Goal: Find specific page/section: Find specific page/section

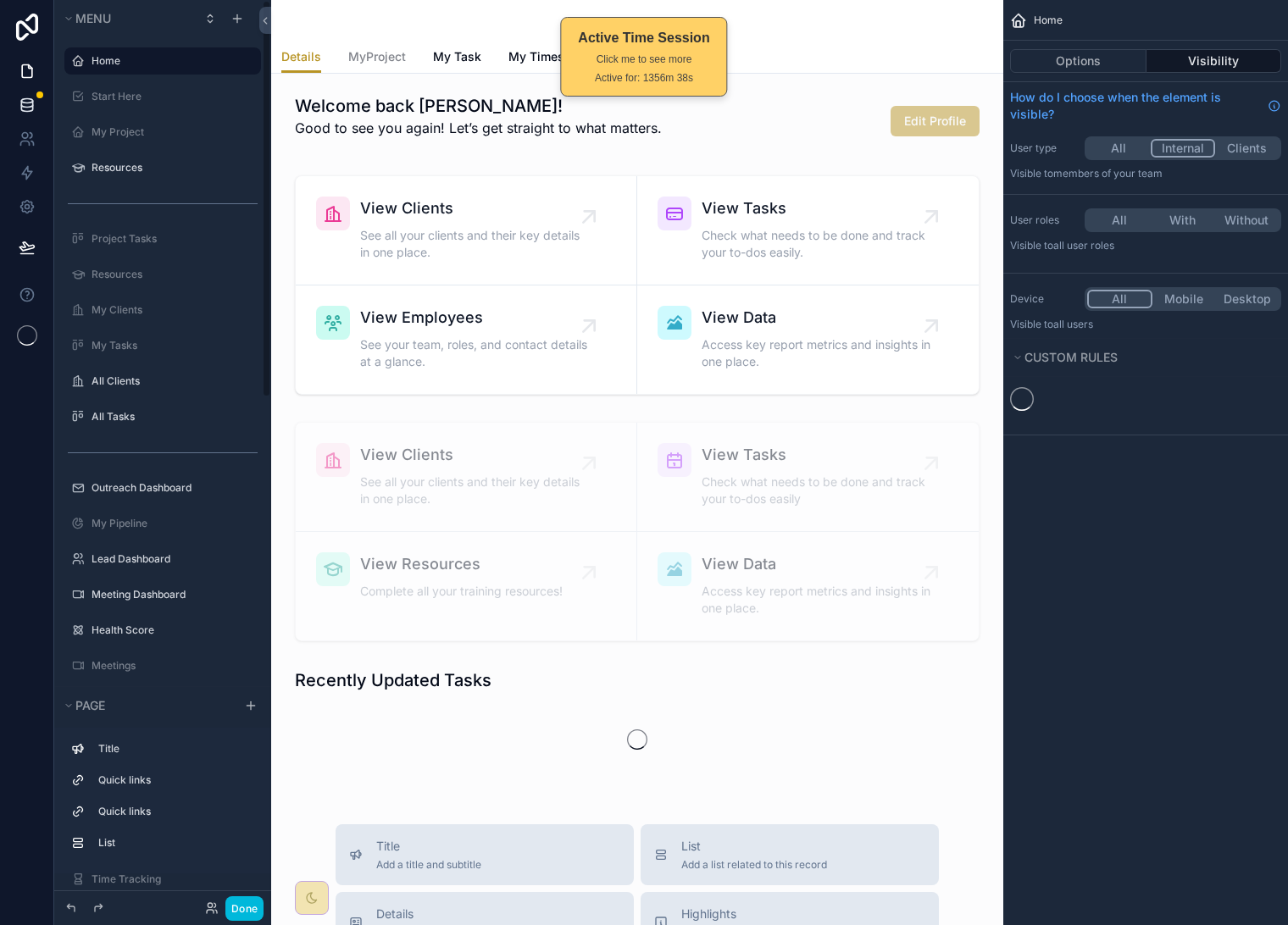
click at [28, 106] on icon at bounding box center [27, 104] width 17 height 17
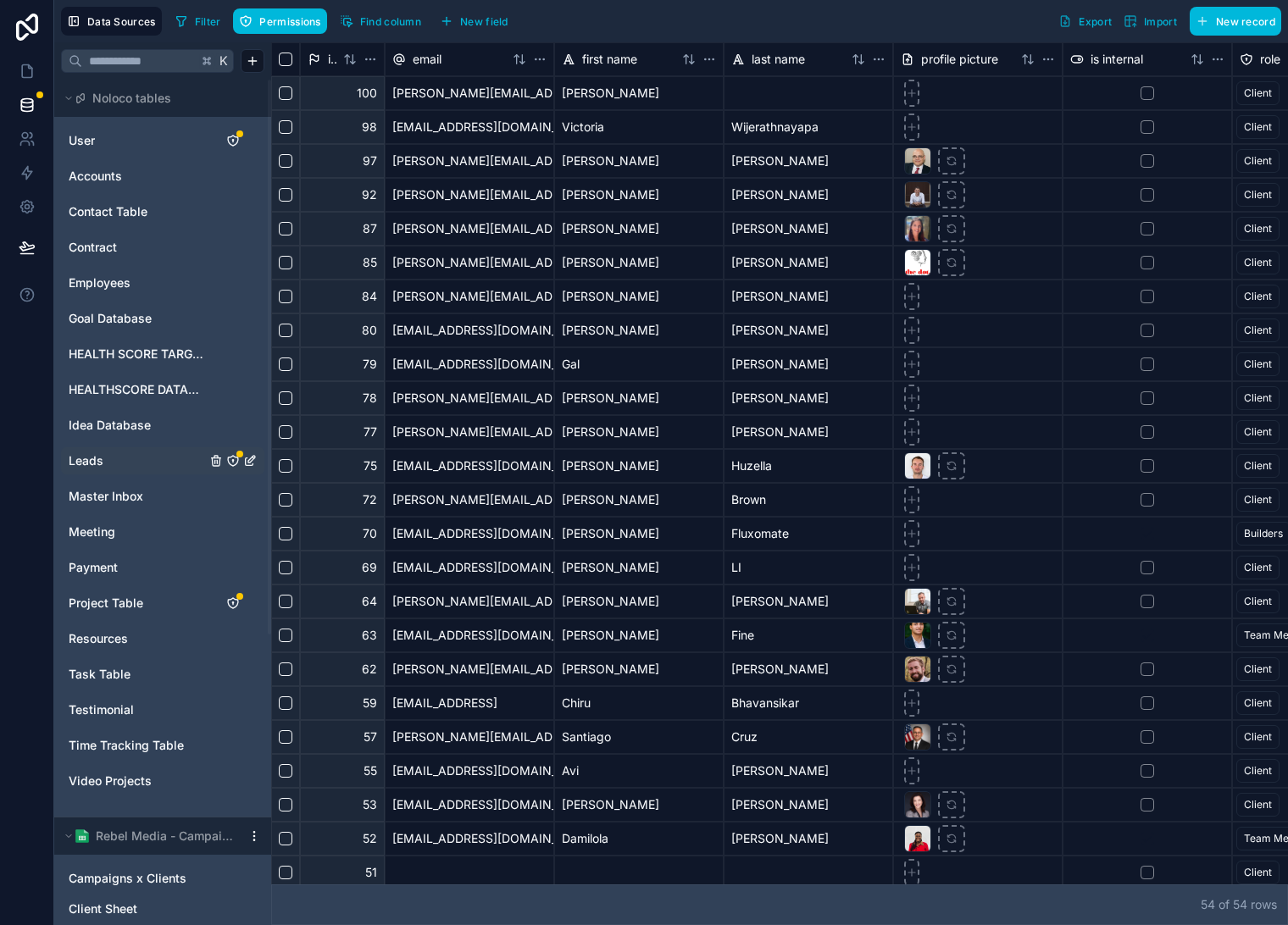
click at [106, 462] on link "Leads" at bounding box center [138, 461] width 138 height 17
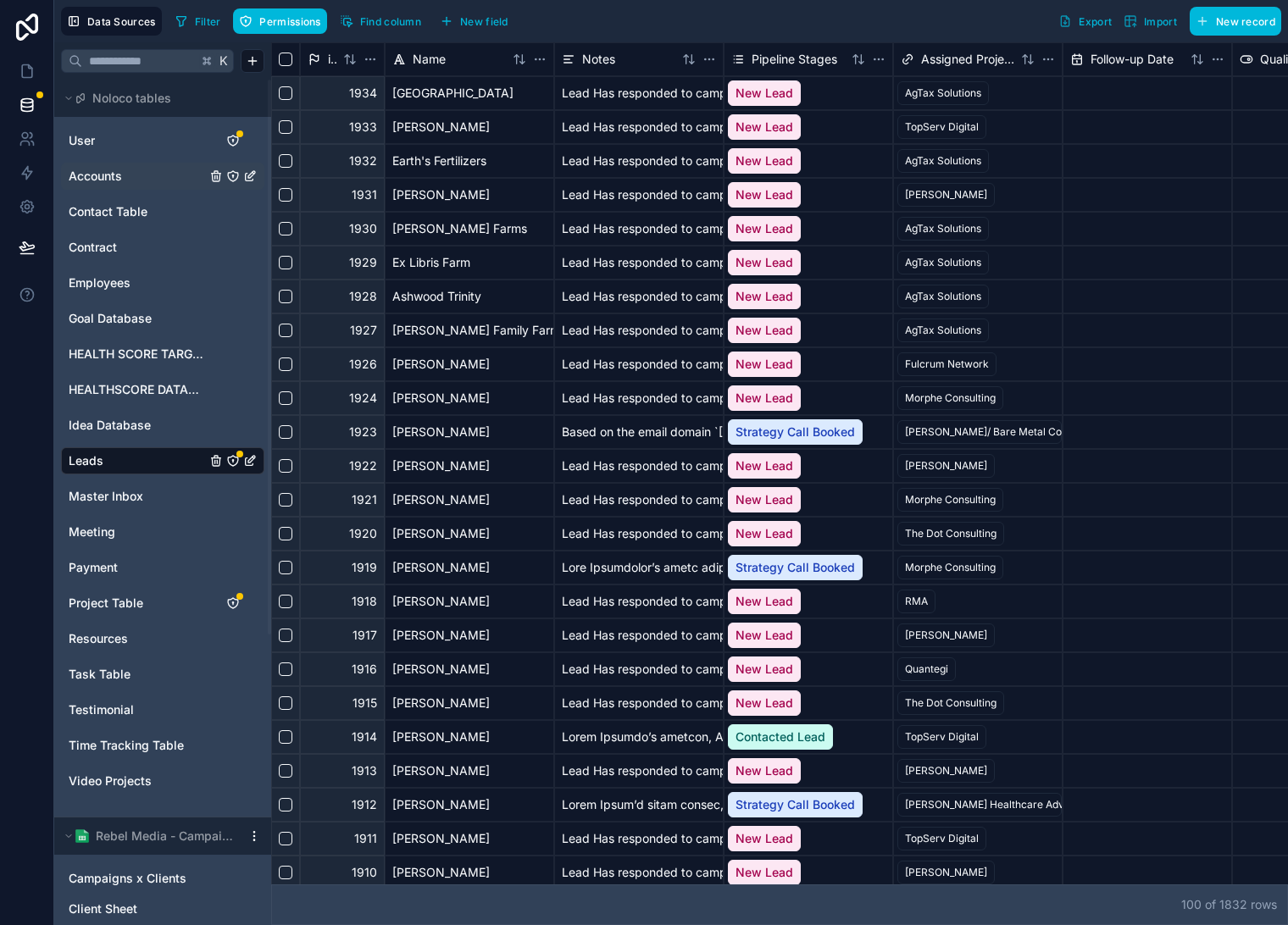
click at [106, 185] on span "Accounts" at bounding box center [95, 176] width 53 height 17
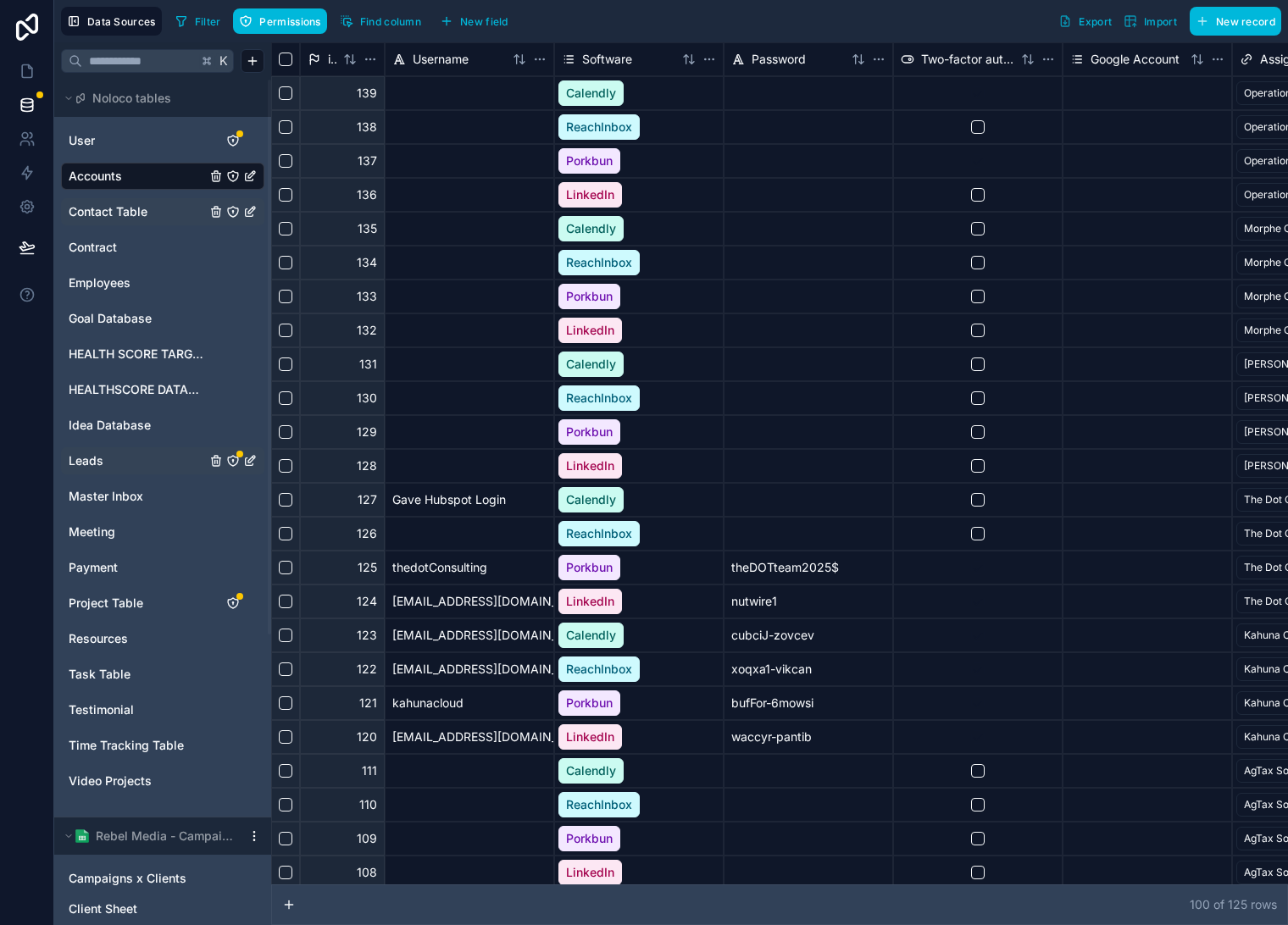
click at [105, 209] on span "Contact Table" at bounding box center [108, 211] width 79 height 17
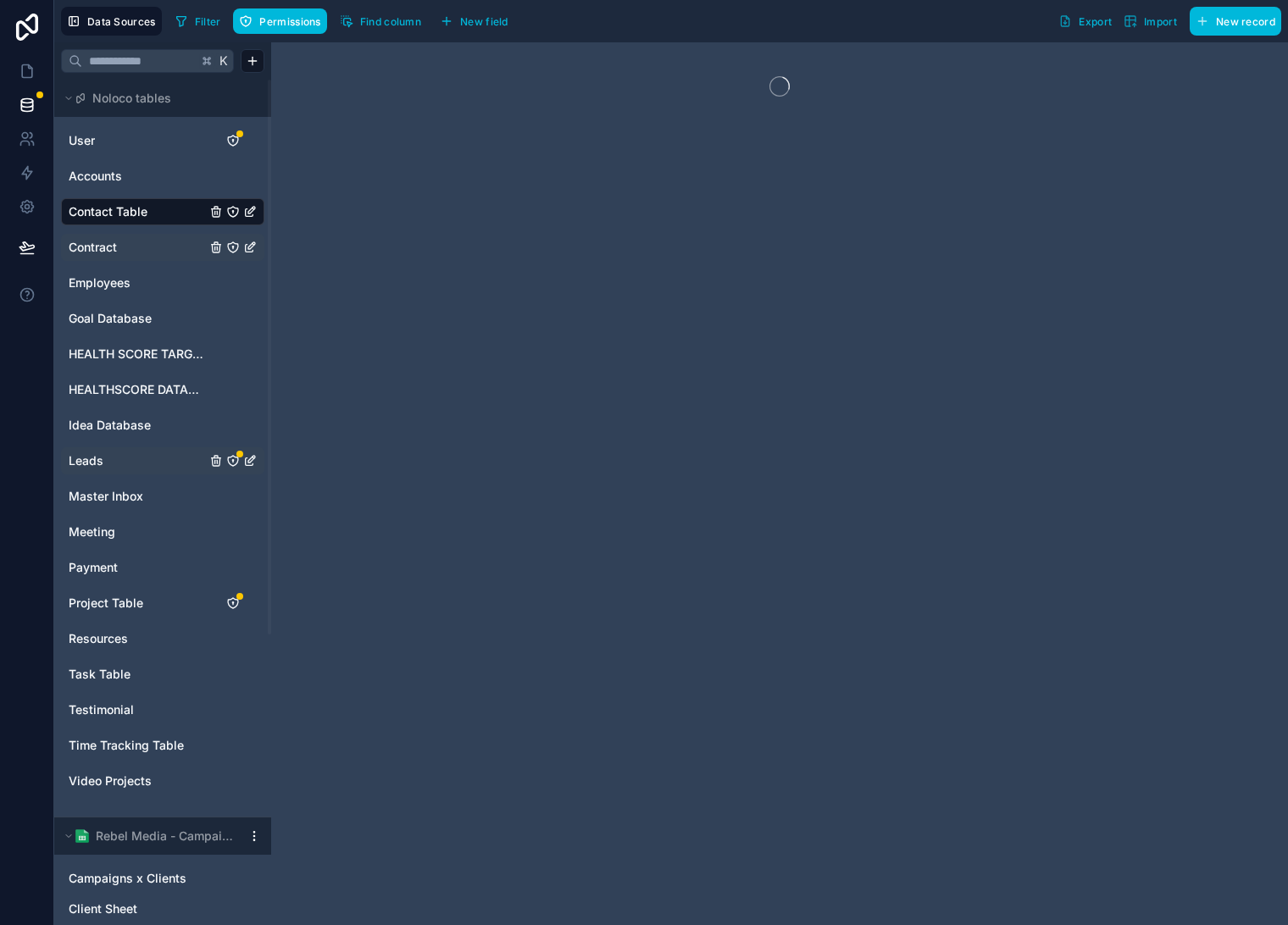
click at [102, 250] on span "Contract" at bounding box center [92, 246] width 48 height 17
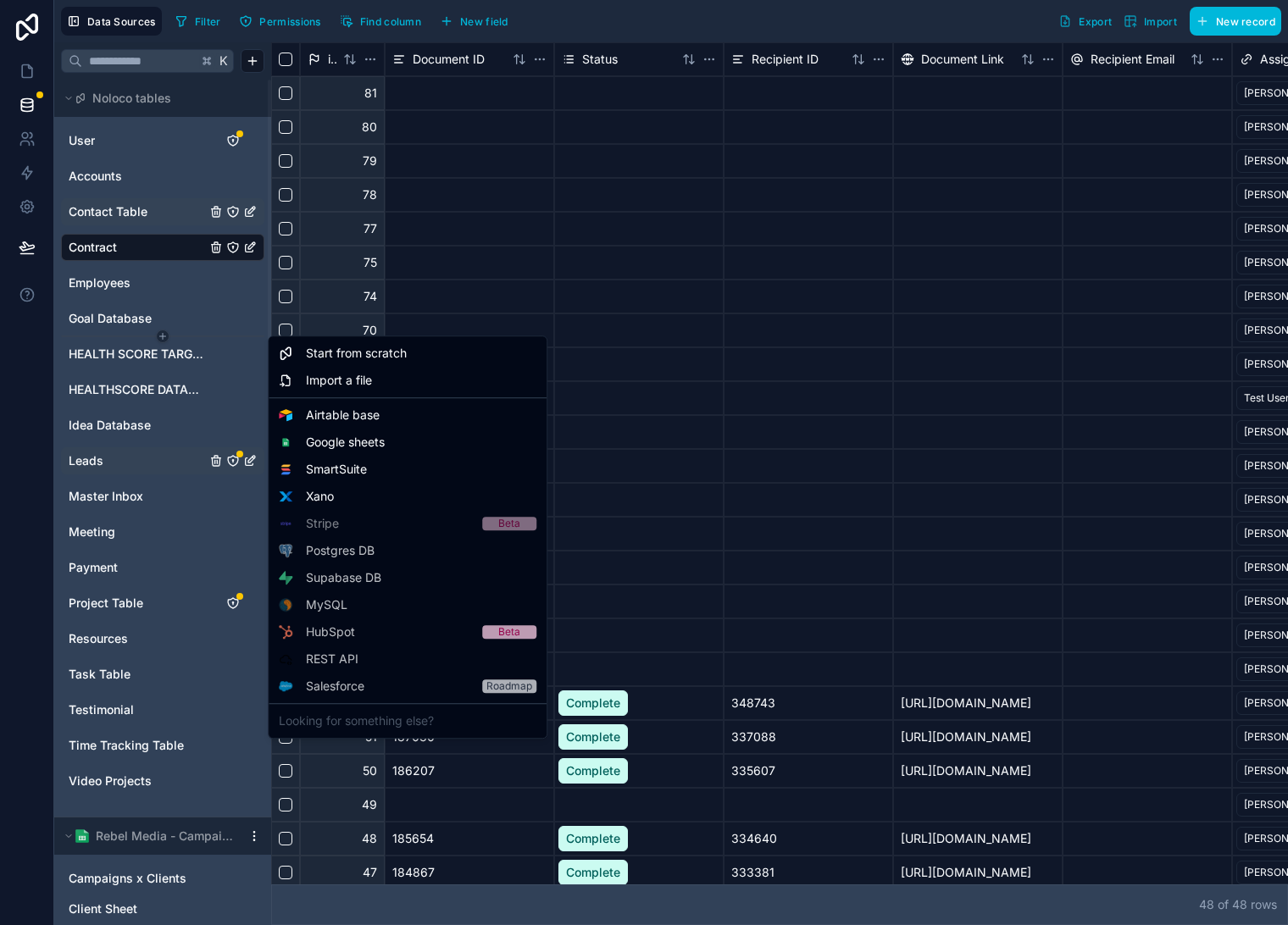
click at [116, 337] on html "Data Sources Filter Permissions Find column New field Export Import New record …" at bounding box center [644, 462] width 1288 height 925
click at [140, 399] on html "Data Sources Filter Permissions Find column New field Export Import New record …" at bounding box center [644, 462] width 1288 height 925
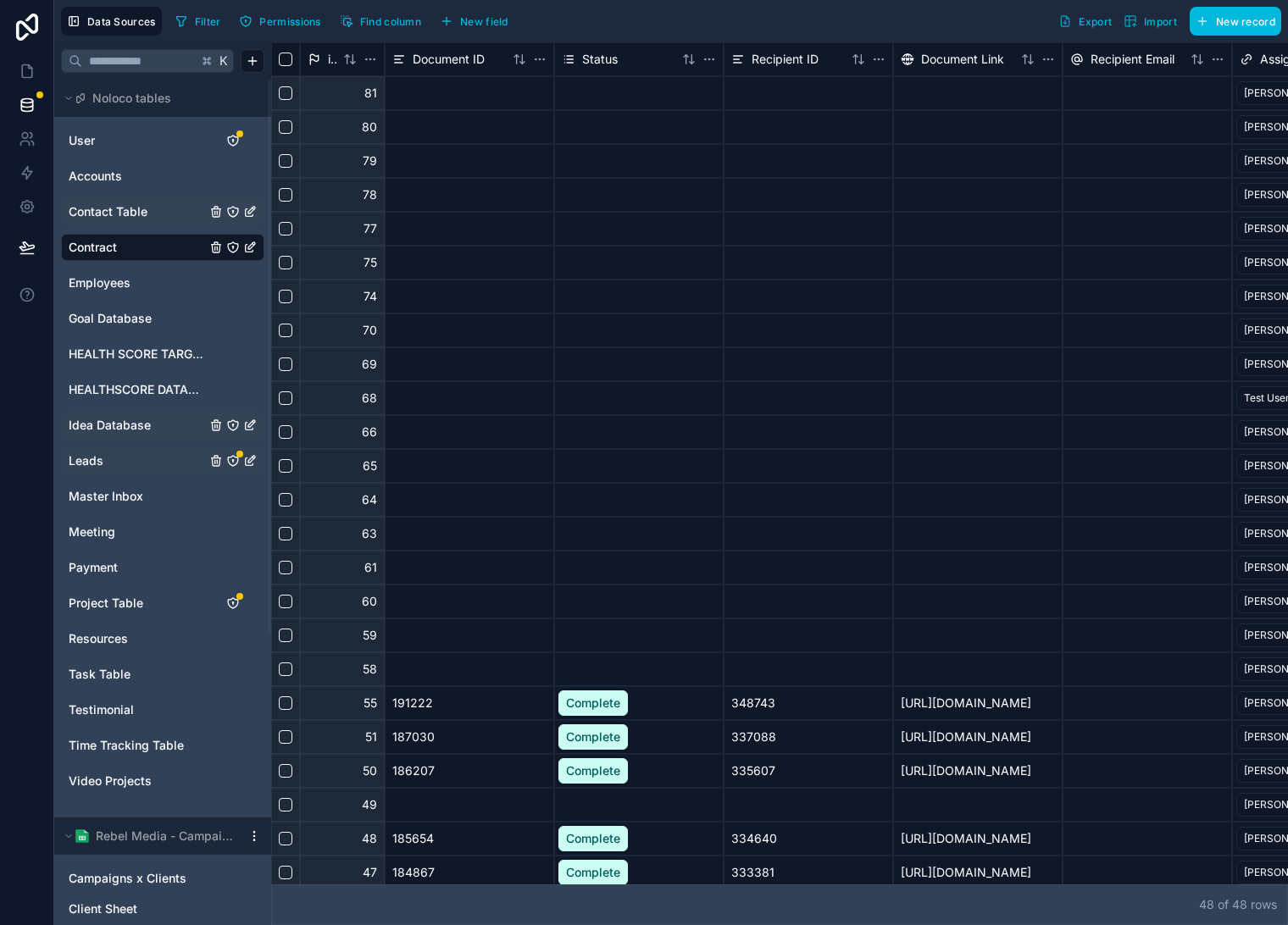
click at [131, 427] on span "Idea Database" at bounding box center [110, 424] width 83 height 17
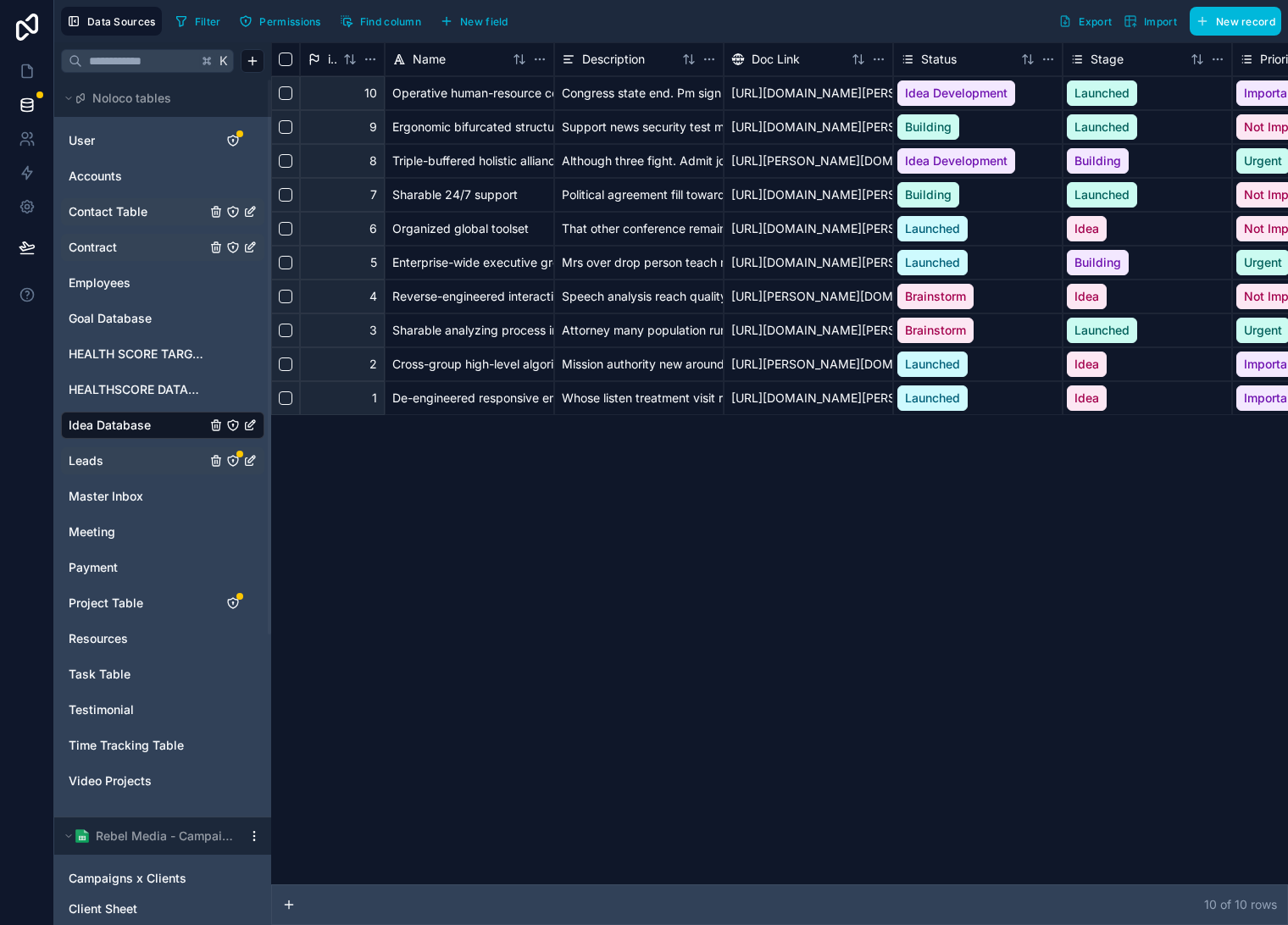
click at [105, 455] on link "Leads" at bounding box center [138, 461] width 138 height 17
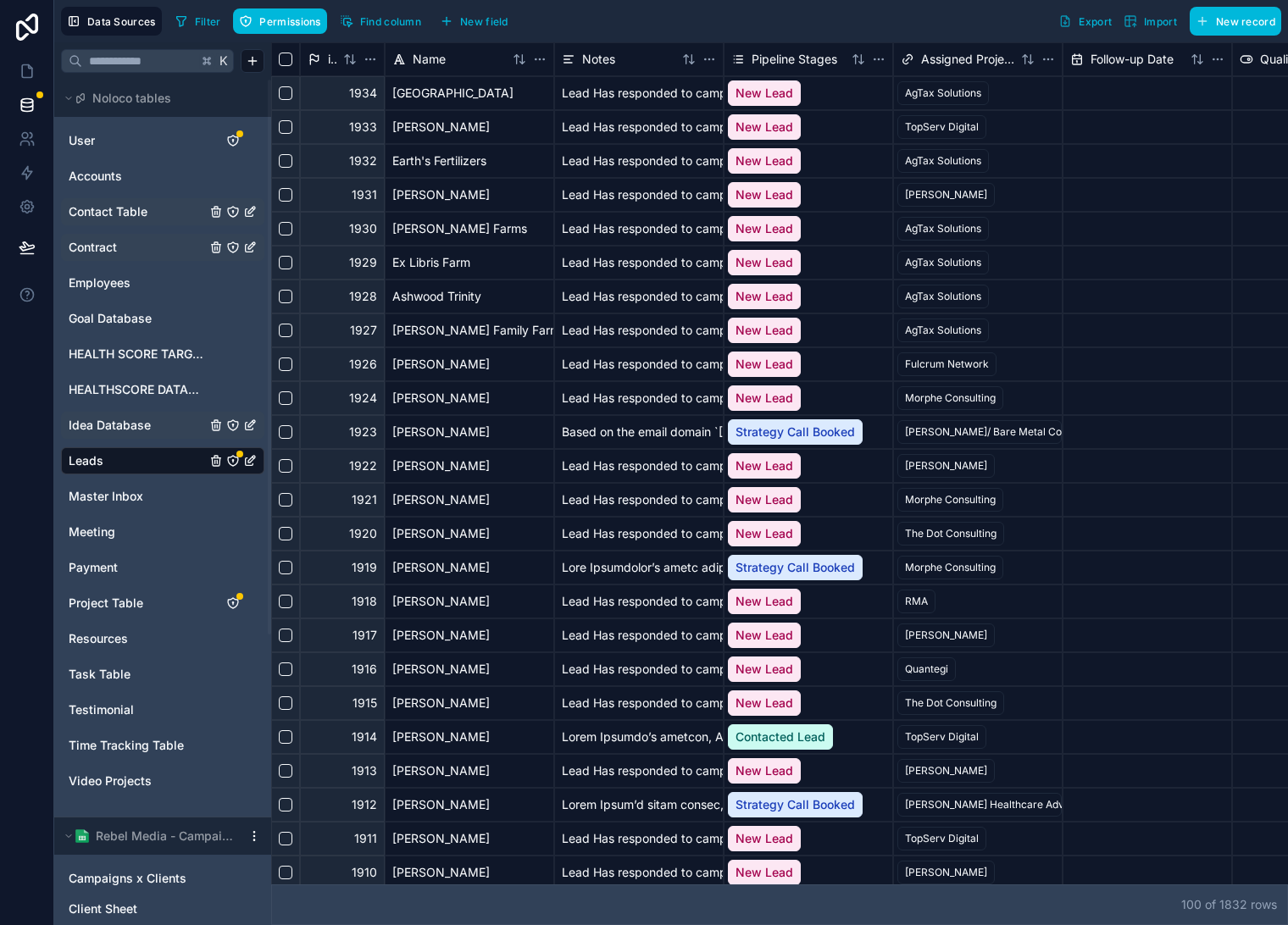
click at [157, 213] on link "Contact Table" at bounding box center [138, 211] width 138 height 17
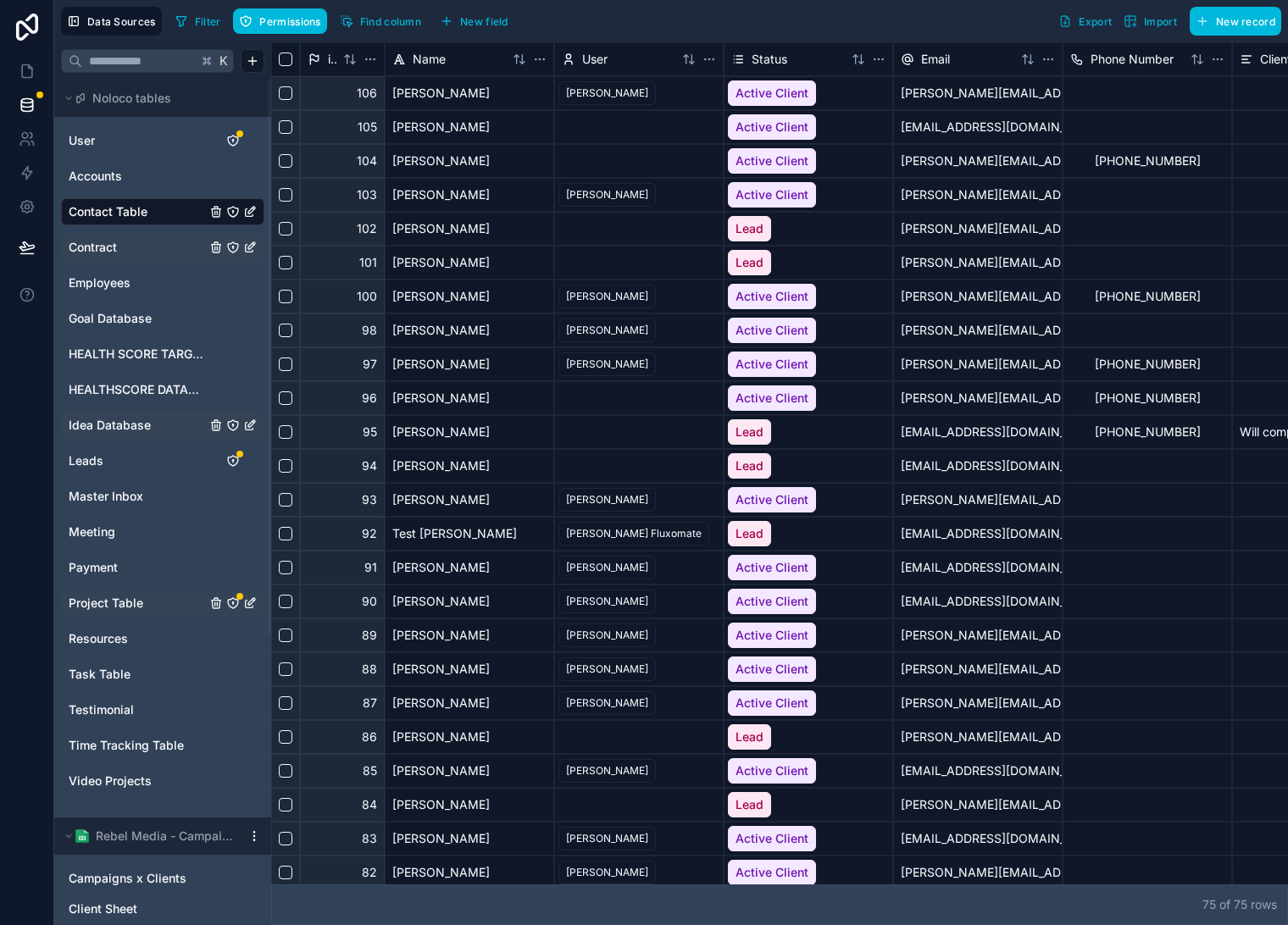
click at [129, 602] on span "Project Table" at bounding box center [106, 603] width 75 height 17
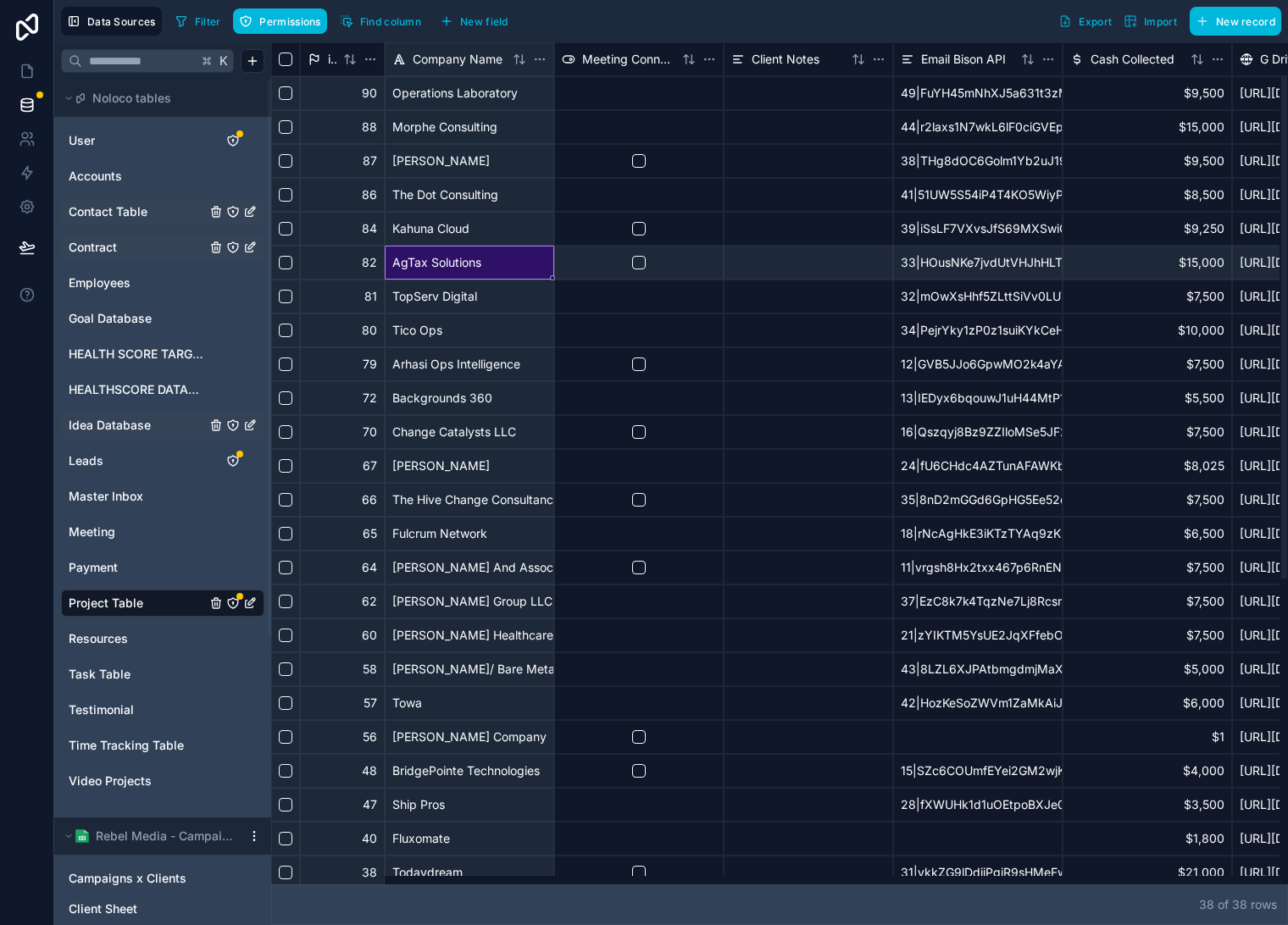
click at [463, 263] on div "AgTax Solutions" at bounding box center [470, 262] width 170 height 34
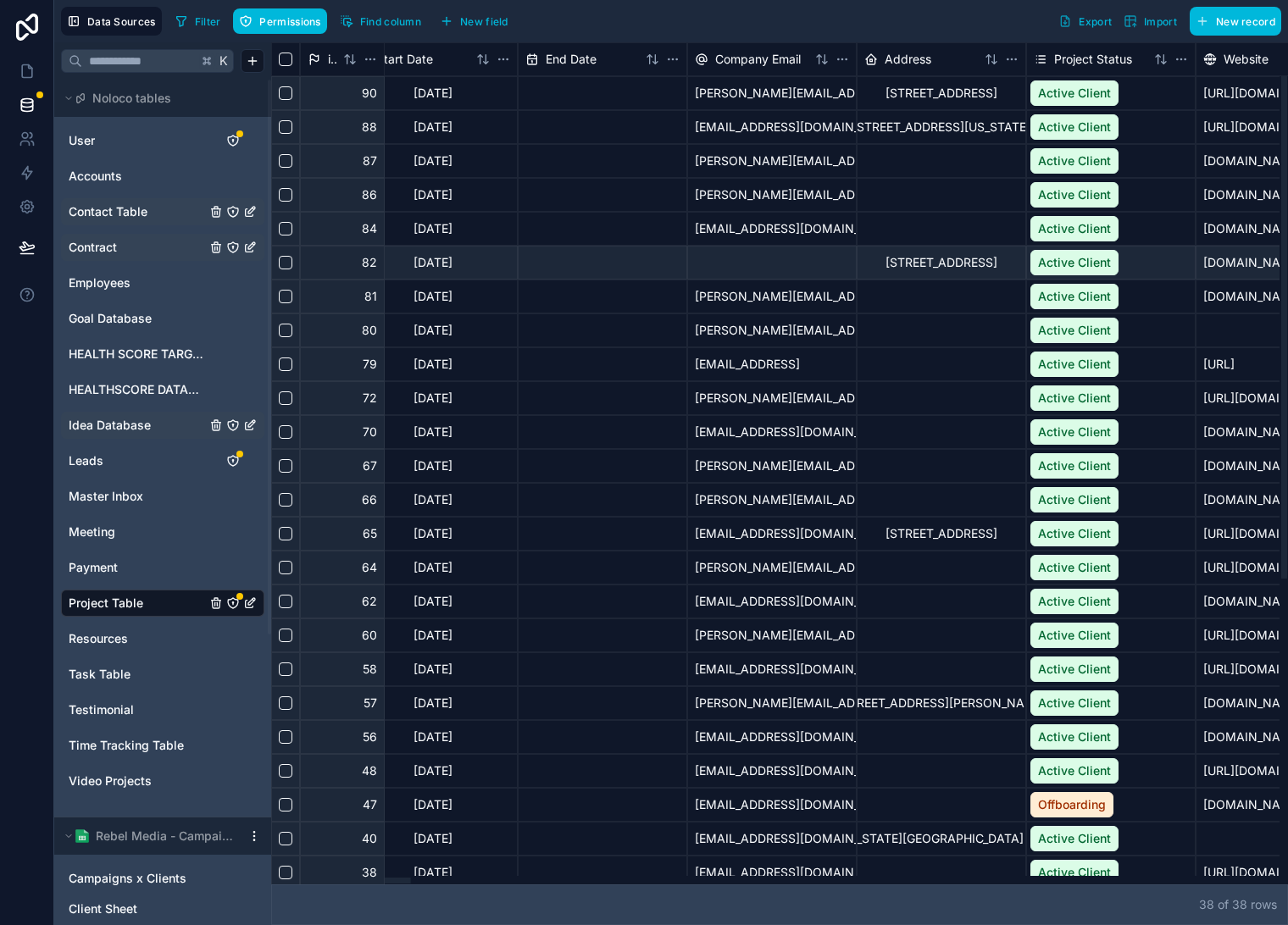
scroll to position [0, 1249]
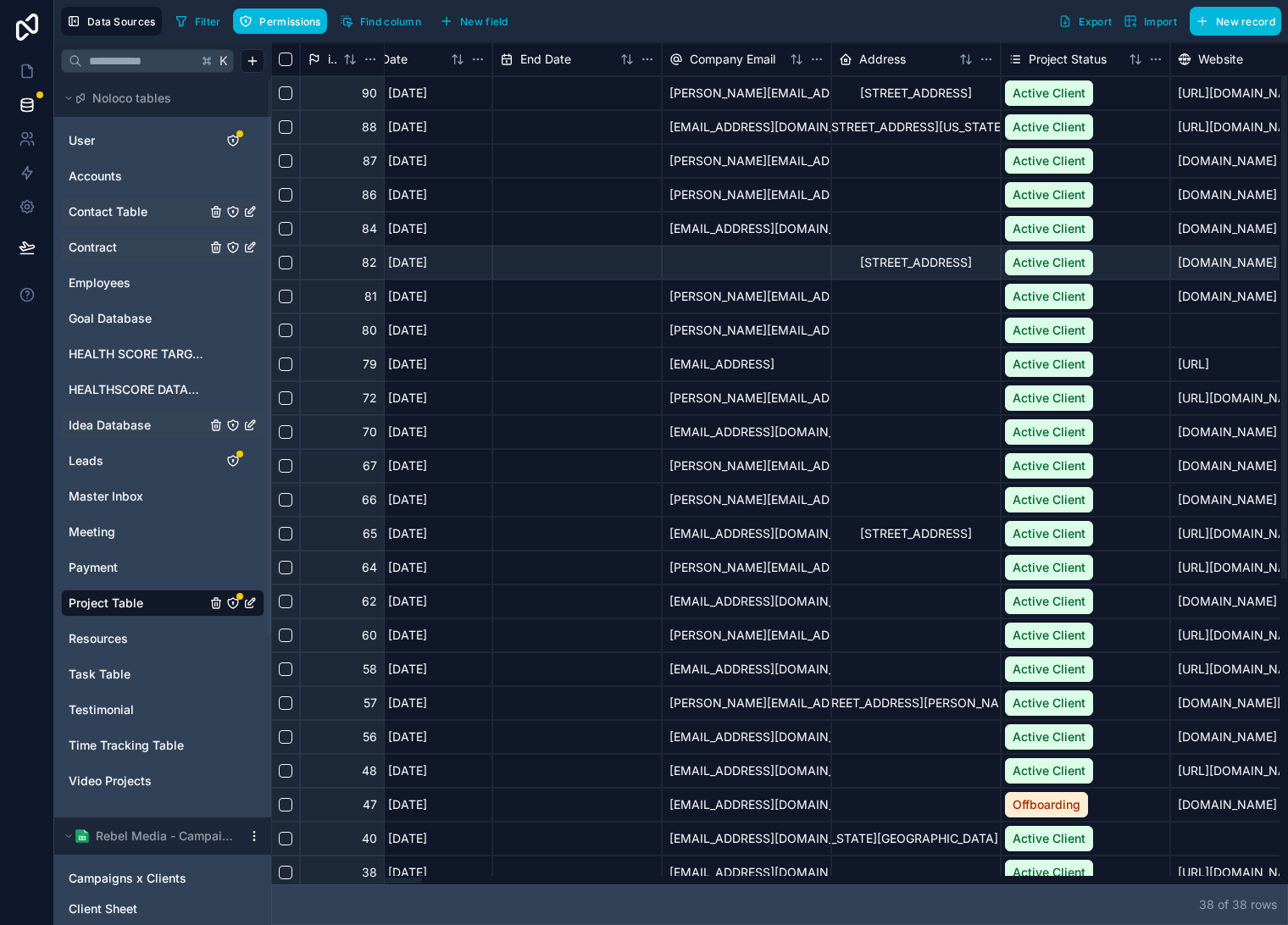
drag, startPoint x: 538, startPoint y: 881, endPoint x: 388, endPoint y: 874, distance: 150.2
click at [388, 876] on div at bounding box center [775, 880] width 1009 height 9
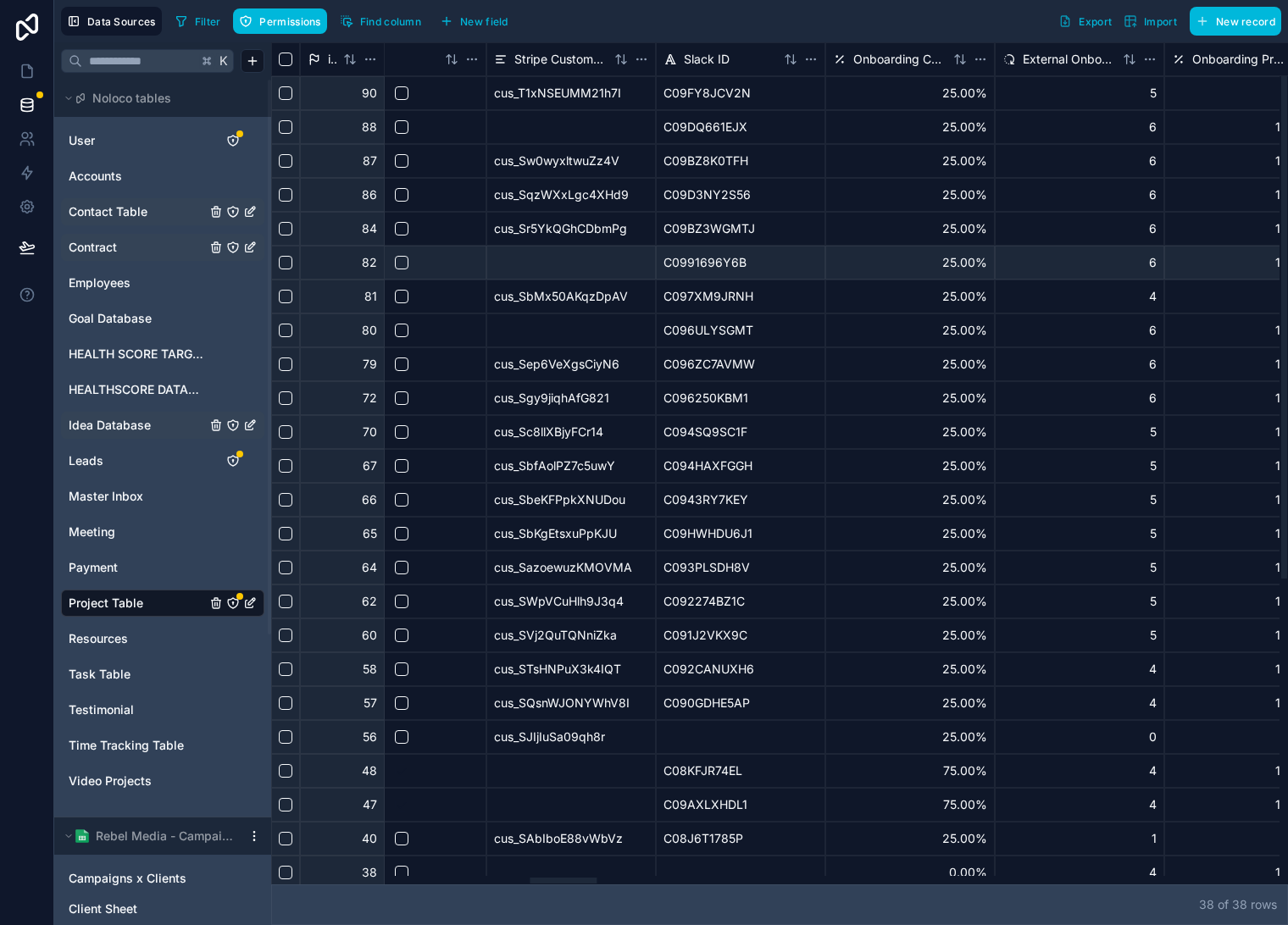
scroll to position [0, 3895]
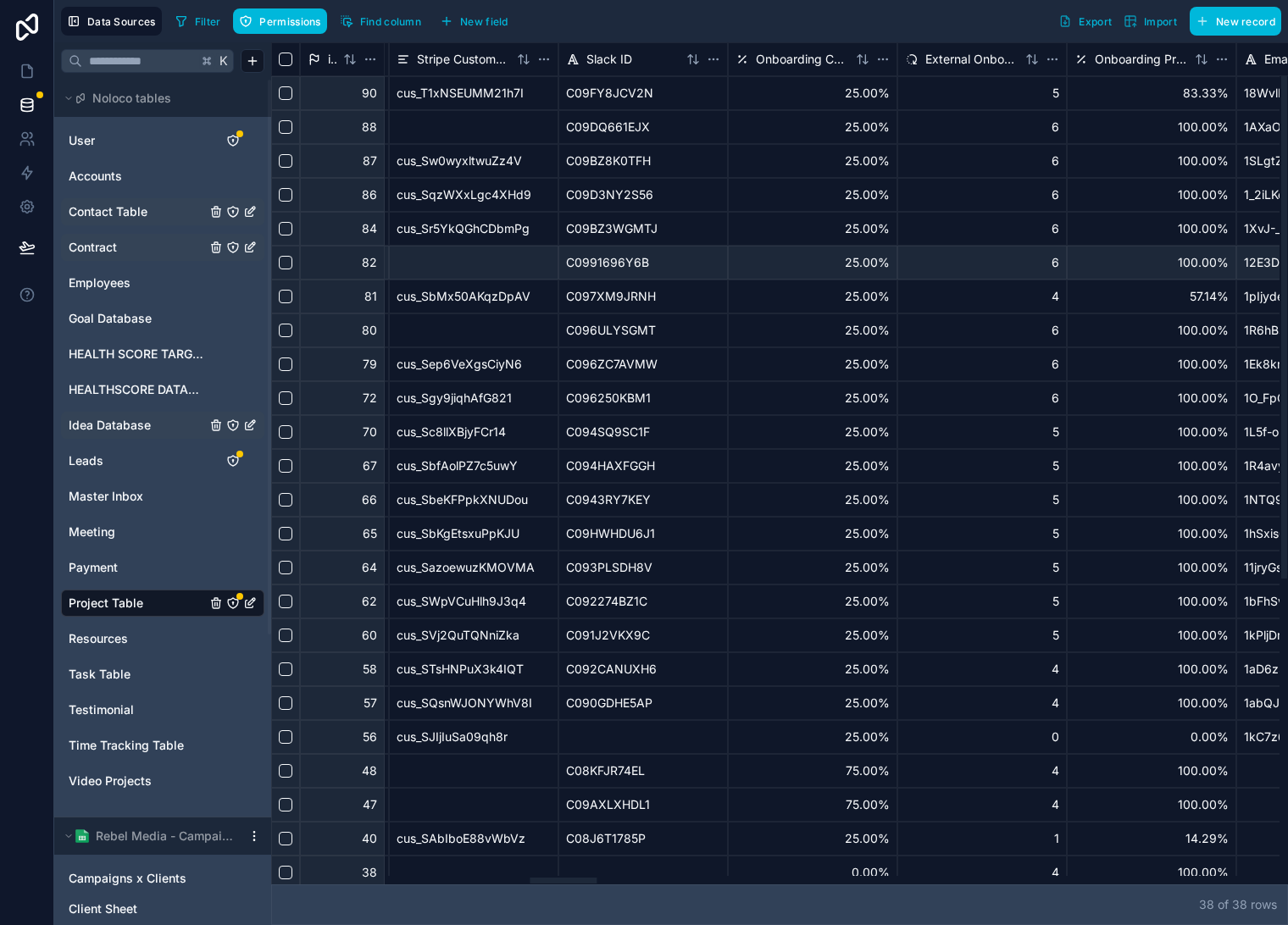
drag, startPoint x: 478, startPoint y: 878, endPoint x: 591, endPoint y: 848, distance: 116.9
click at [591, 878] on div at bounding box center [563, 881] width 67 height 6
click at [630, 269] on div "C0991696Y6B" at bounding box center [644, 262] width 170 height 34
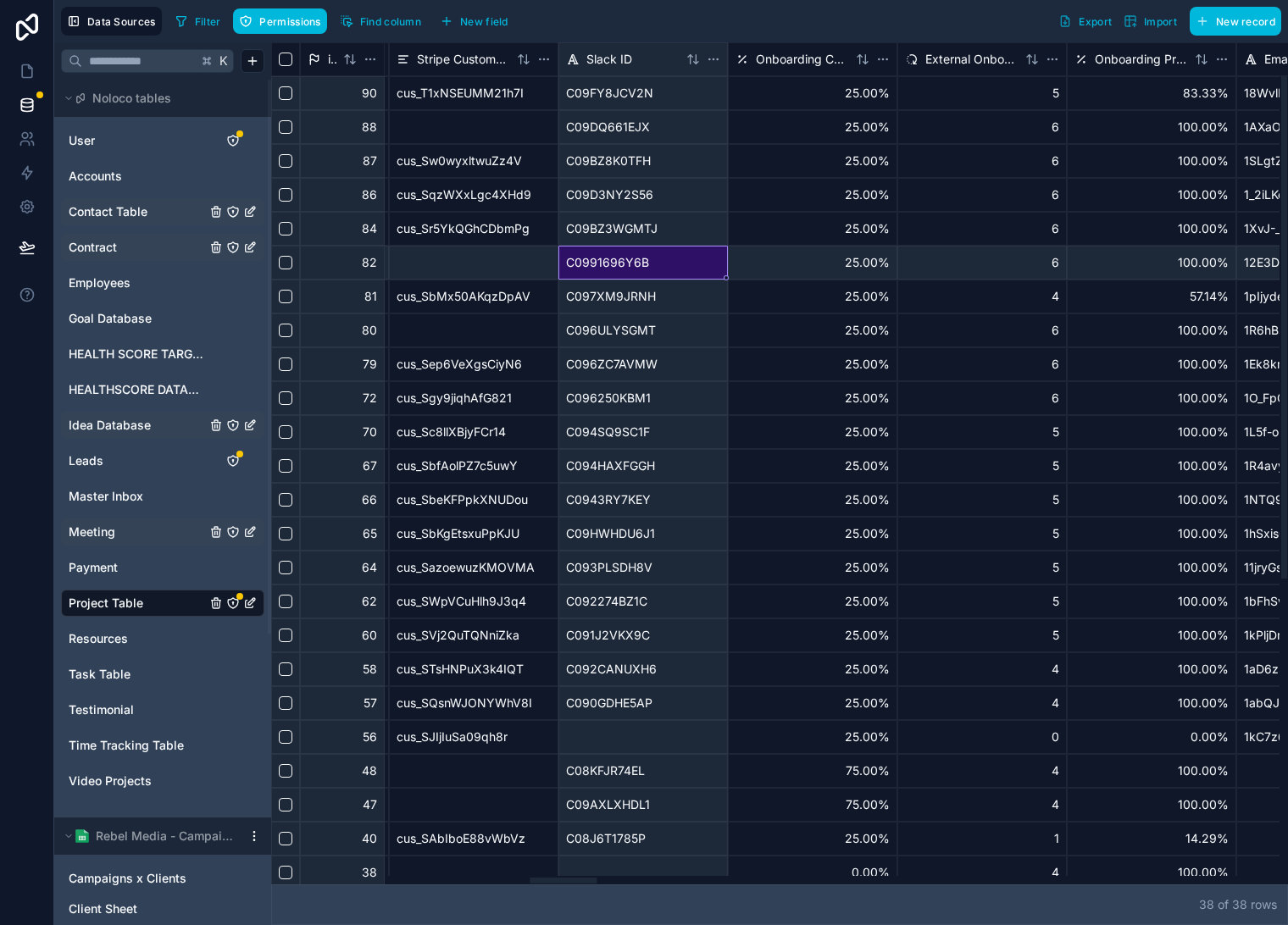
click at [114, 524] on span "Meeting" at bounding box center [91, 531] width 46 height 17
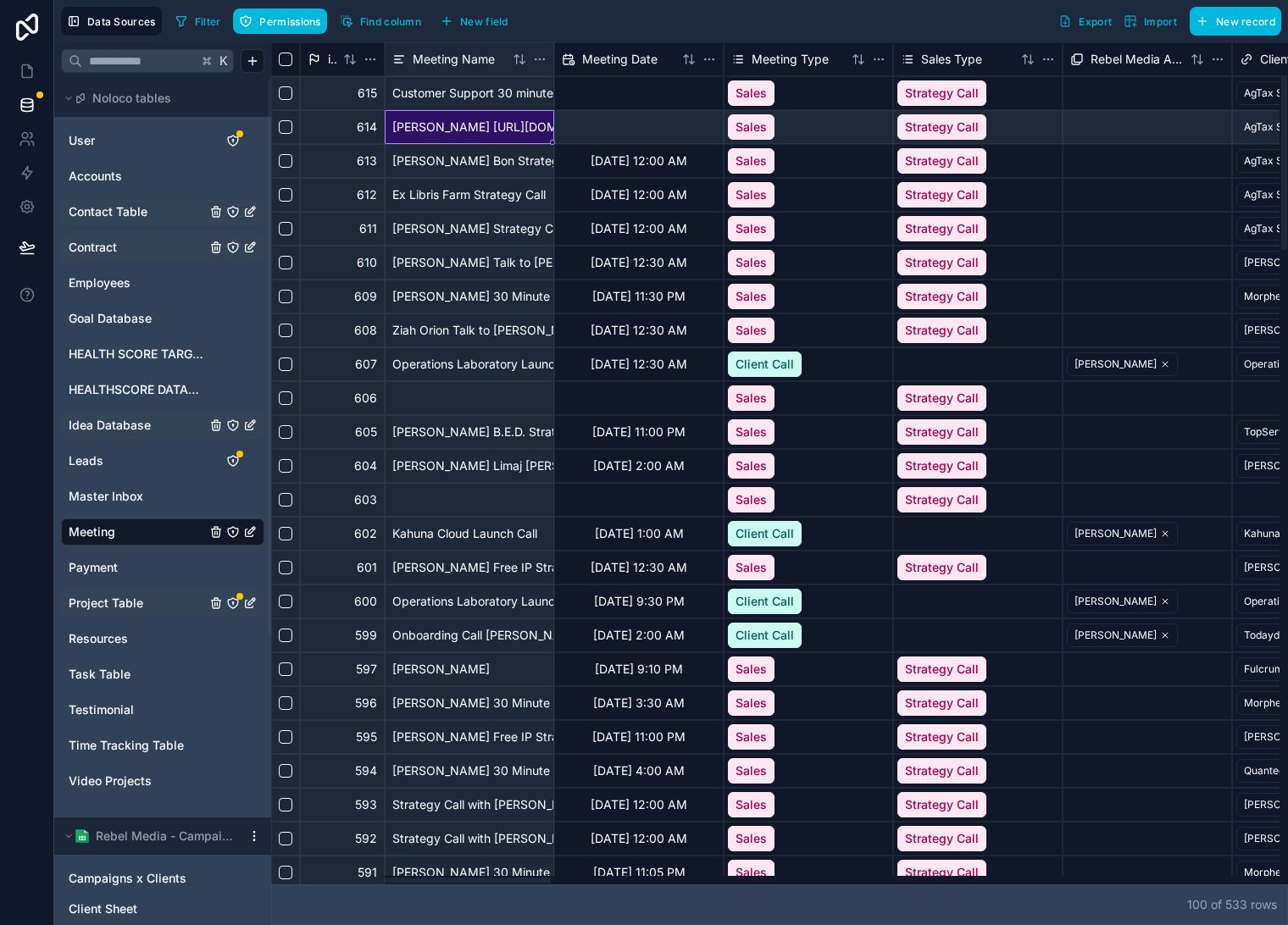
click at [438, 136] on div "Marc Ricker https://api.calendly.com/scheduled_events/5c81a04d-b544-4fd4-bebe-7…" at bounding box center [470, 127] width 170 height 34
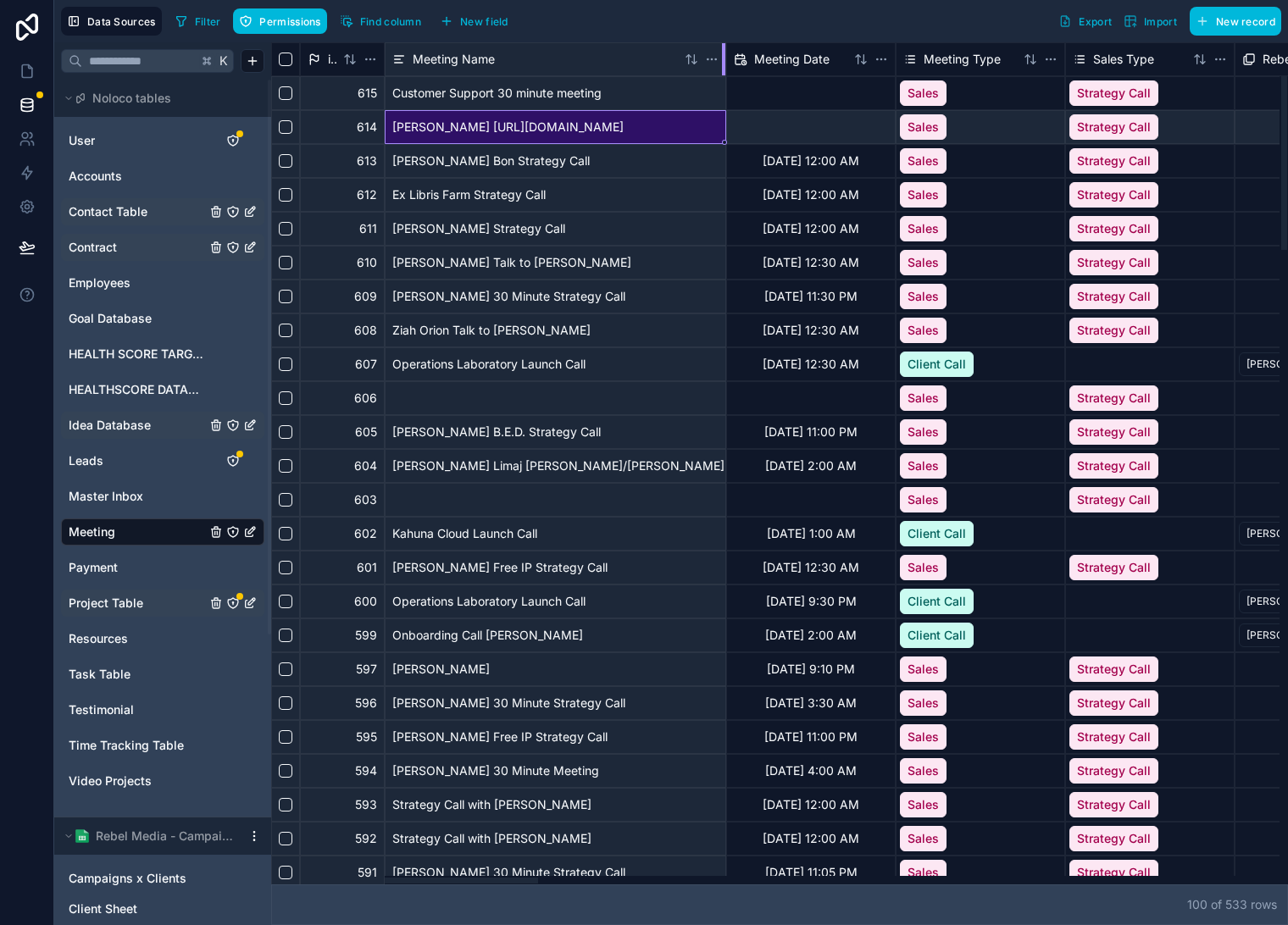
drag, startPoint x: 553, startPoint y: 53, endPoint x: 723, endPoint y: 81, distance: 172.3
click at [503, 122] on div "Marc Ricker https://api.calendly.com/scheduled_events/5c81a04d-b544-4fd4-bebe-7…" at bounding box center [556, 127] width 342 height 34
click at [476, 128] on div "Marc Ricker https://api.calendly.com/scheduled_events/5c81a04d-b544-4fd4-bebe-7…" at bounding box center [556, 127] width 342 height 34
drag, startPoint x: 433, startPoint y: 880, endPoint x: 325, endPoint y: 775, distance: 150.6
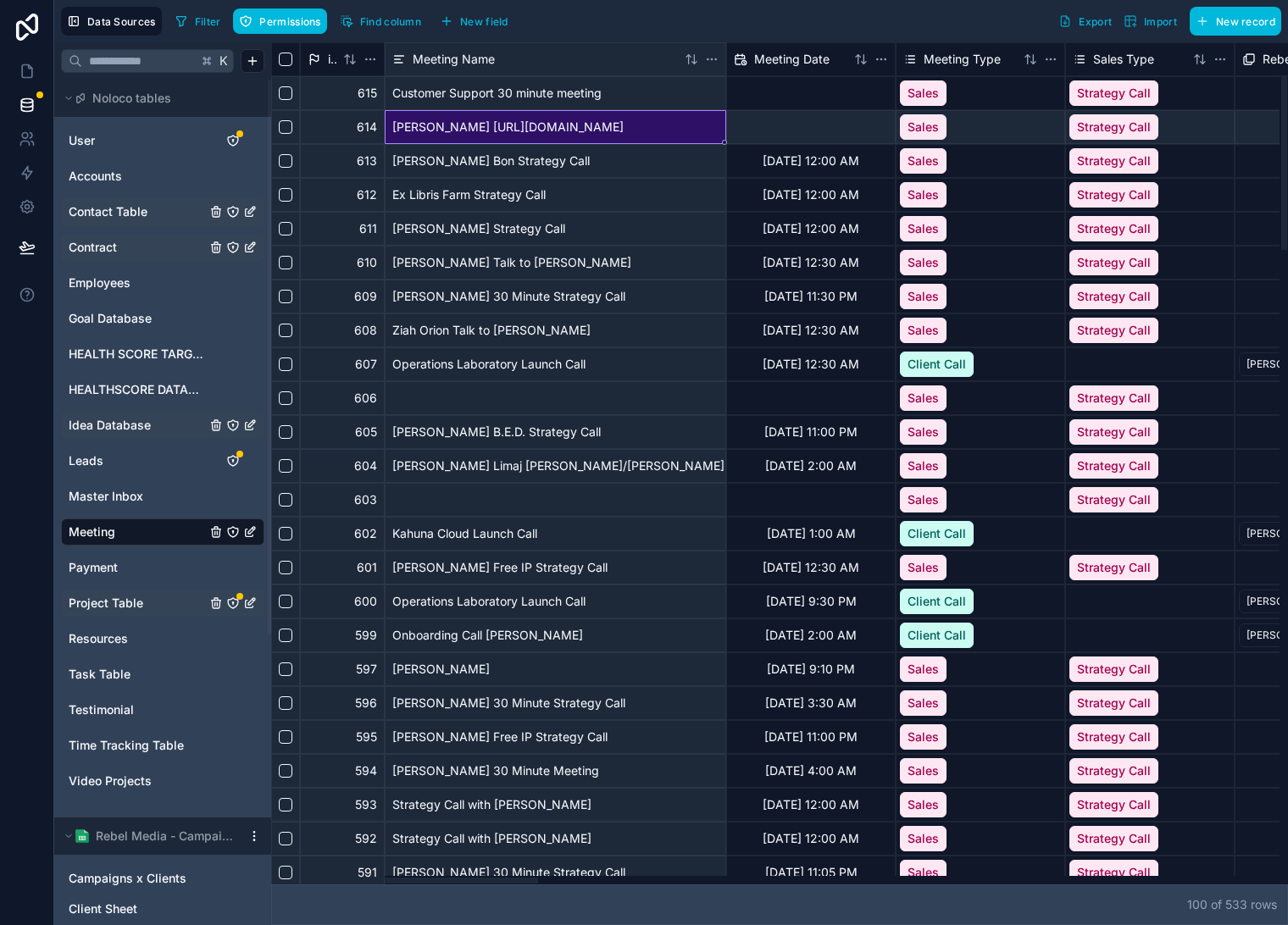
click at [326, 878] on div at bounding box center [405, 881] width 266 height 6
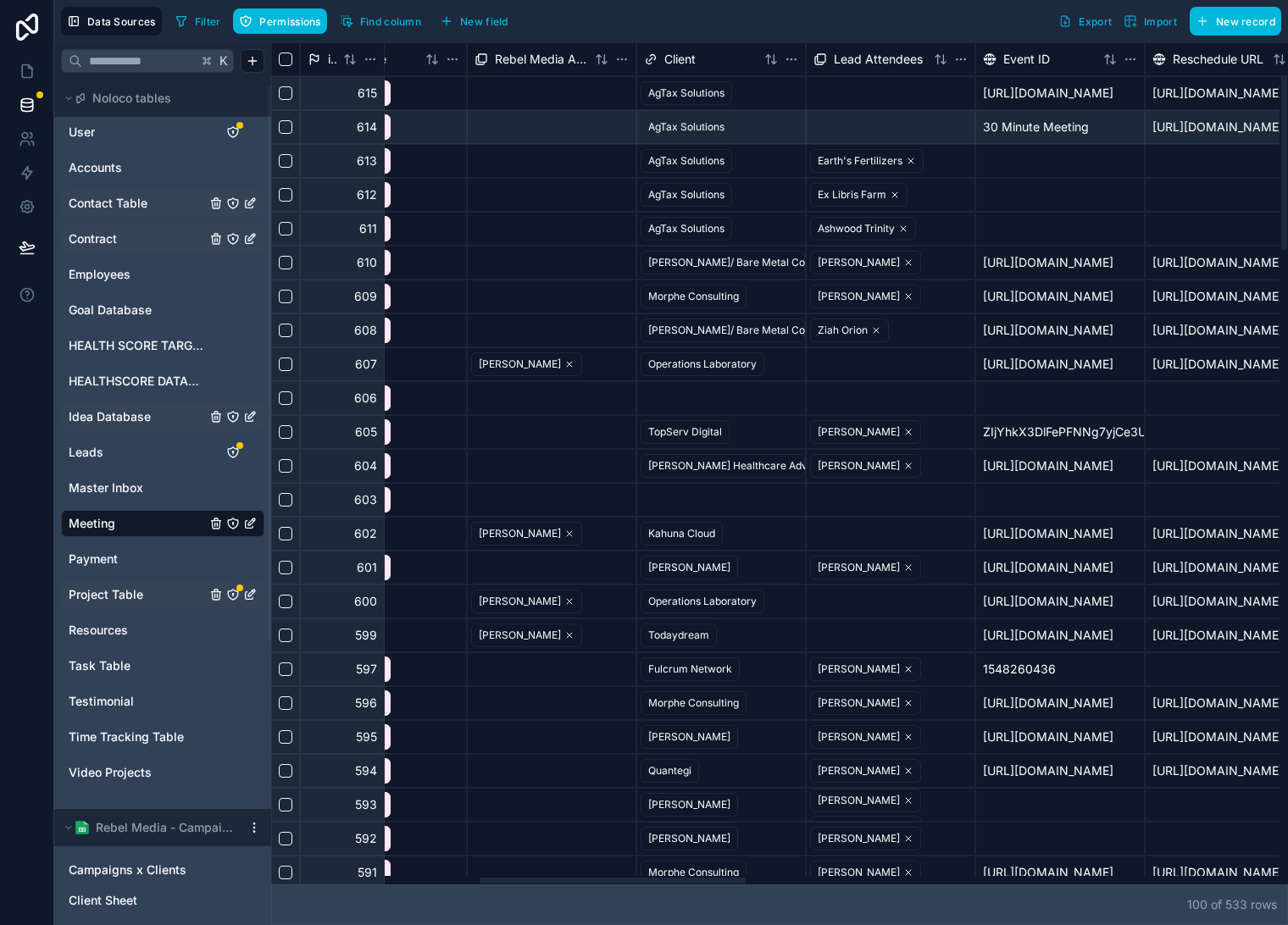
scroll to position [0, 815]
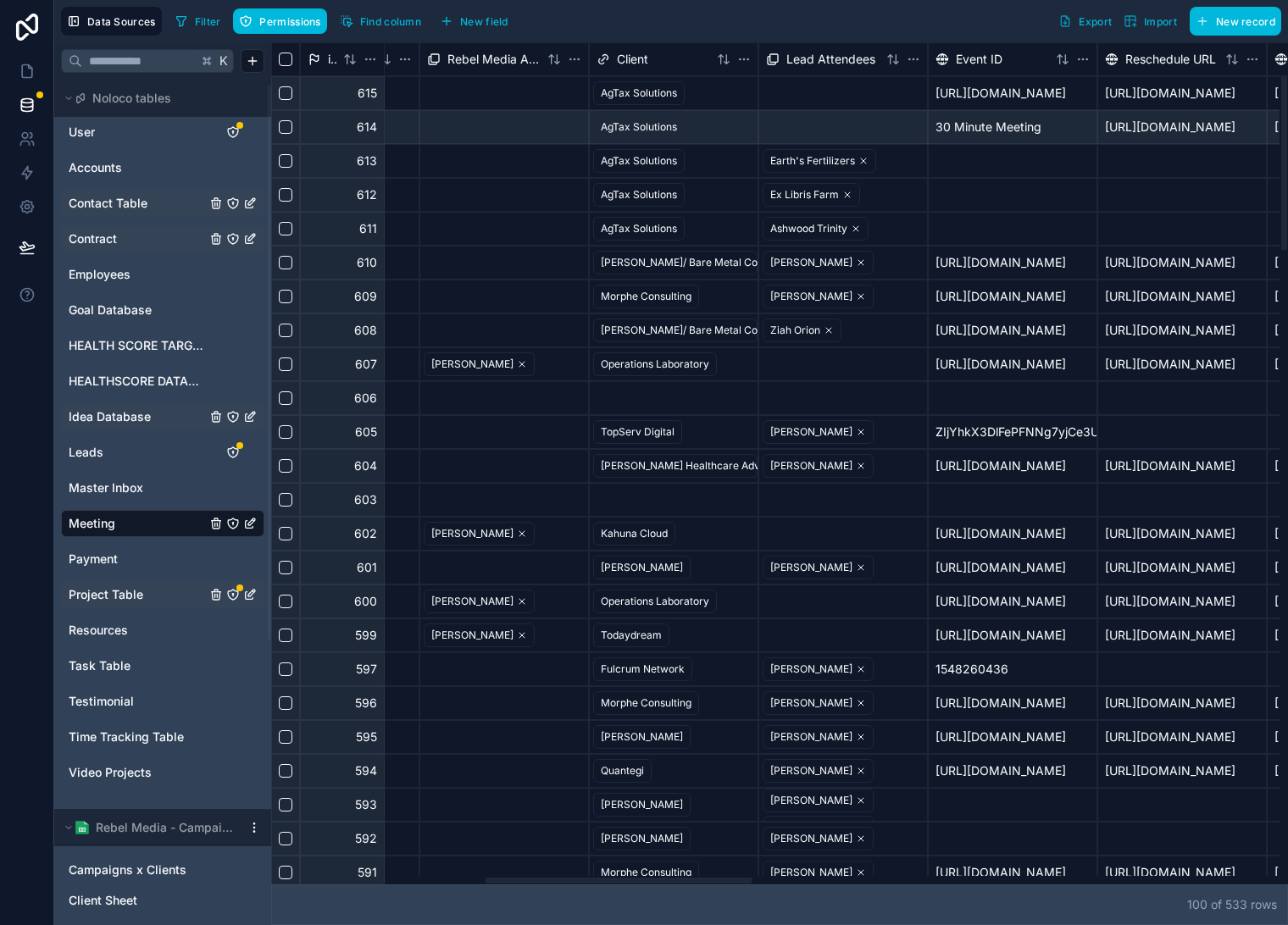
drag, startPoint x: 563, startPoint y: 882, endPoint x: 619, endPoint y: 814, distance: 88.1
click at [619, 876] on div at bounding box center [775, 880] width 1009 height 9
click at [843, 132] on div at bounding box center [843, 127] width 168 height 32
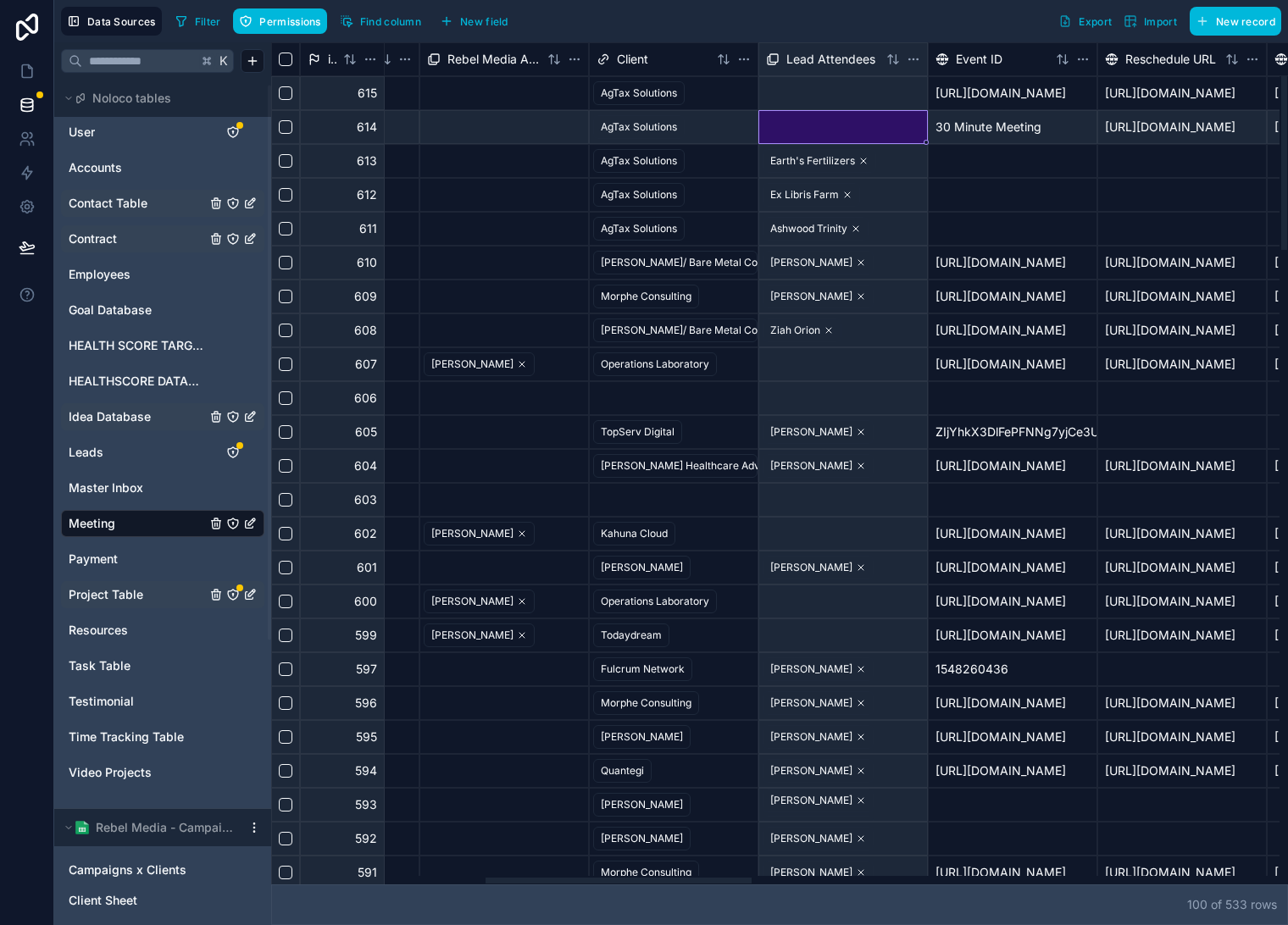
click at [843, 132] on div at bounding box center [843, 127] width 168 height 32
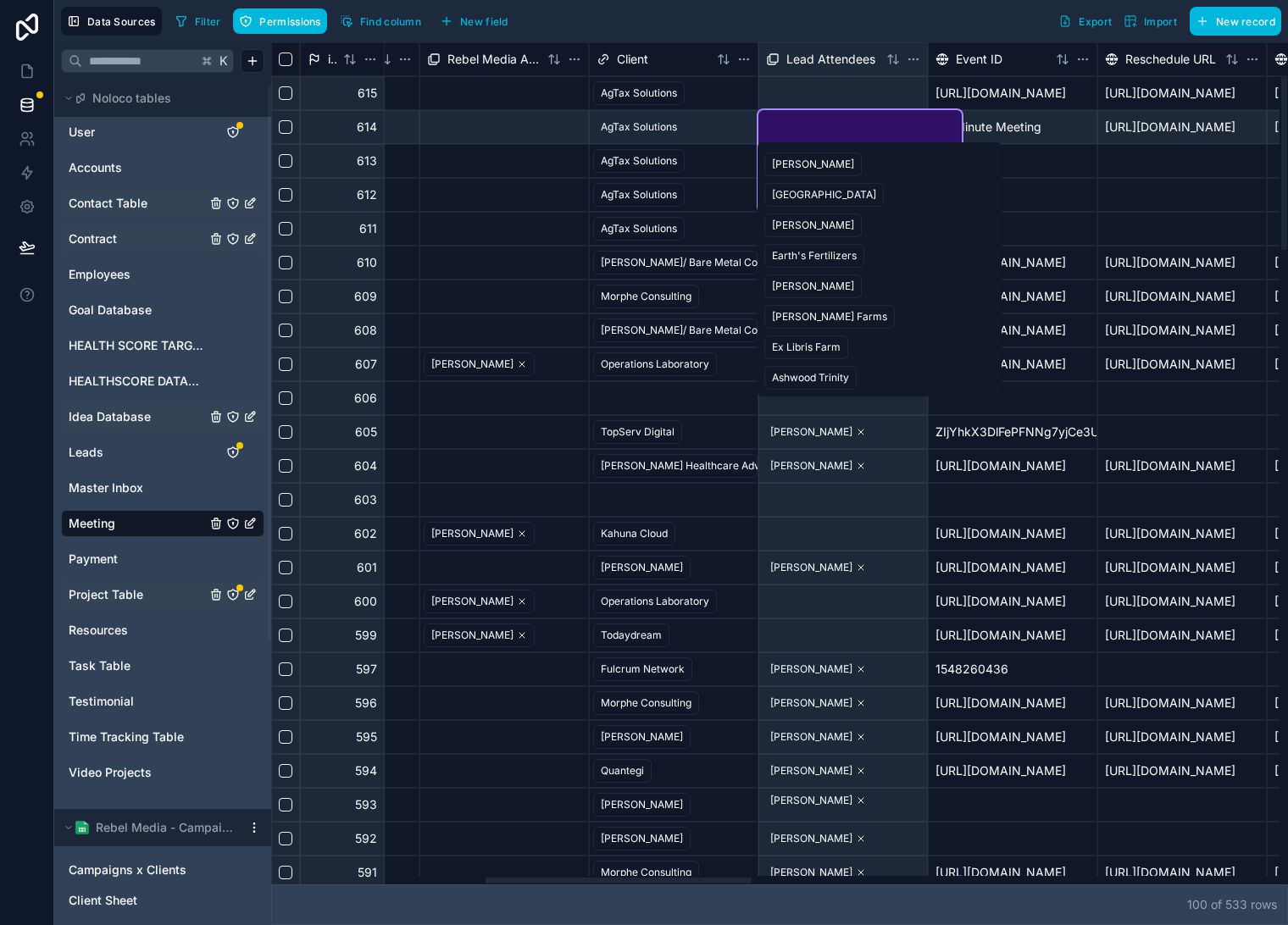
click at [791, 164] on div "[PERSON_NAME]" at bounding box center [813, 165] width 83 height 16
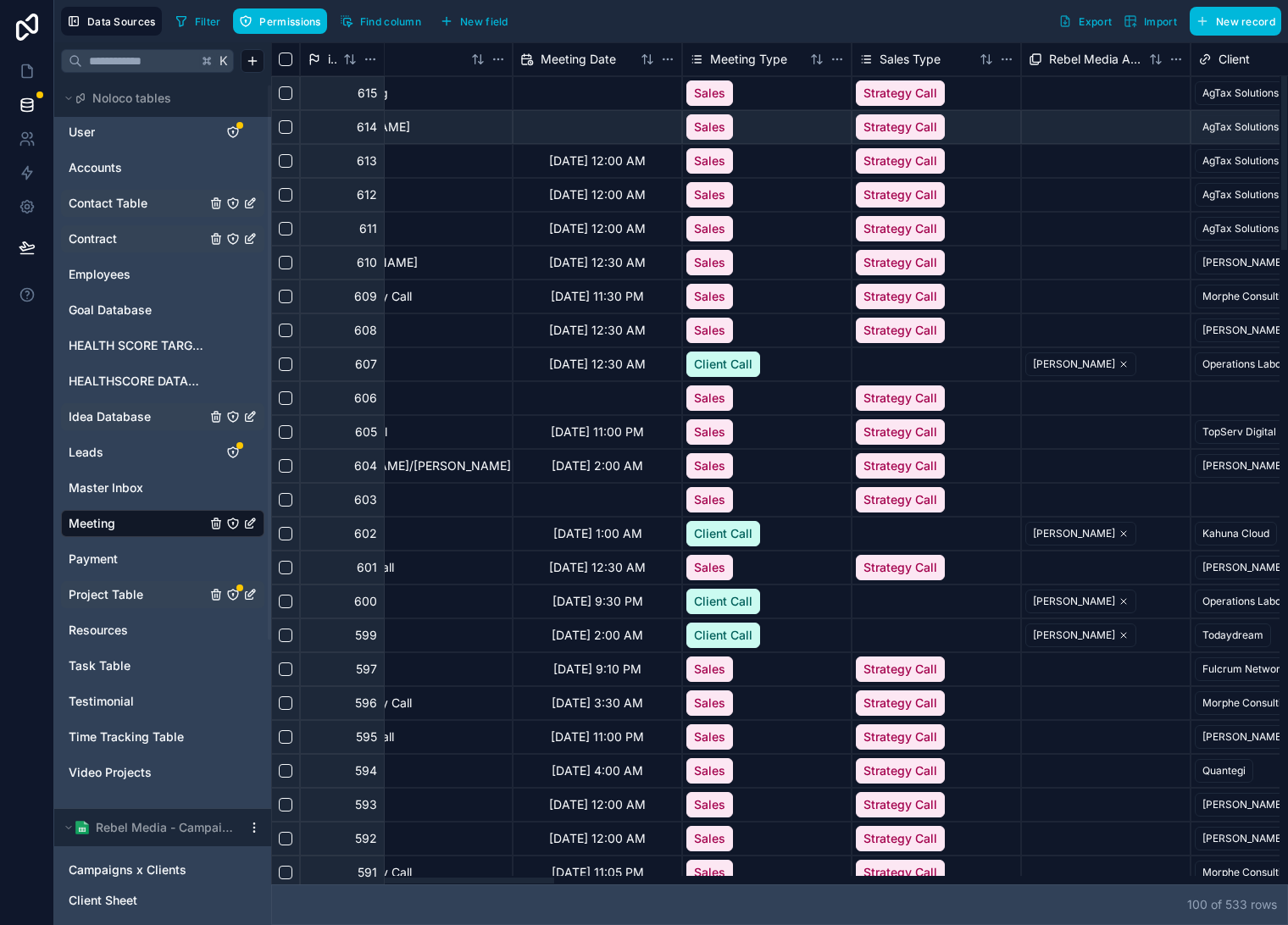
scroll to position [0, 0]
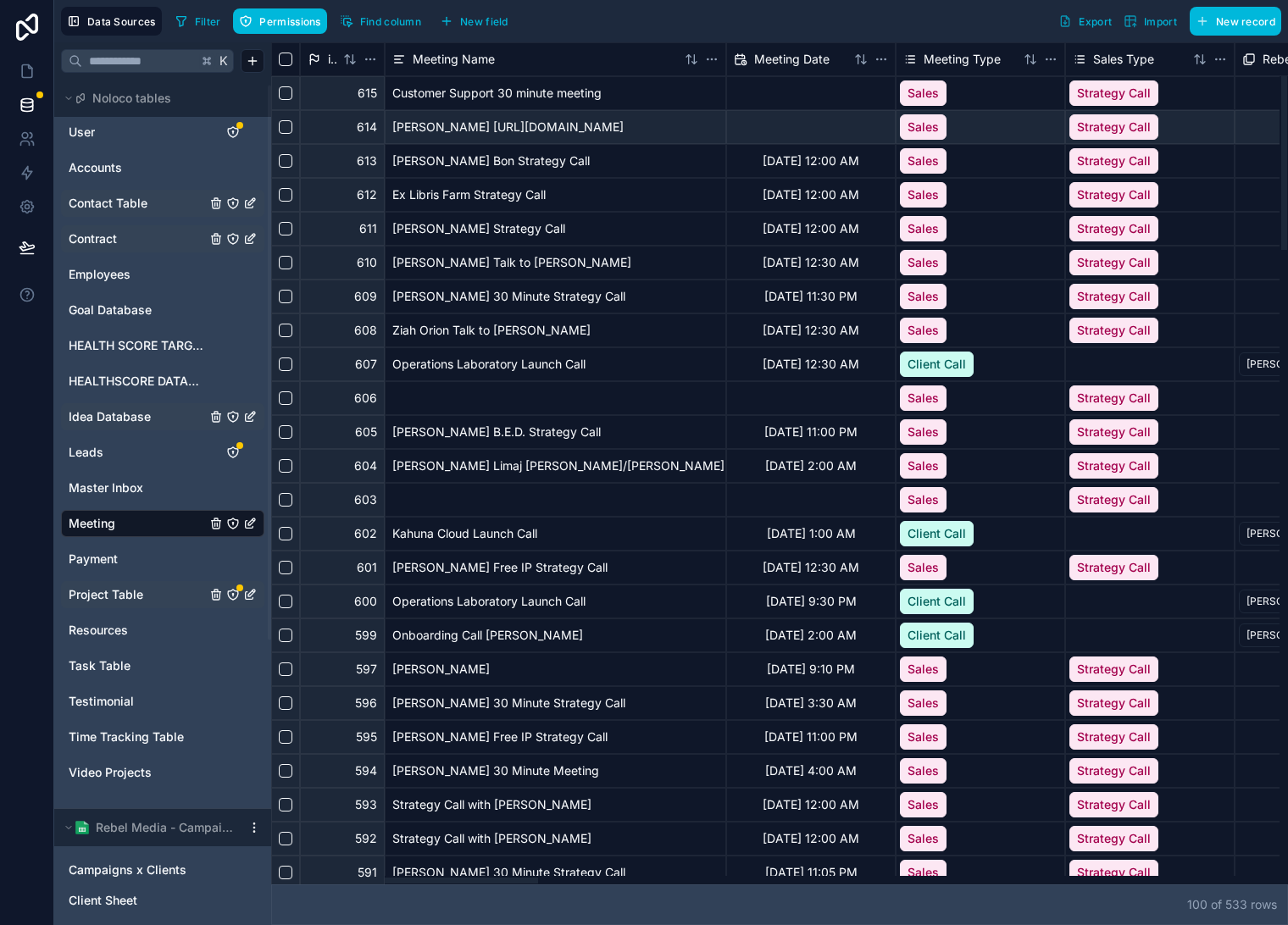
drag, startPoint x: 613, startPoint y: 885, endPoint x: 378, endPoint y: 866, distance: 235.8
click at [378, 876] on div at bounding box center [775, 880] width 1009 height 9
click at [539, 128] on div "Marc Ricker https://api.calendly.com/scheduled_events/5c81a04d-b544-4fd4-bebe-7…" at bounding box center [556, 127] width 342 height 34
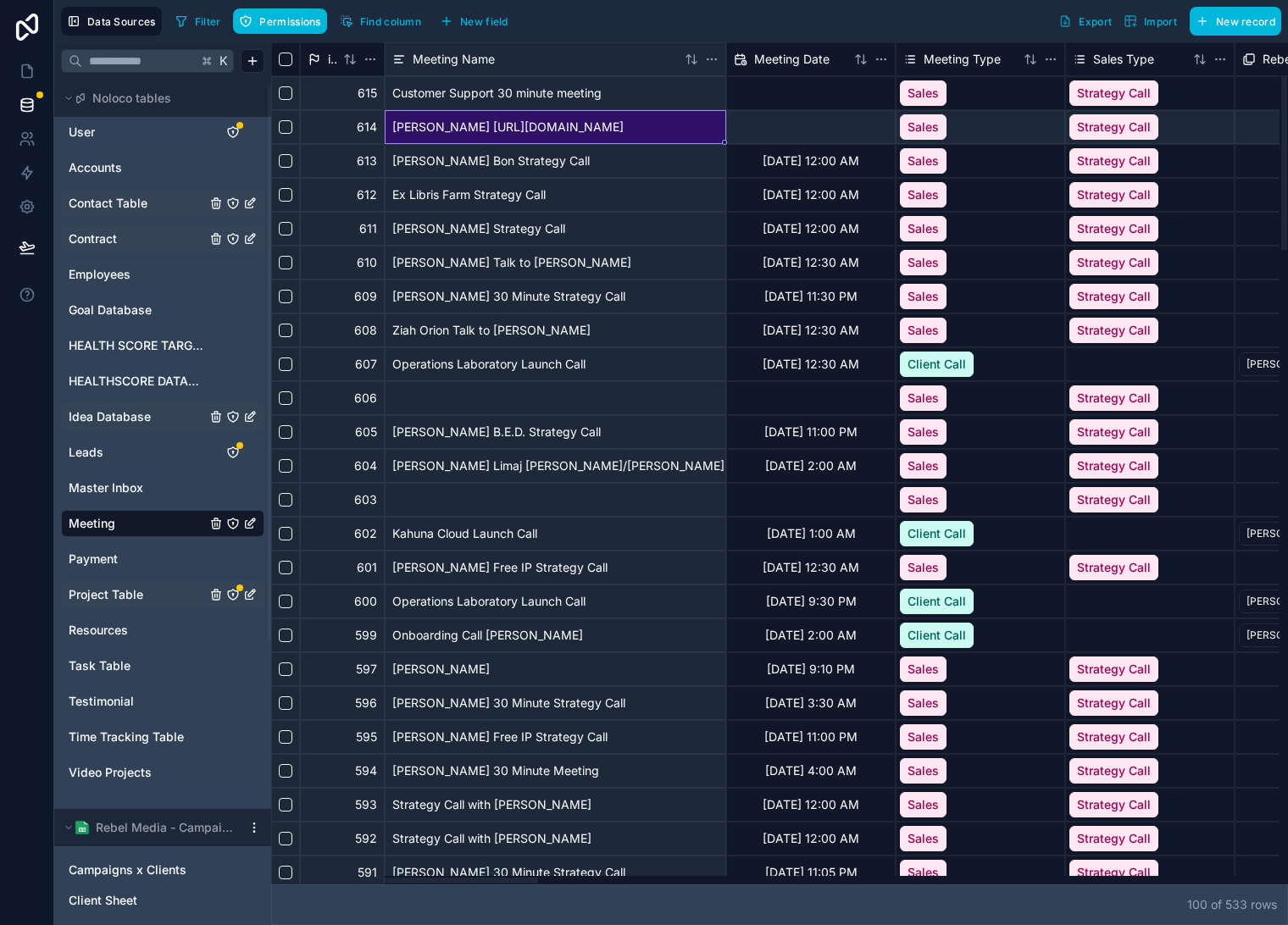
click at [490, 121] on div "Marc Ricker https://api.calendly.com/scheduled_events/5c81a04d-b544-4fd4-bebe-7…" at bounding box center [556, 127] width 342 height 34
drag, startPoint x: 720, startPoint y: 125, endPoint x: 469, endPoint y: 131, distance: 251.1
click at [469, 131] on input "**********" at bounding box center [556, 127] width 342 height 34
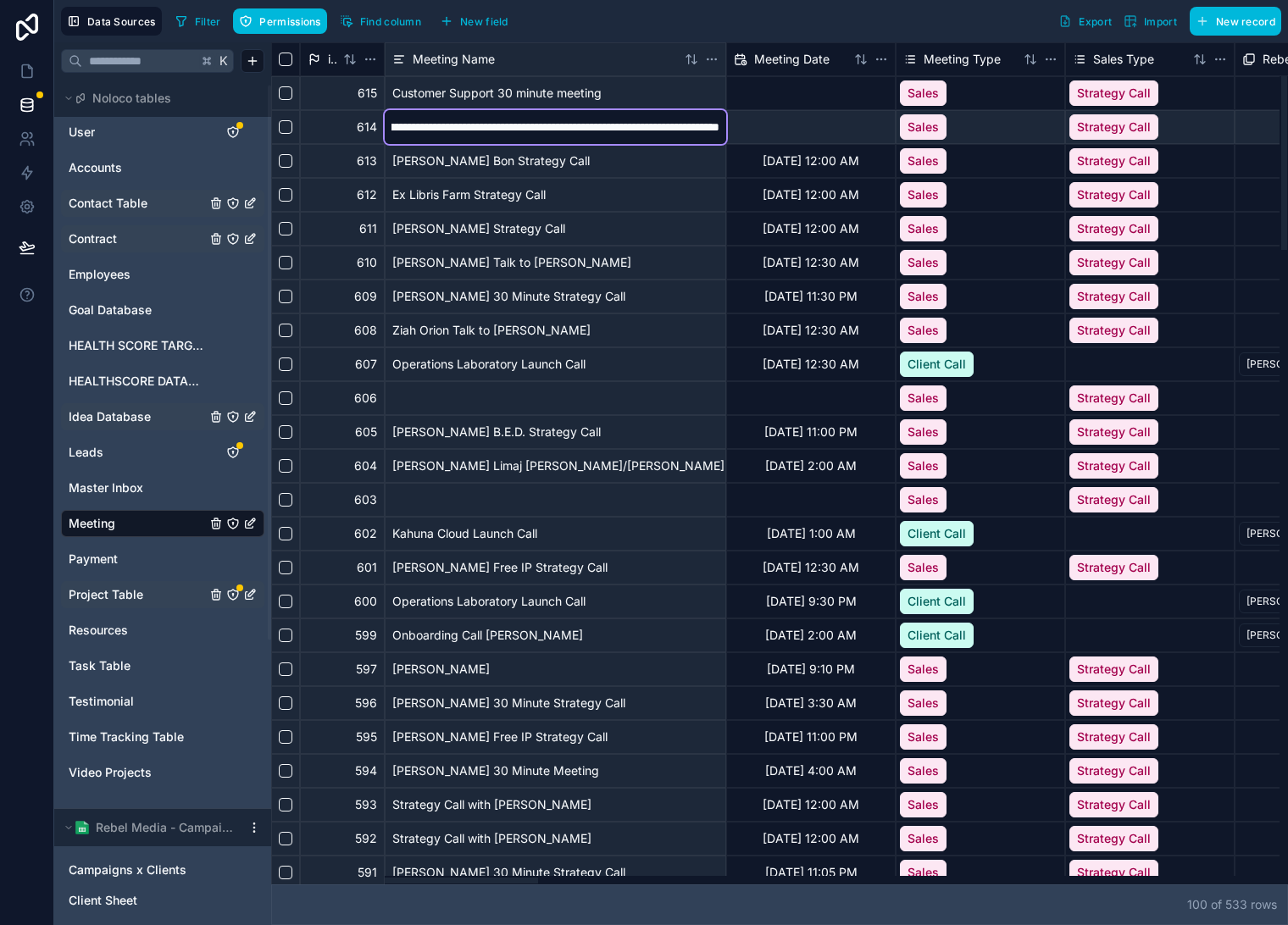
drag, startPoint x: 468, startPoint y: 125, endPoint x: 766, endPoint y: 136, distance: 298.2
type input "**********"
click at [767, 127] on div at bounding box center [811, 127] width 170 height 34
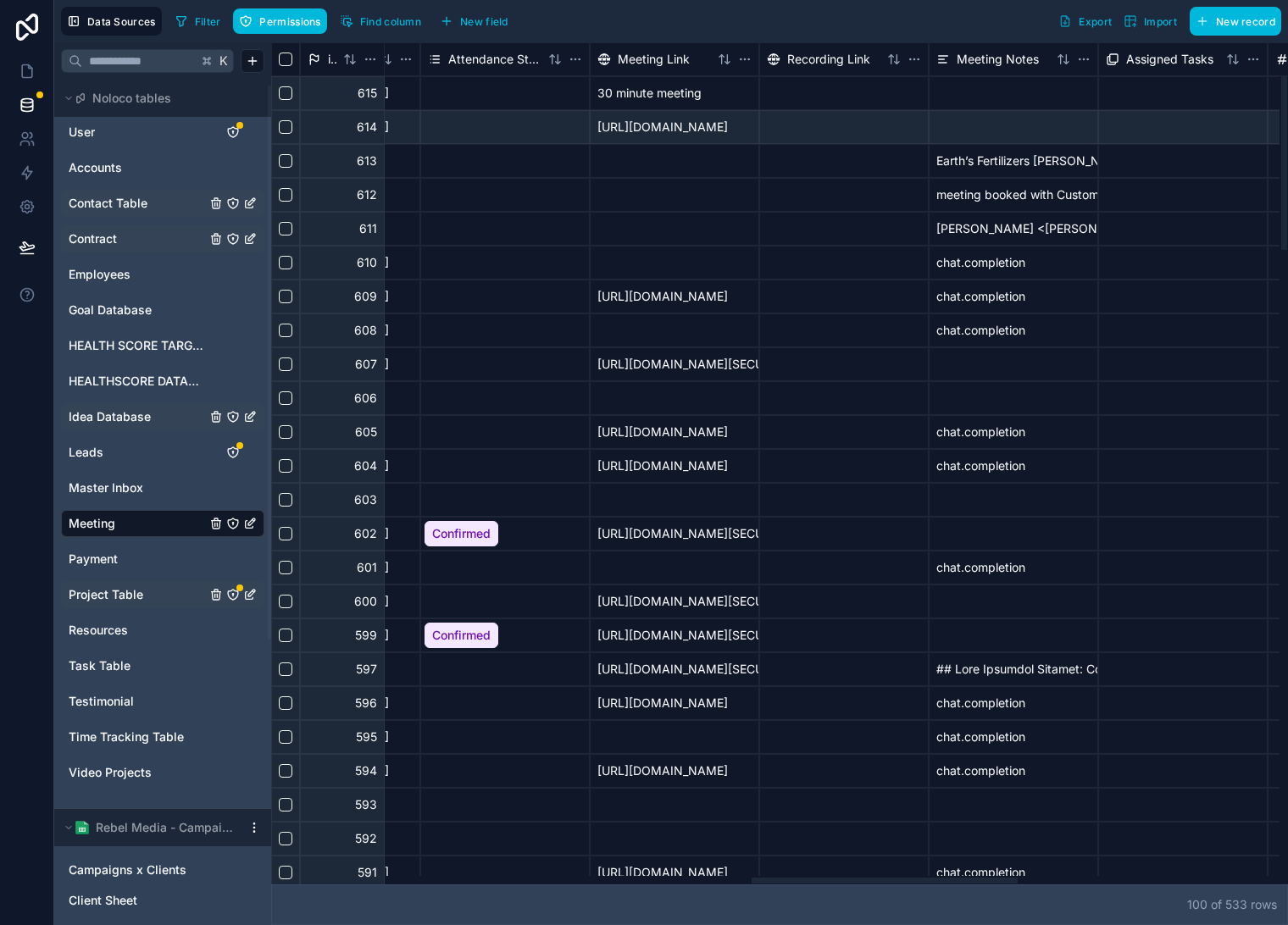
scroll to position [0, 1858]
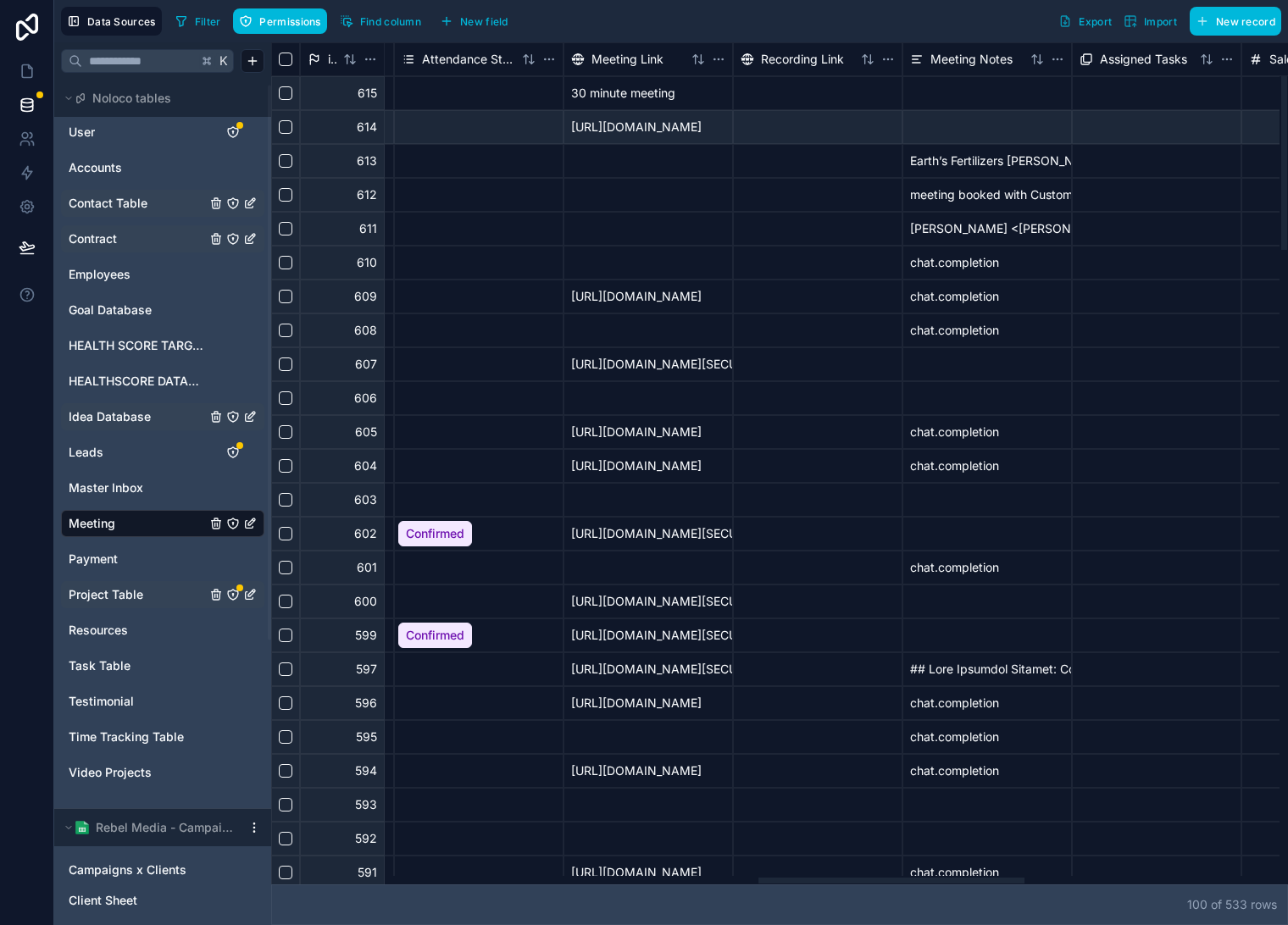
drag, startPoint x: 548, startPoint y: 886, endPoint x: 929, endPoint y: 645, distance: 450.8
click at [1002, 878] on div at bounding box center [891, 881] width 266 height 6
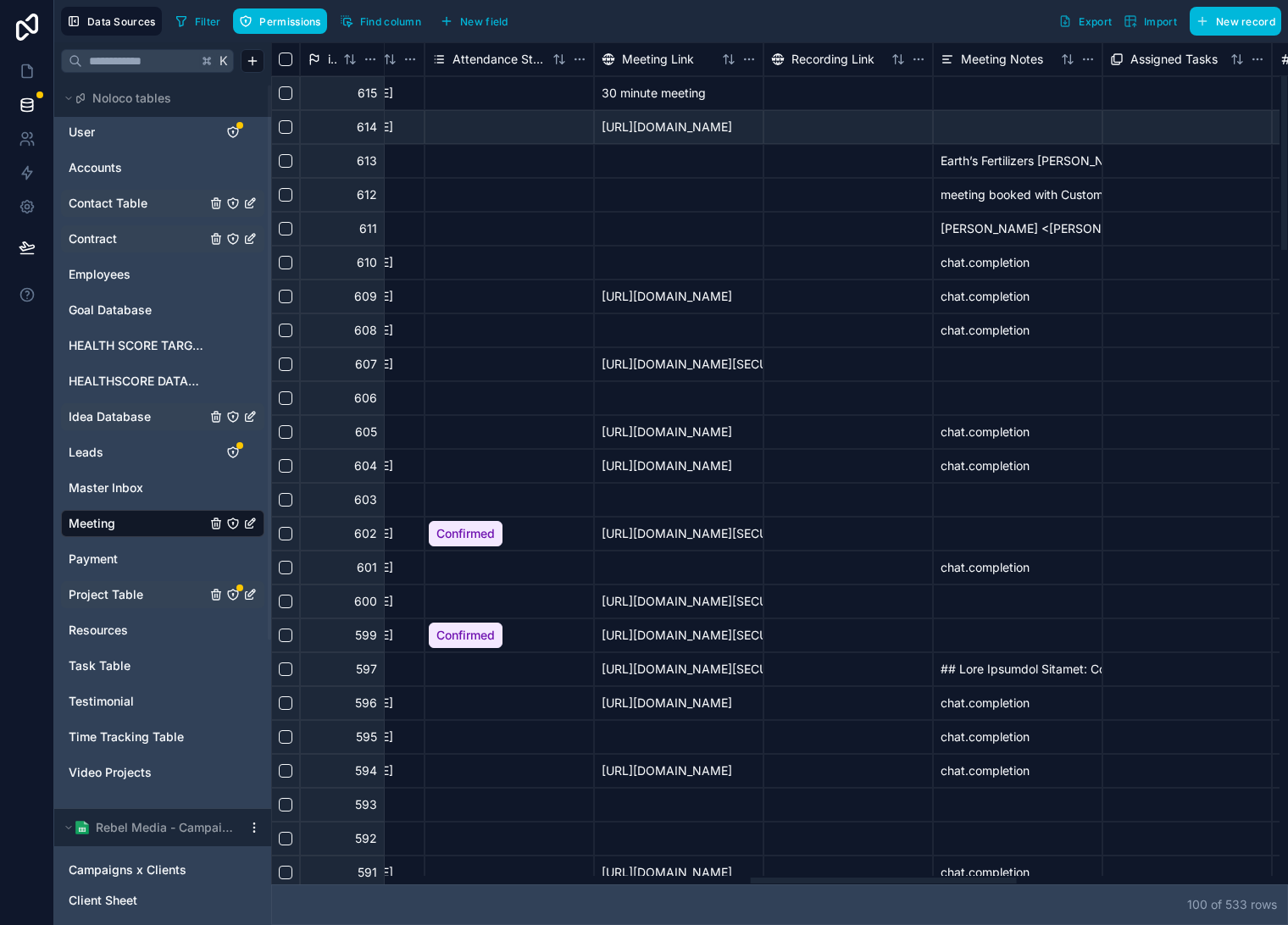
click at [683, 99] on div "30 minute meeting" at bounding box center [679, 93] width 170 height 34
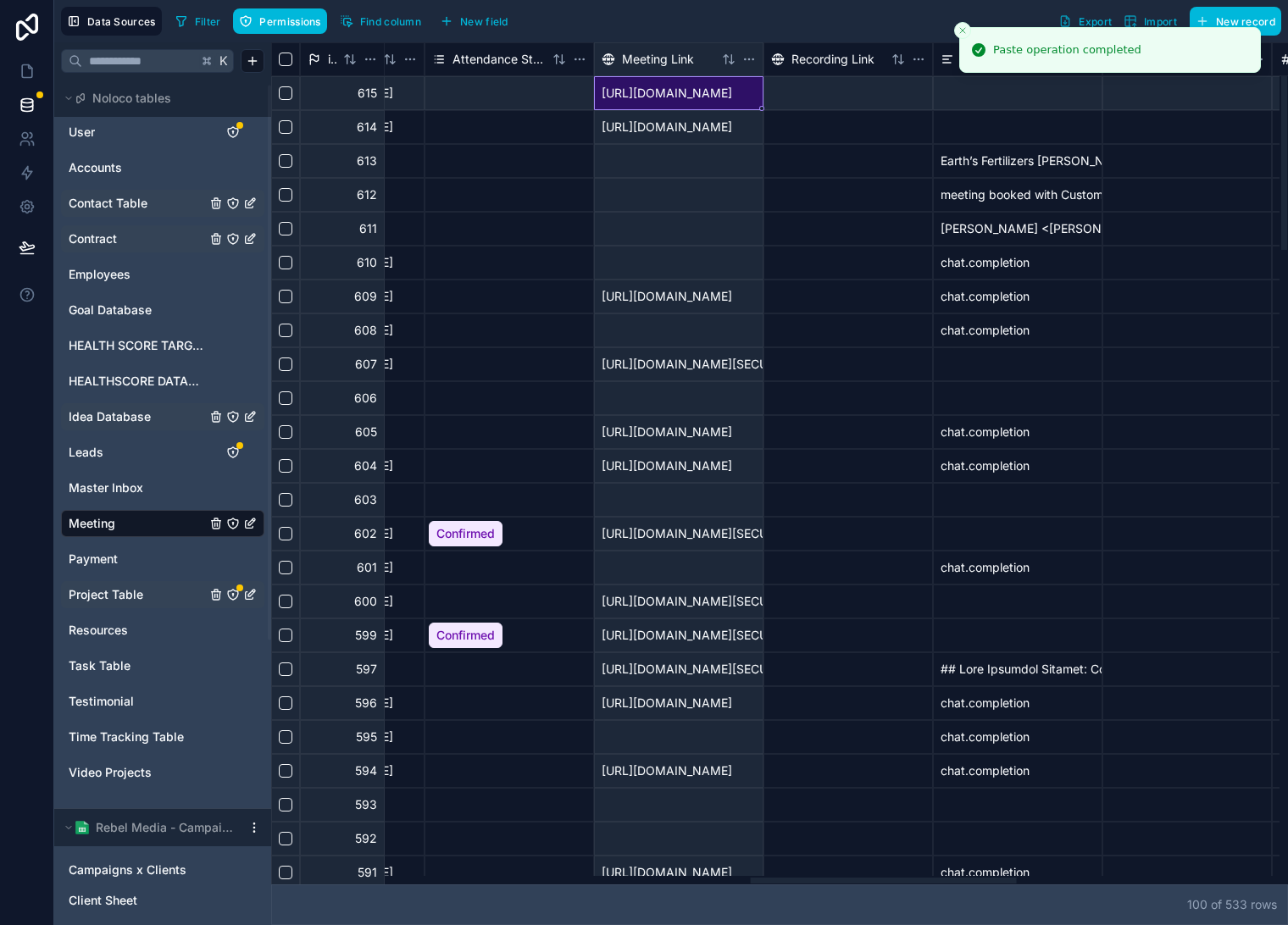
click at [878, 331] on div at bounding box center [848, 330] width 170 height 34
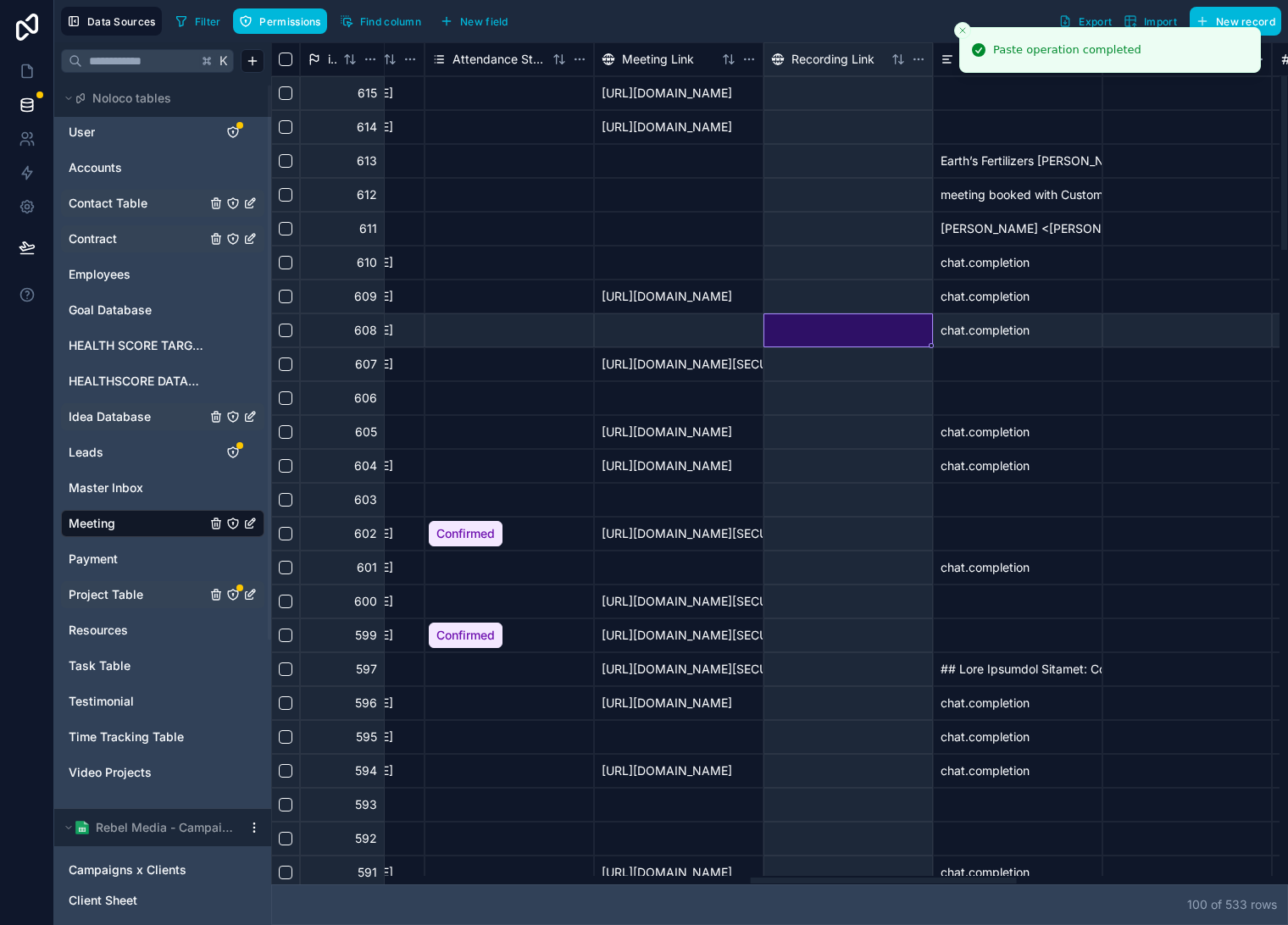
click at [967, 27] on icon "Close toast" at bounding box center [963, 30] width 10 height 10
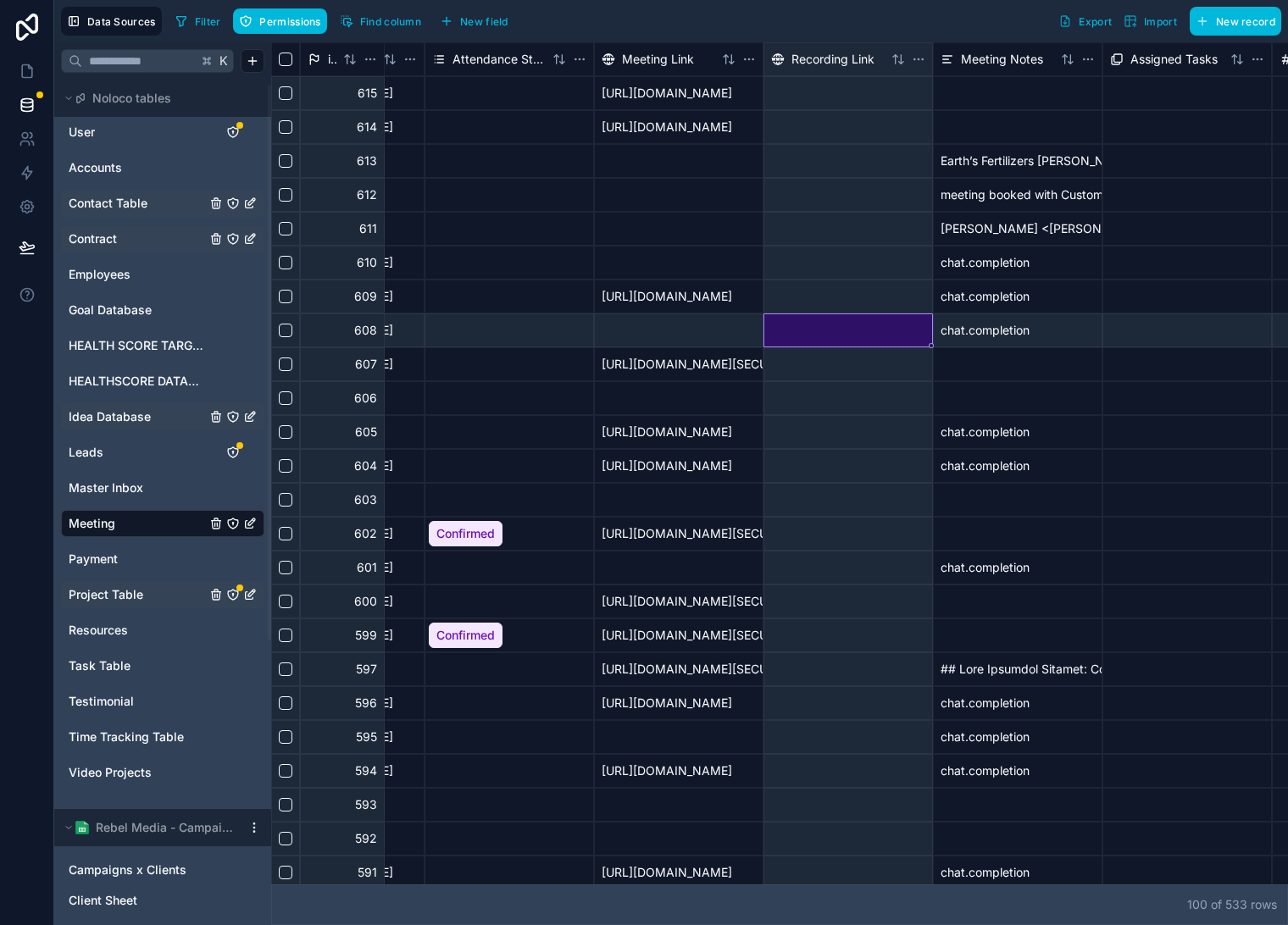
drag, startPoint x: 961, startPoint y: 885, endPoint x: 923, endPoint y: 888, distance: 38.1
click at [923, 888] on div "100 of 533 row s" at bounding box center [779, 904] width 1017 height 40
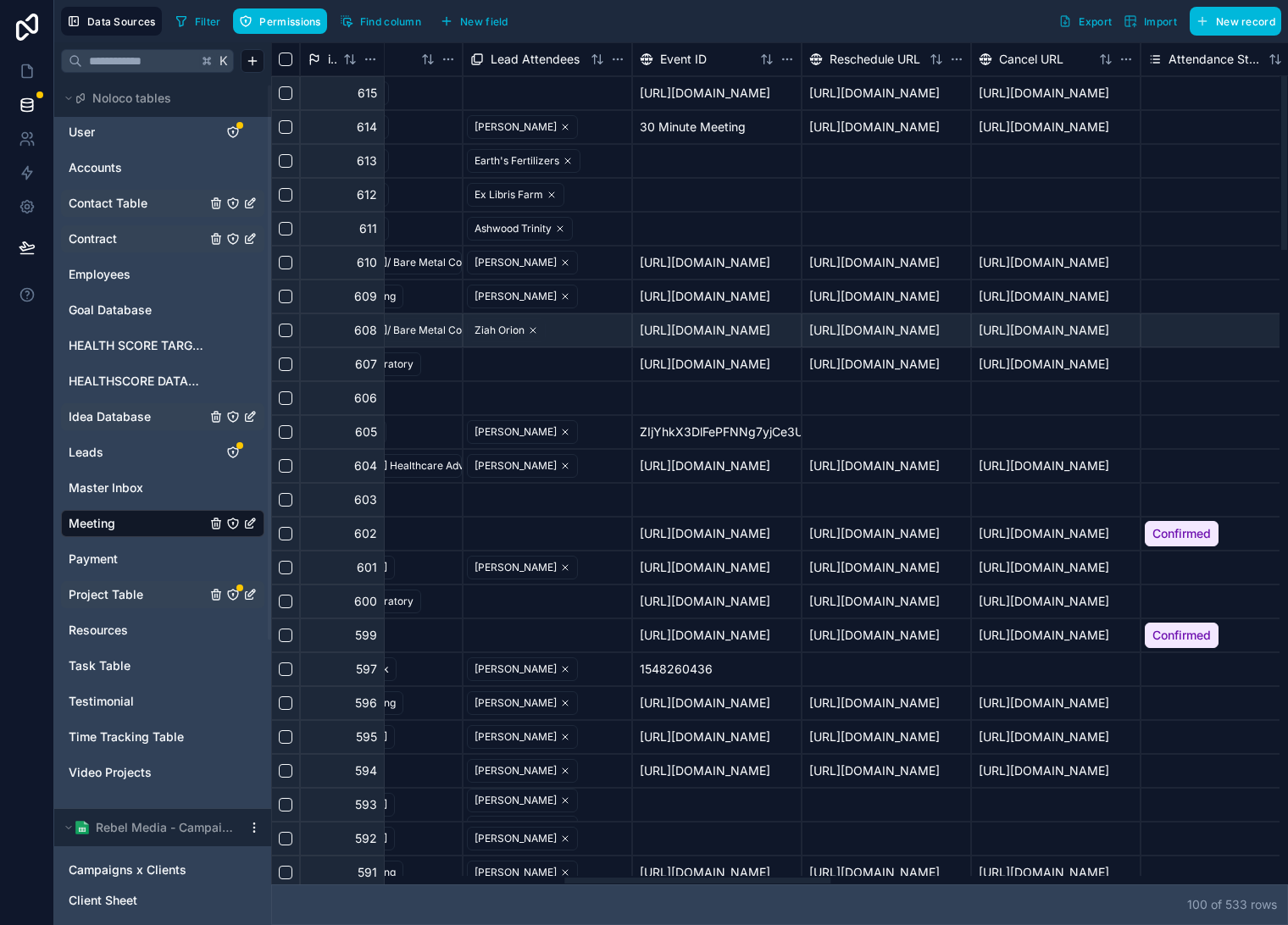
drag, startPoint x: 953, startPoint y: 881, endPoint x: 760, endPoint y: 877, distance: 193.0
click at [760, 878] on div at bounding box center [698, 881] width 266 height 6
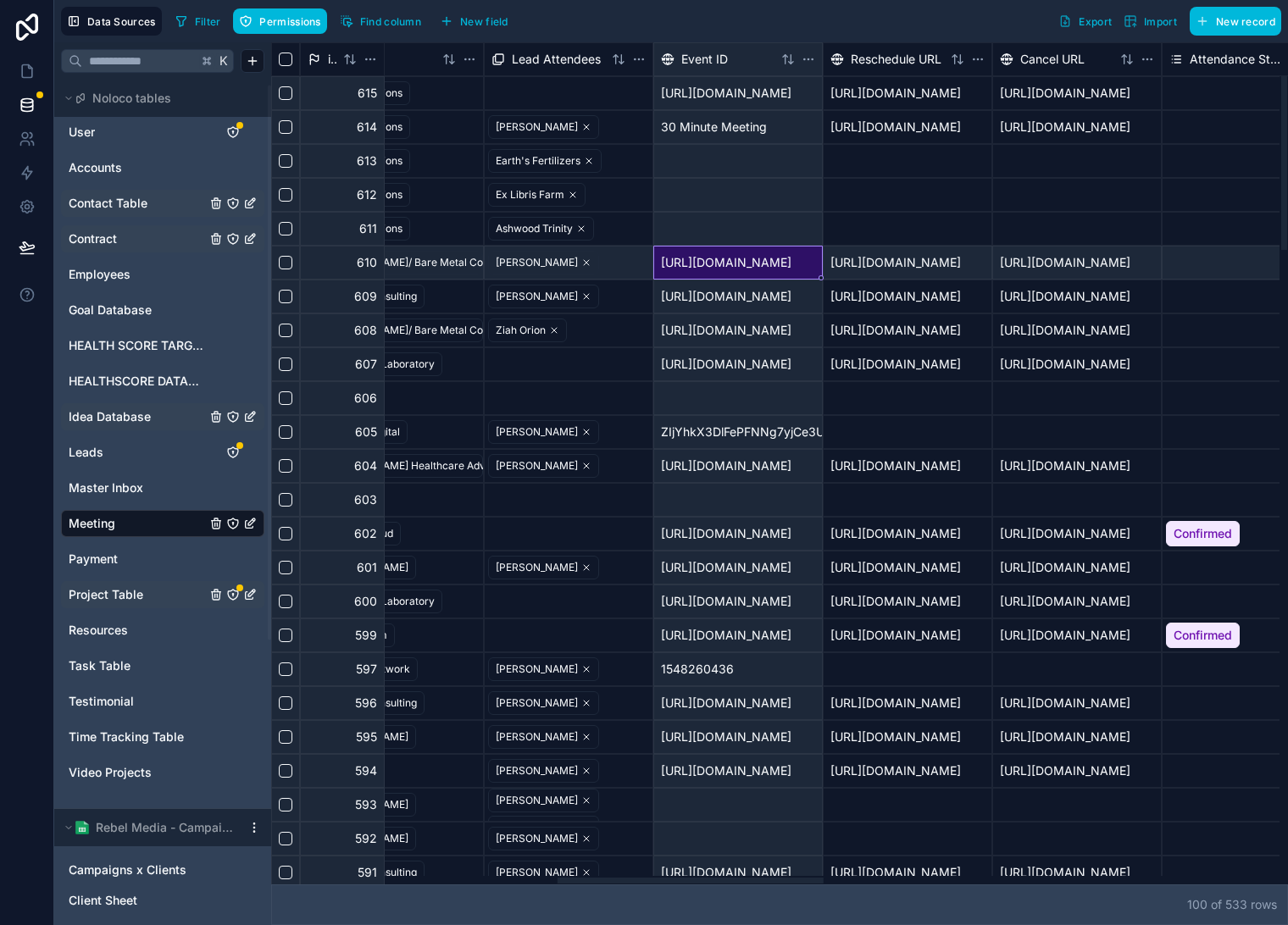
click at [794, 262] on div "[URL][DOMAIN_NAME]" at bounding box center [738, 262] width 170 height 34
click at [823, 54] on div "Reschedule URL" at bounding box center [908, 59] width 170 height 34
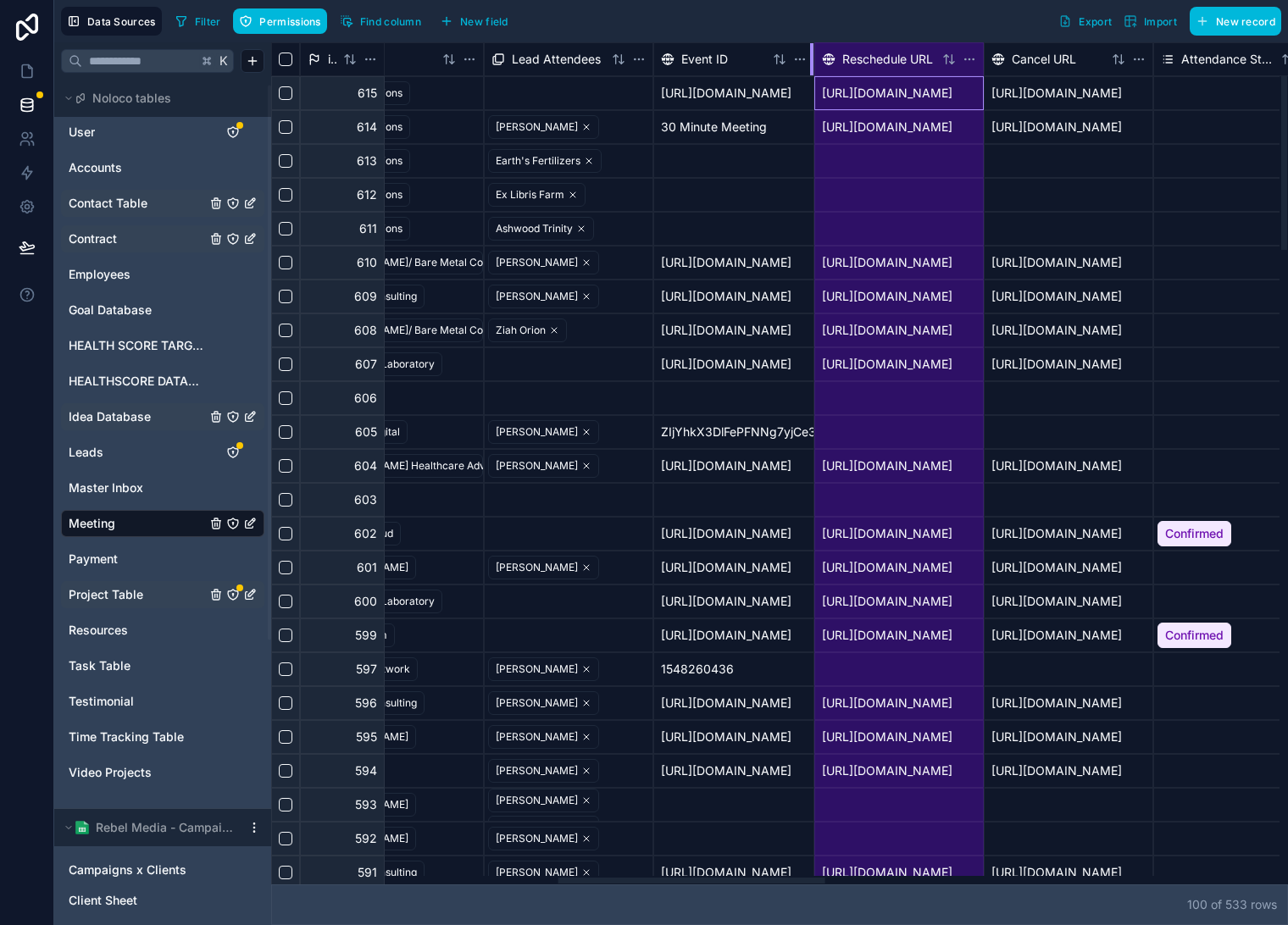
drag, startPoint x: 820, startPoint y: 52, endPoint x: 893, endPoint y: 47, distance: 73.2
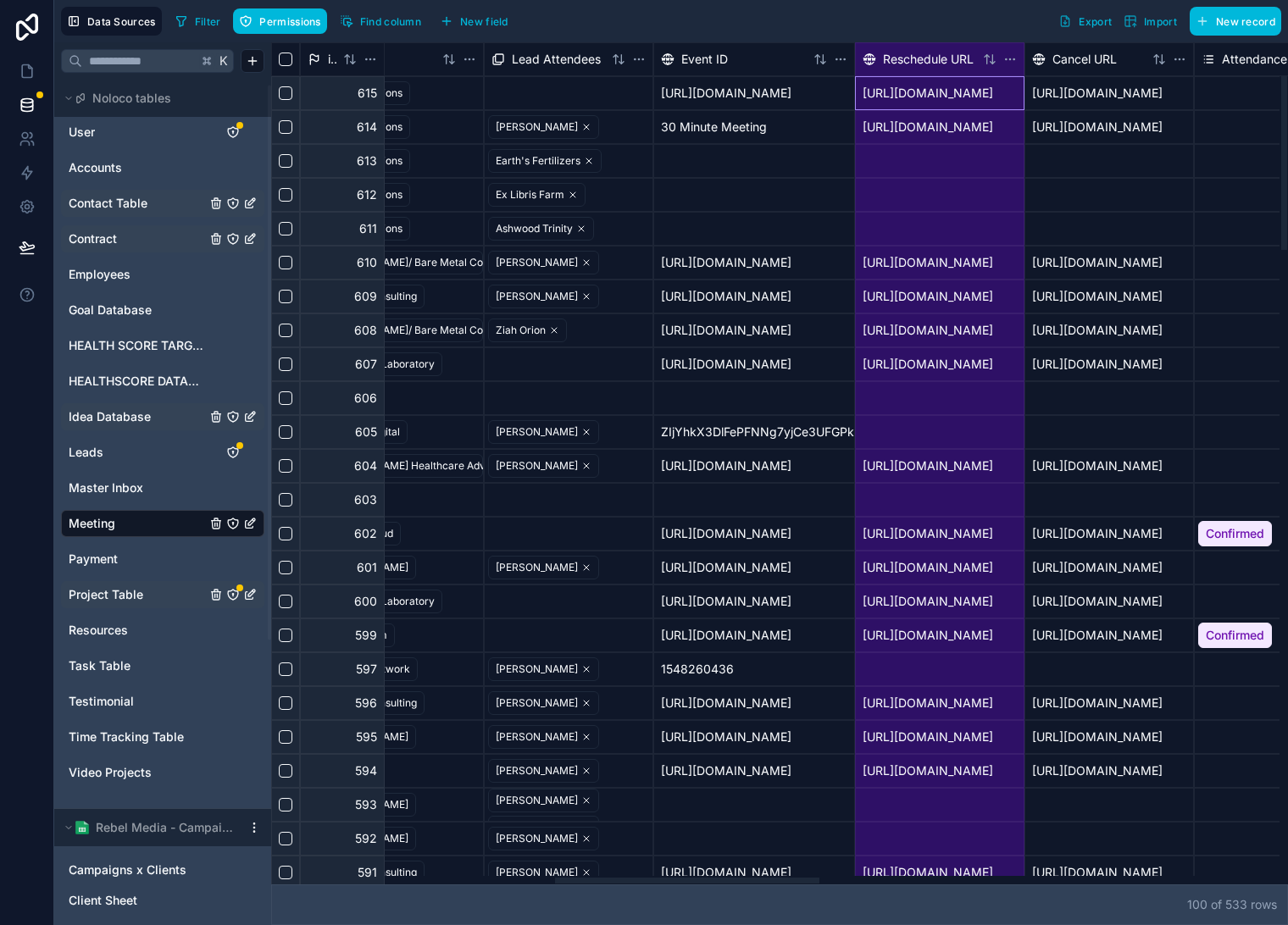
click at [726, 137] on div "30 Minute Meeting" at bounding box center [754, 127] width 201 height 34
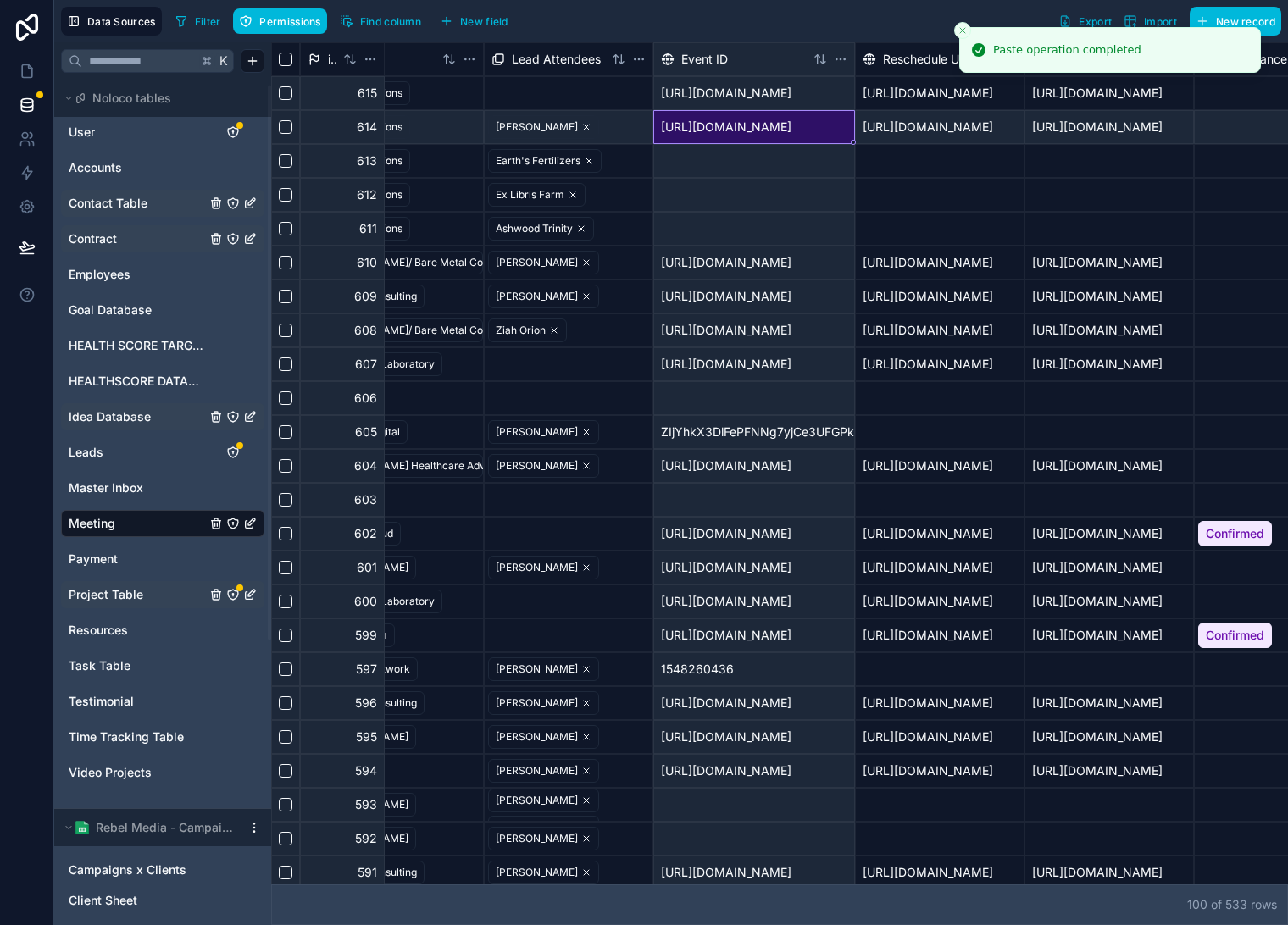
click at [958, 30] on icon "Close toast" at bounding box center [963, 30] width 10 height 10
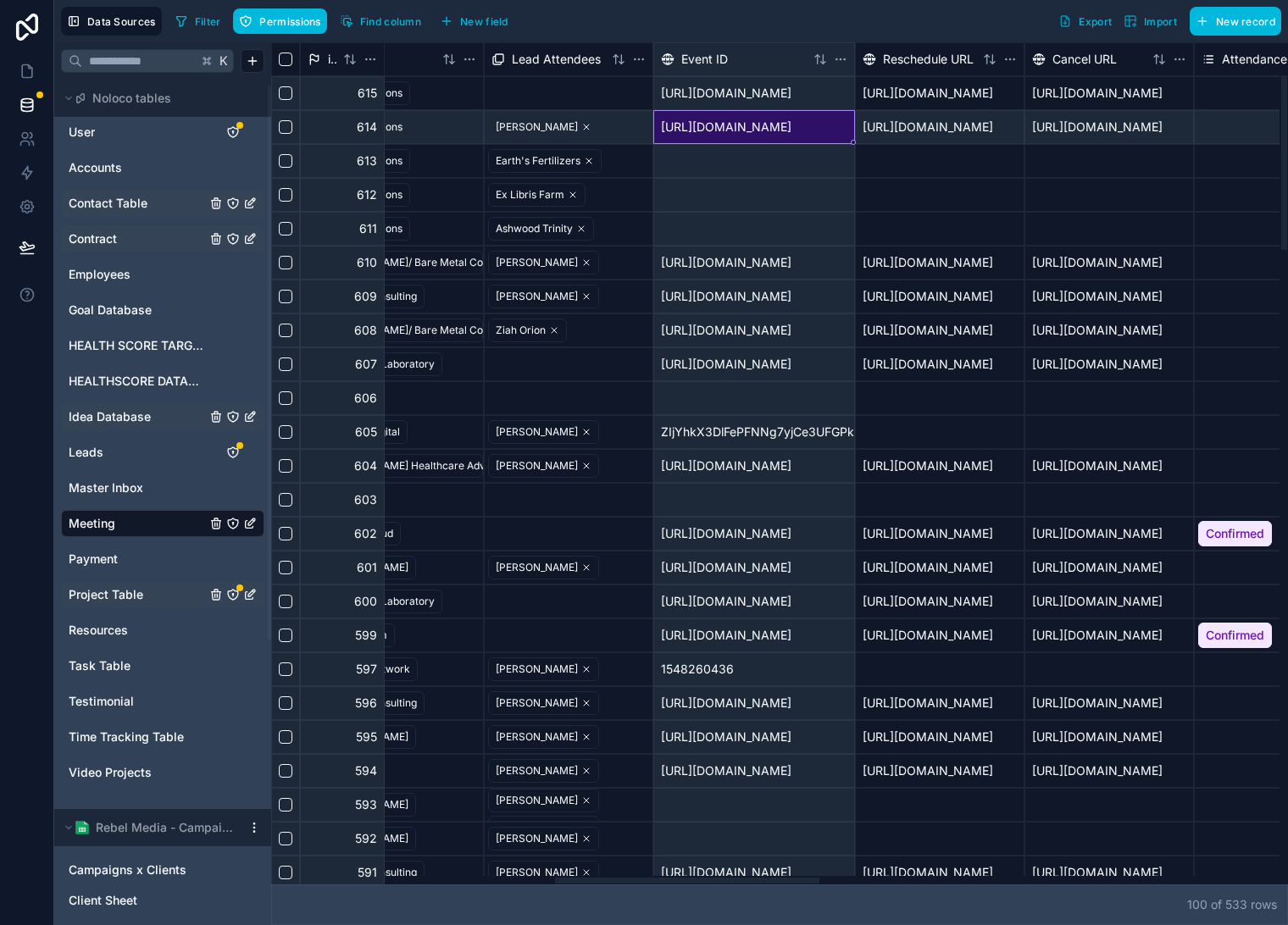
click at [582, 96] on div at bounding box center [569, 93] width 168 height 32
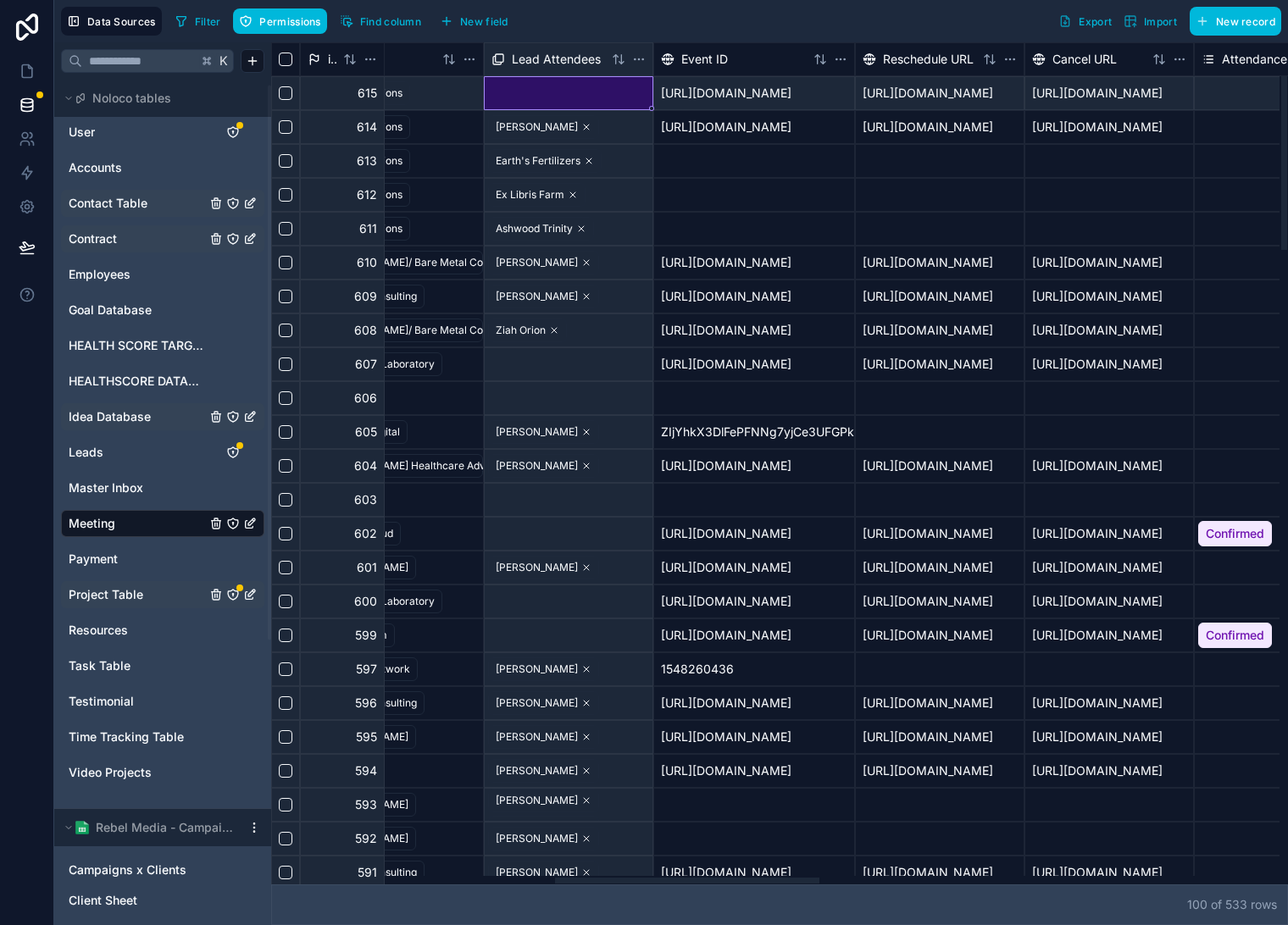
click at [582, 97] on div at bounding box center [569, 93] width 168 height 32
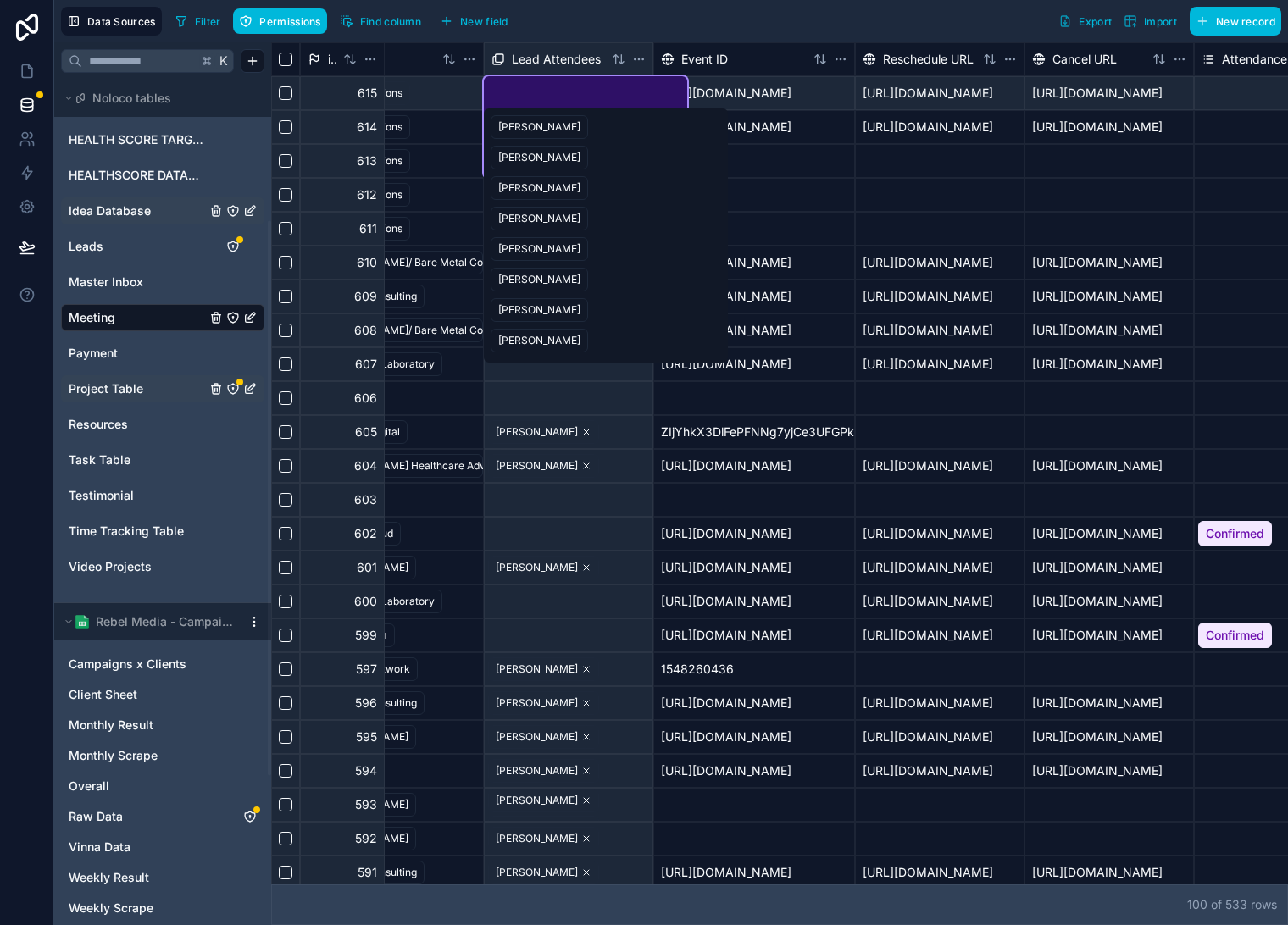
scroll to position [213, 0]
click at [152, 245] on link "Leads" at bounding box center [138, 246] width 138 height 17
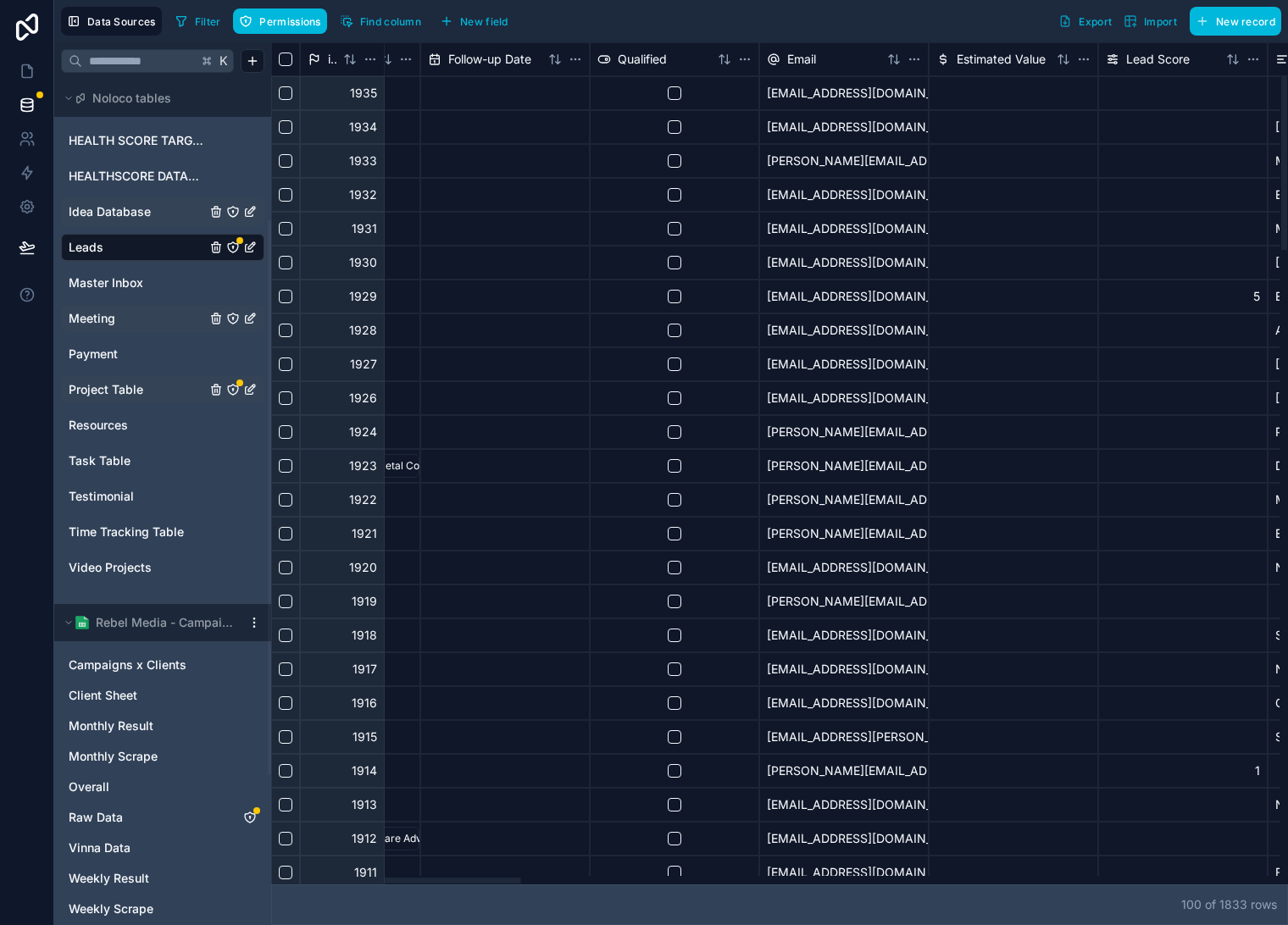
drag, startPoint x: 794, startPoint y: 878, endPoint x: 578, endPoint y: 713, distance: 271.8
click at [444, 876] on div at bounding box center [775, 880] width 1009 height 9
drag, startPoint x: 483, startPoint y: 886, endPoint x: 463, endPoint y: 885, distance: 20.0
click at [457, 886] on div "100 of 1833 row s" at bounding box center [779, 904] width 1017 height 40
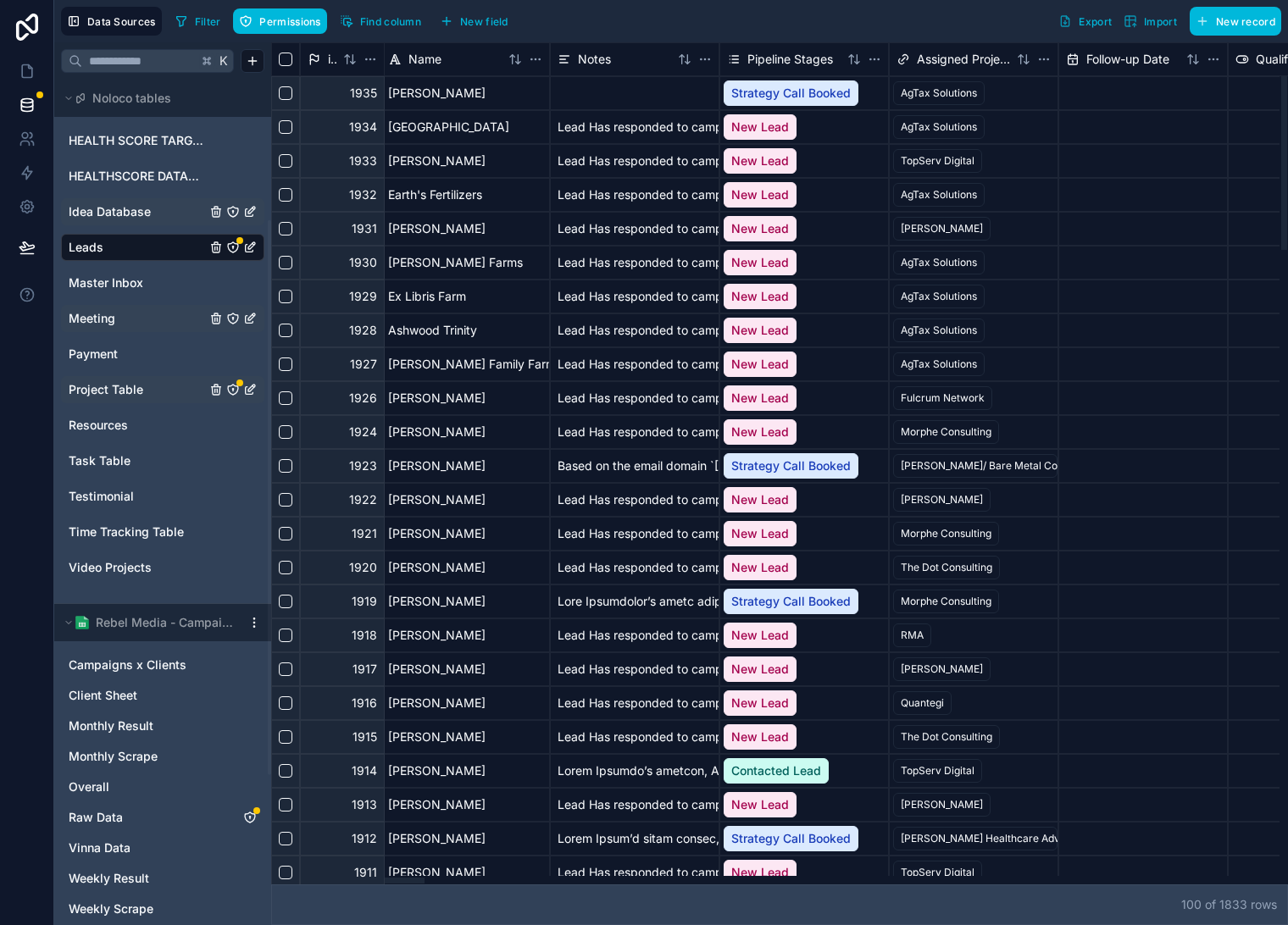
scroll to position [0, 0]
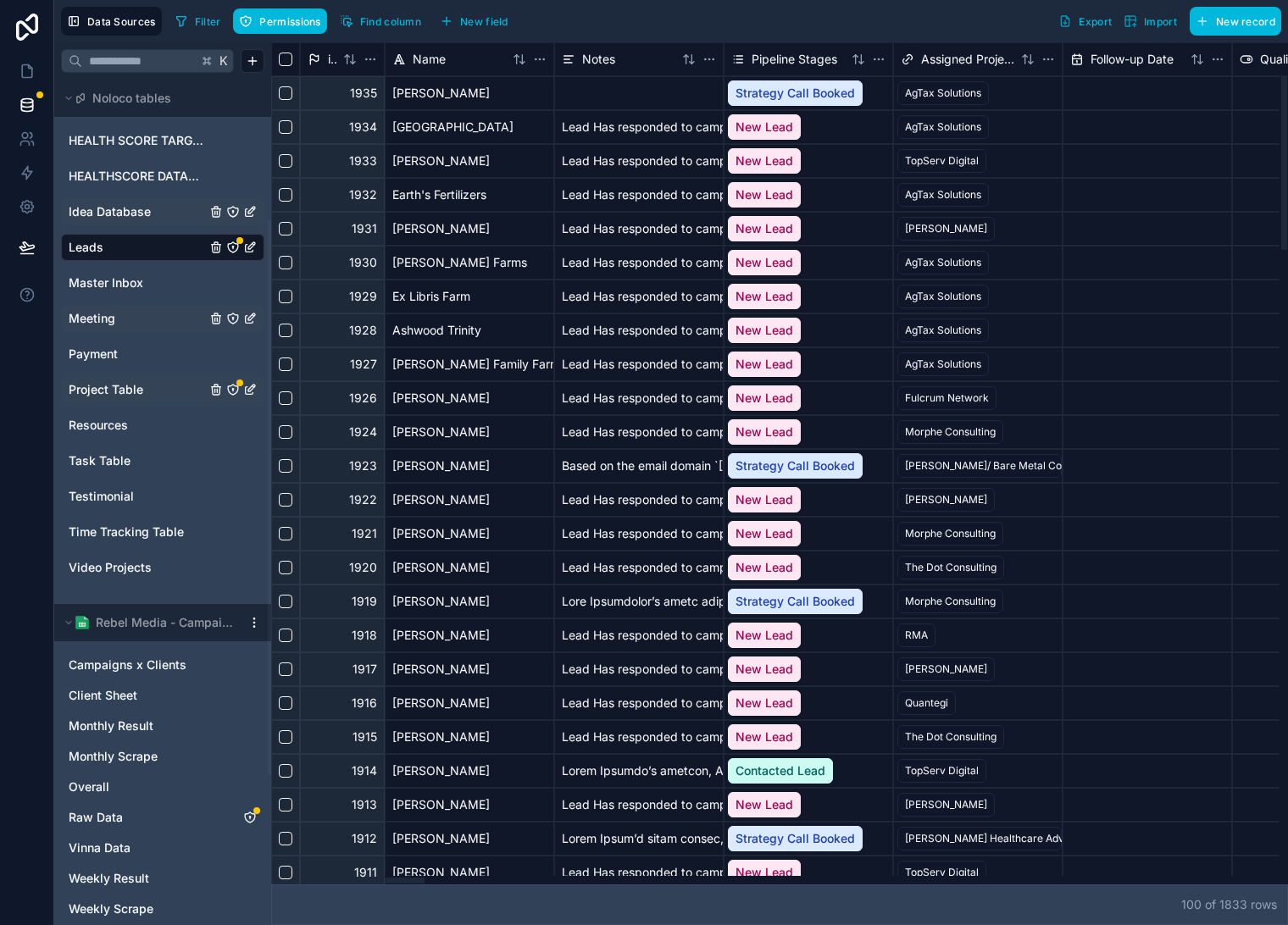
drag, startPoint x: 474, startPoint y: 879, endPoint x: 373, endPoint y: 799, distance: 128.8
click at [353, 878] on div "id Name Notes Pipeline Stages Assigned Project Follow-up Date Qualified Email E…" at bounding box center [779, 463] width 1017 height 843
click at [127, 281] on span "Master Inbox" at bounding box center [106, 283] width 75 height 17
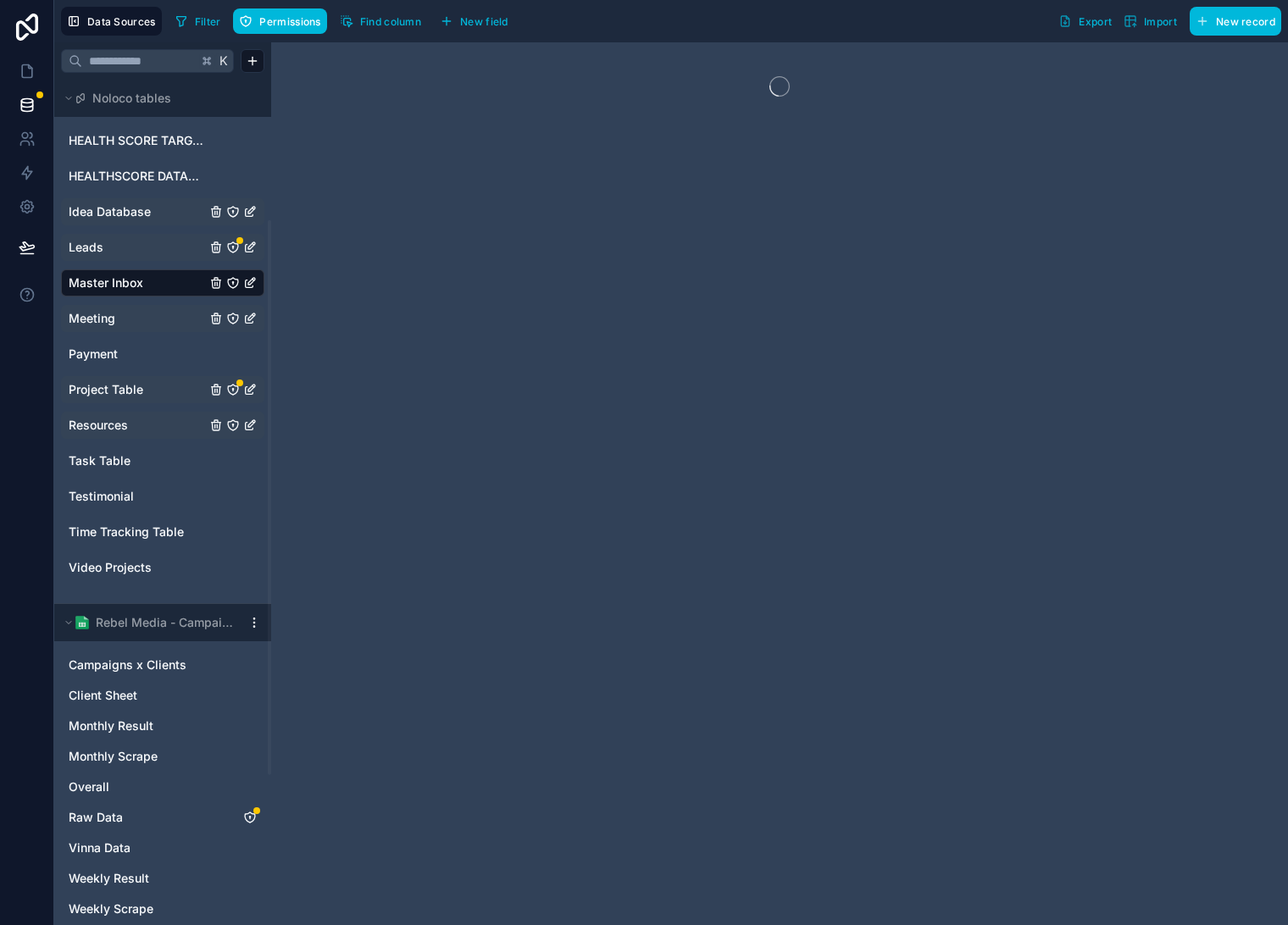
click at [117, 434] on div "Resources" at bounding box center [162, 425] width 203 height 27
click at [123, 495] on span "Testimonial" at bounding box center [101, 496] width 65 height 17
click at [124, 314] on link "Meeting" at bounding box center [138, 318] width 138 height 17
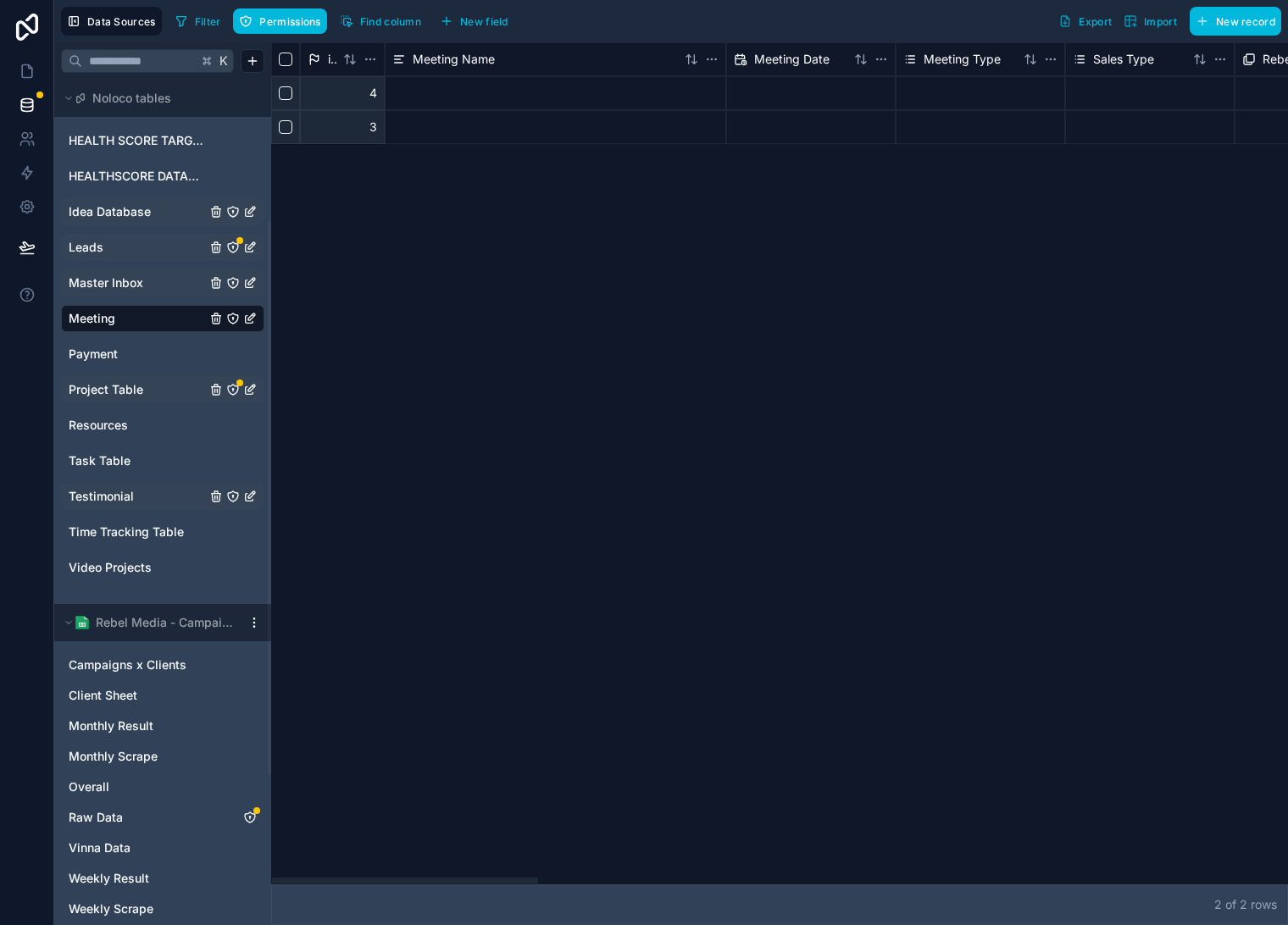
click at [122, 324] on link "Meeting" at bounding box center [138, 318] width 138 height 17
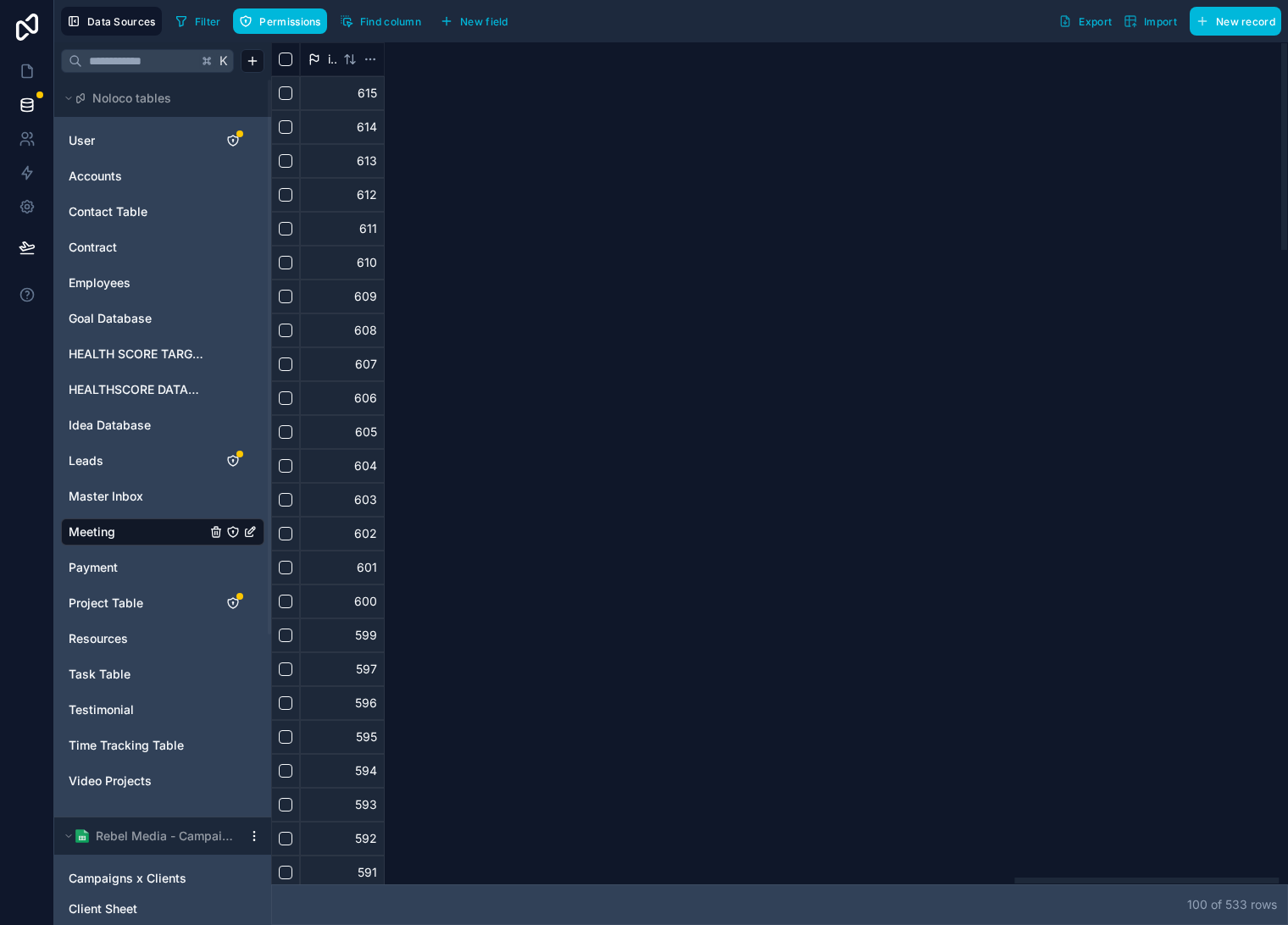
scroll to position [0, 2861]
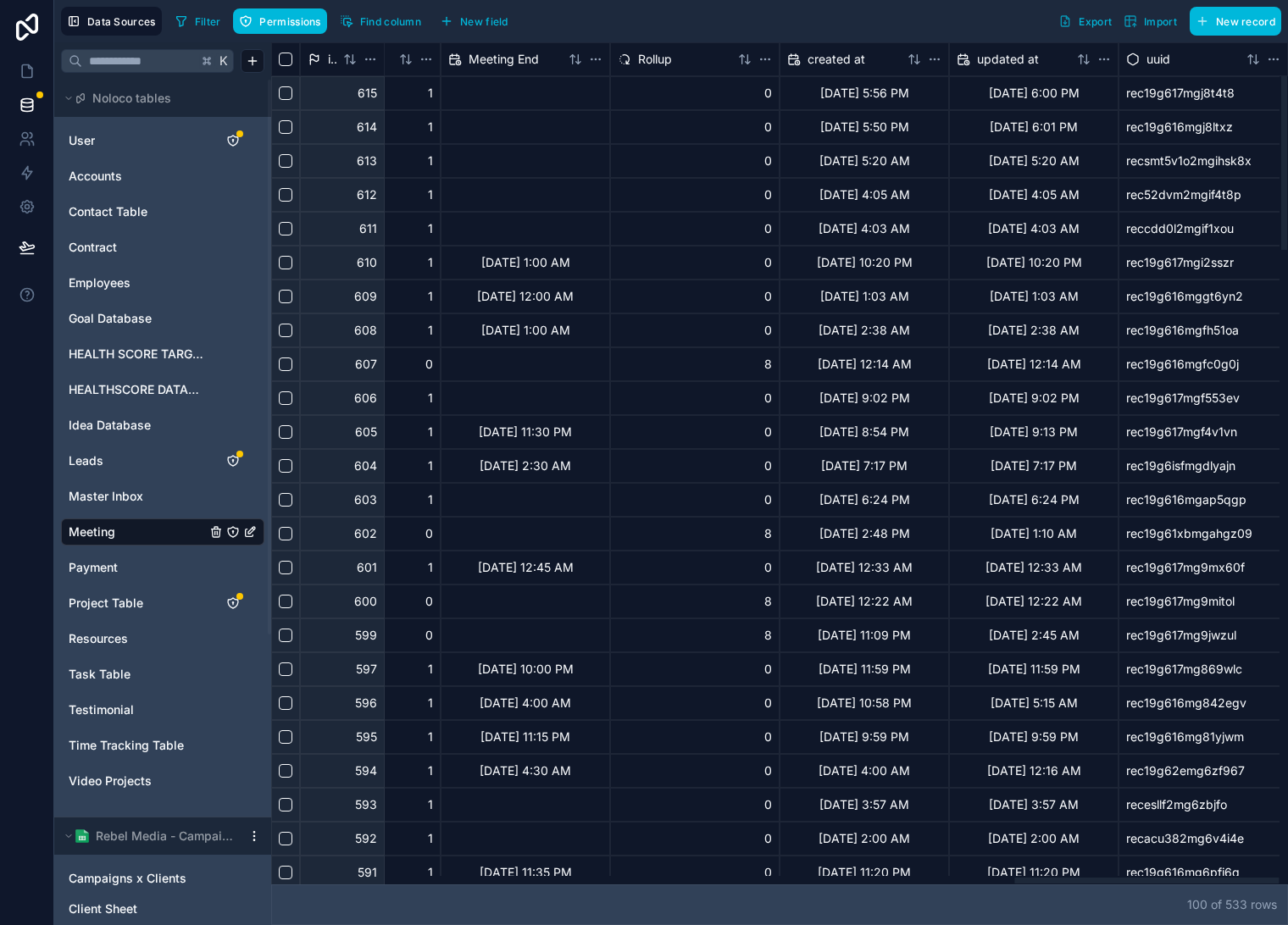
drag, startPoint x: 420, startPoint y: 882, endPoint x: 1336, endPoint y: 756, distance: 924.6
click at [1288, 756] on html "Data Sources Filter Permissions Find column New field Export Import New record …" at bounding box center [644, 462] width 1288 height 925
click at [1178, 84] on div "rec19g617mgj8t4t8" at bounding box center [1204, 93] width 170 height 34
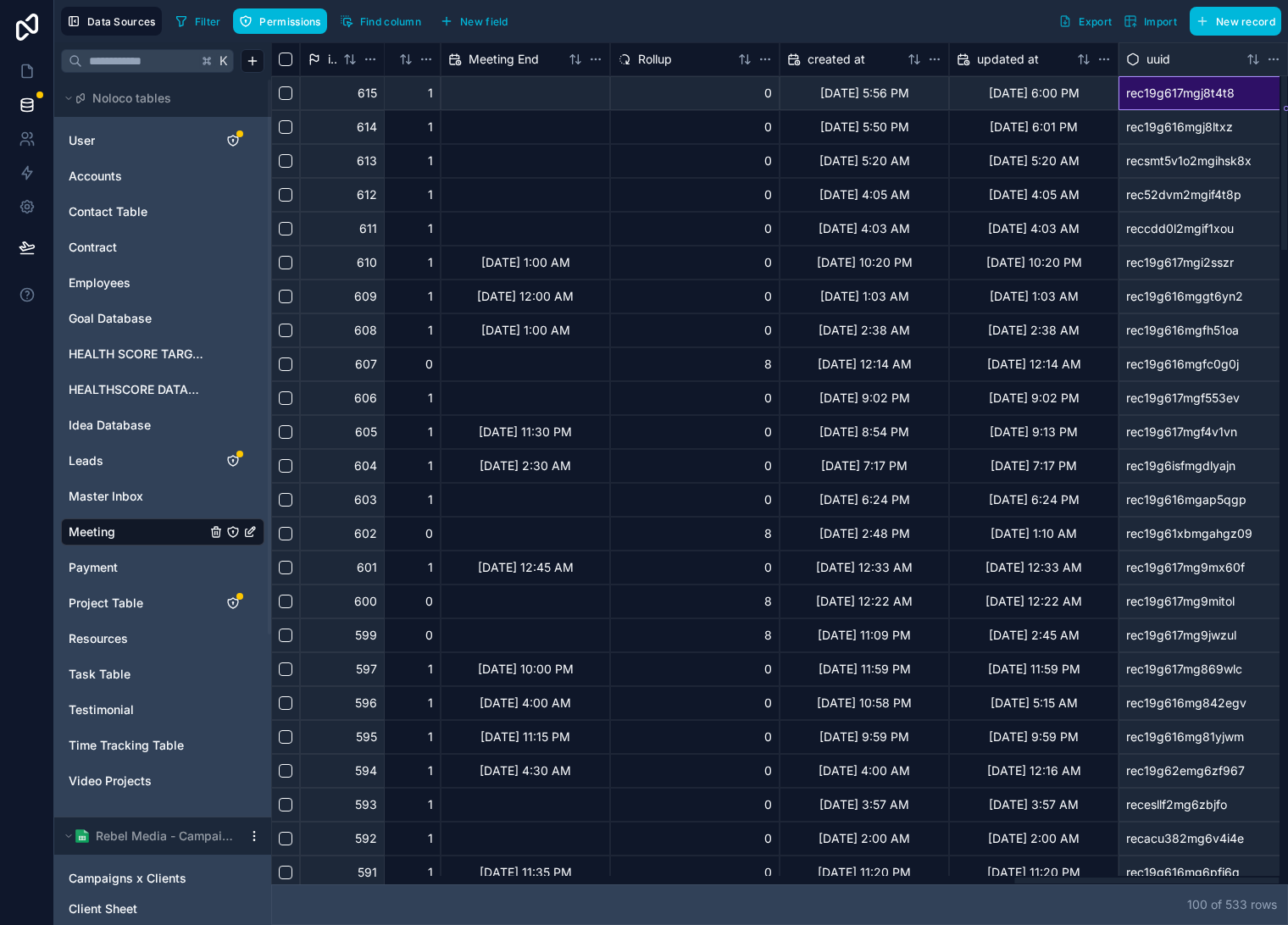
drag, startPoint x: 1172, startPoint y: 121, endPoint x: 1183, endPoint y: 97, distance: 26.4
click at [1172, 121] on div "rec19g616mgj8ltxz" at bounding box center [1204, 127] width 170 height 34
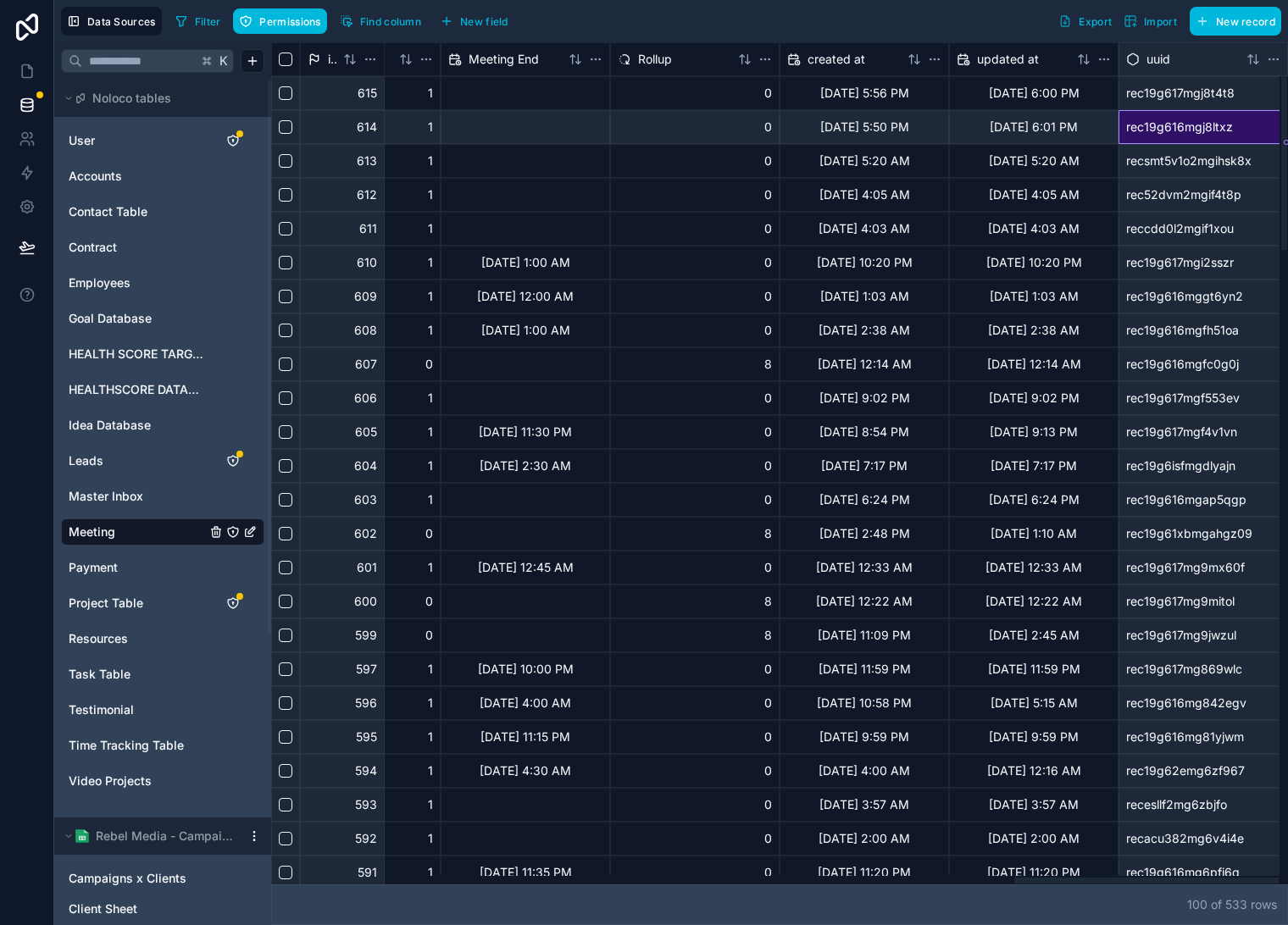
click at [1183, 96] on div "rec19g617mgj8t4t8" at bounding box center [1204, 93] width 170 height 34
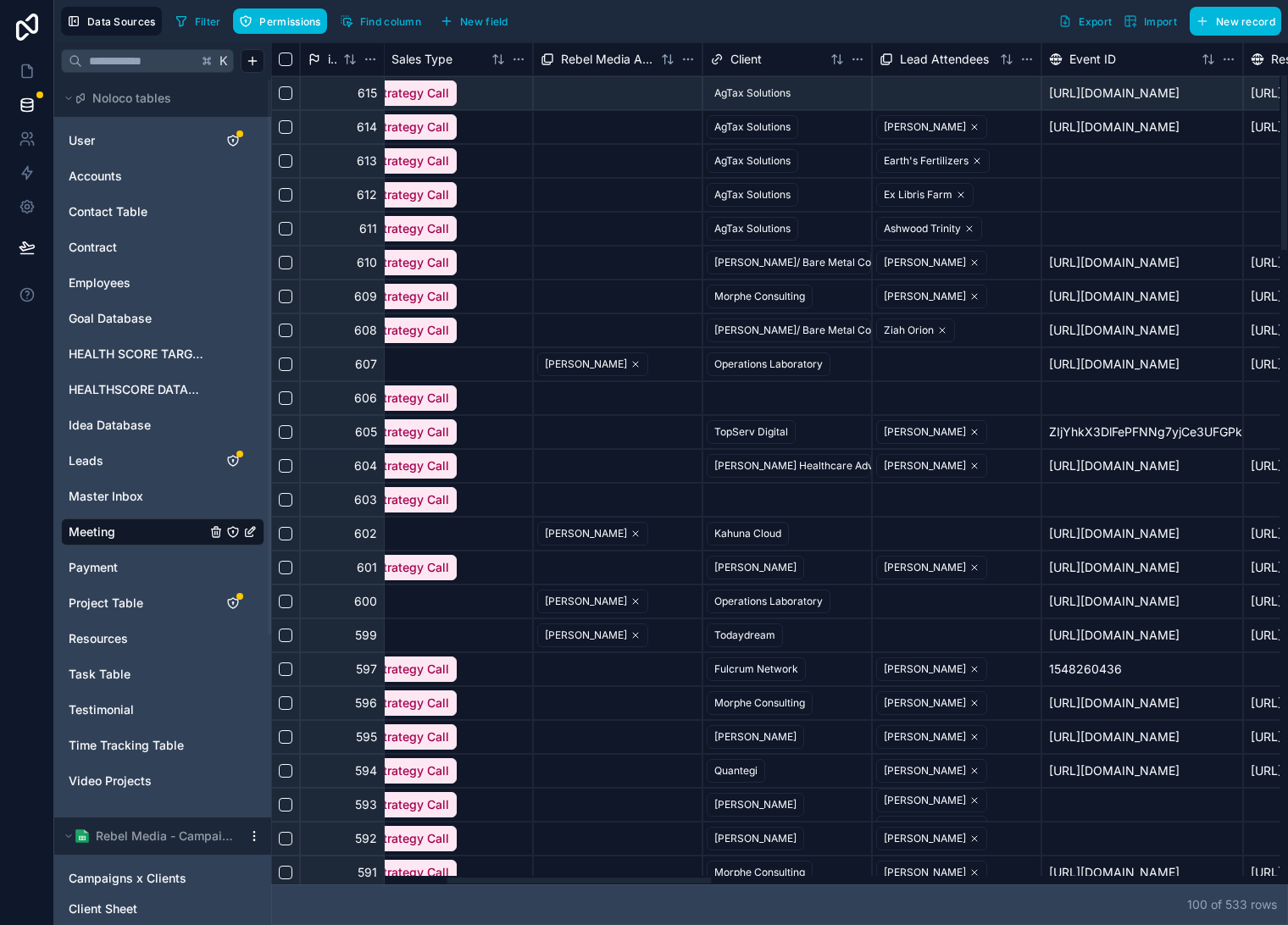
scroll to position [0, 739]
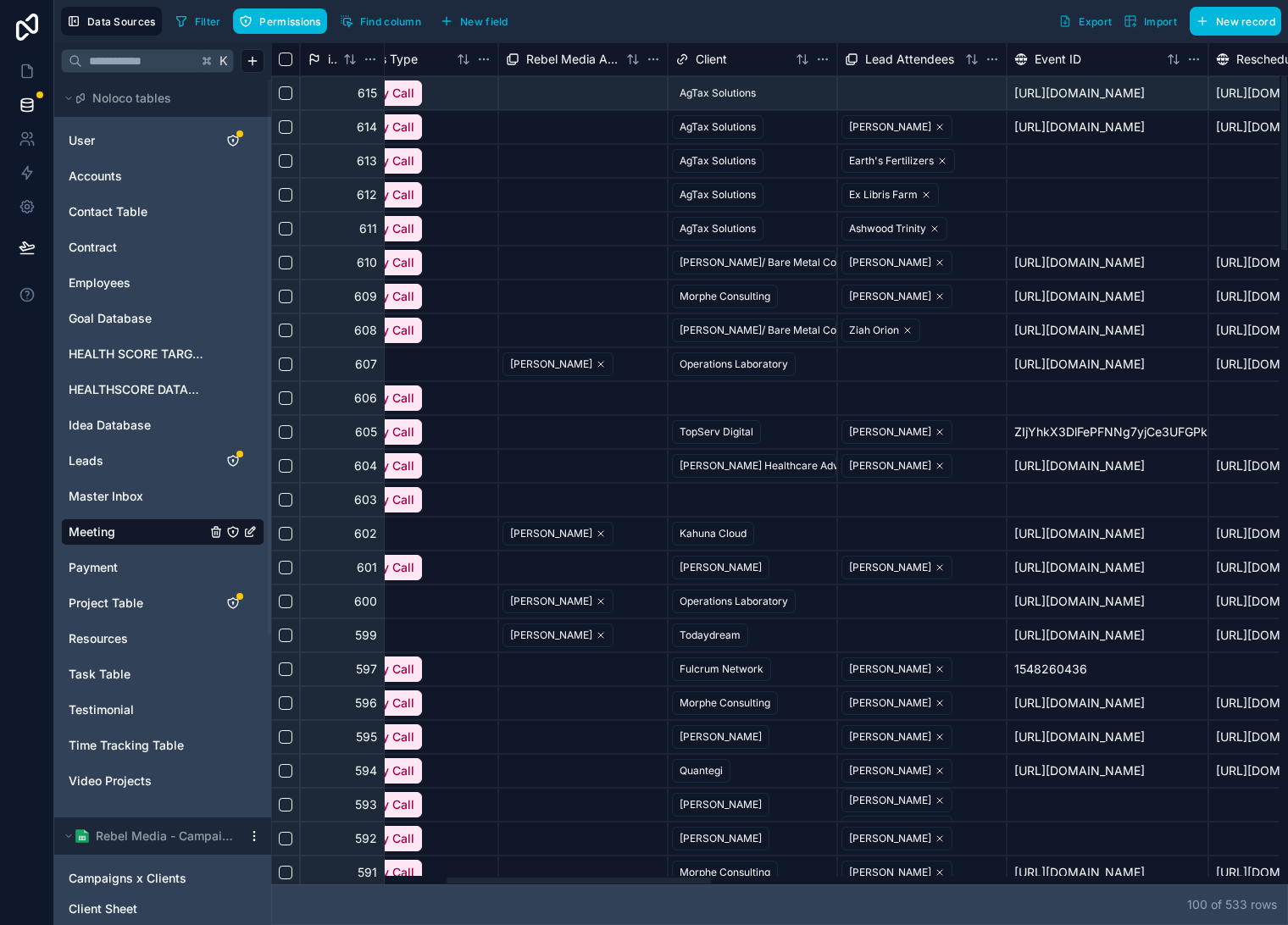
drag, startPoint x: 992, startPoint y: 881, endPoint x: 635, endPoint y: 756, distance: 378.3
click at [596, 876] on div at bounding box center [775, 880] width 1009 height 9
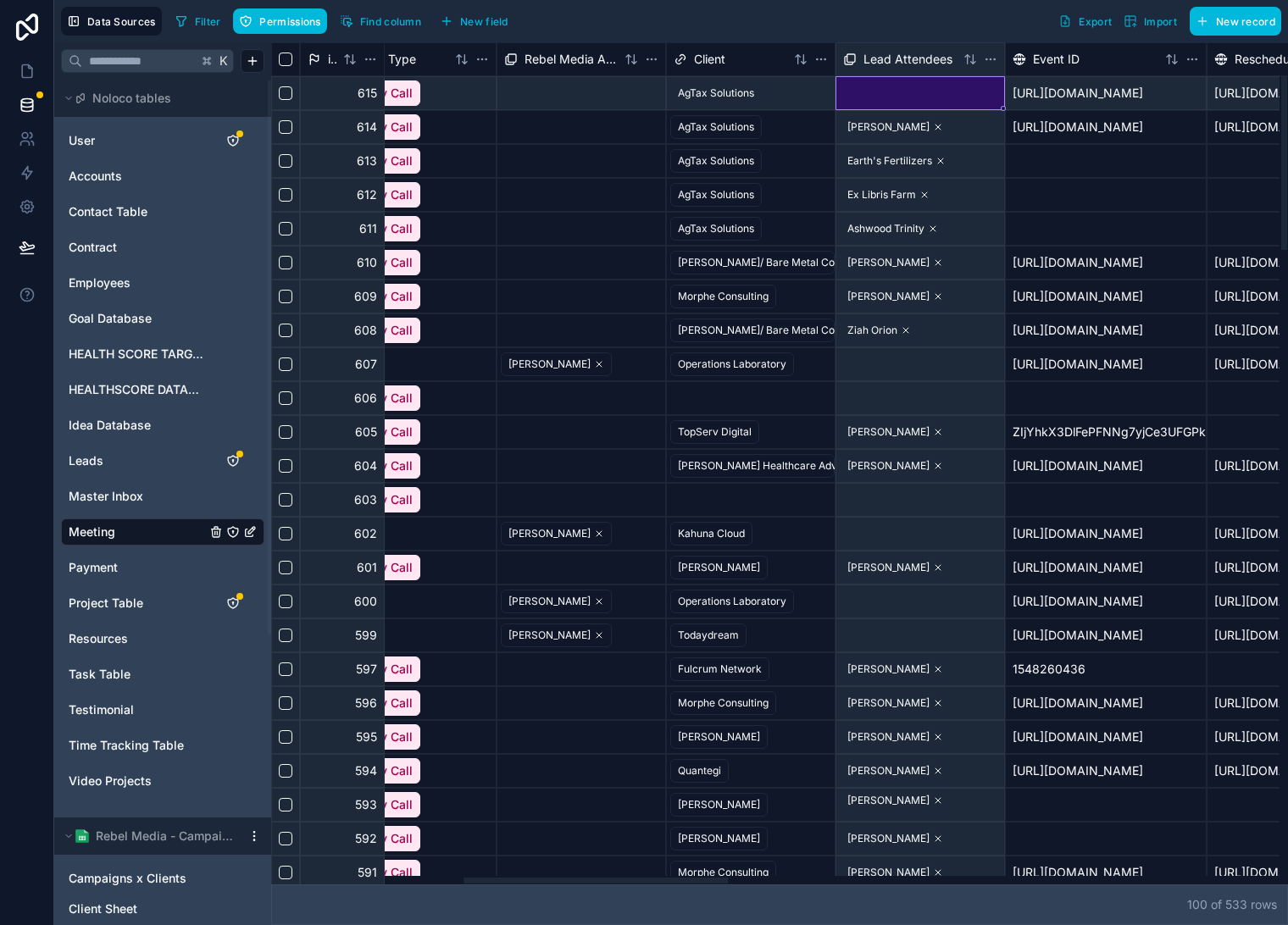
click at [909, 97] on div at bounding box center [921, 93] width 168 height 32
click at [908, 97] on div at bounding box center [921, 93] width 168 height 32
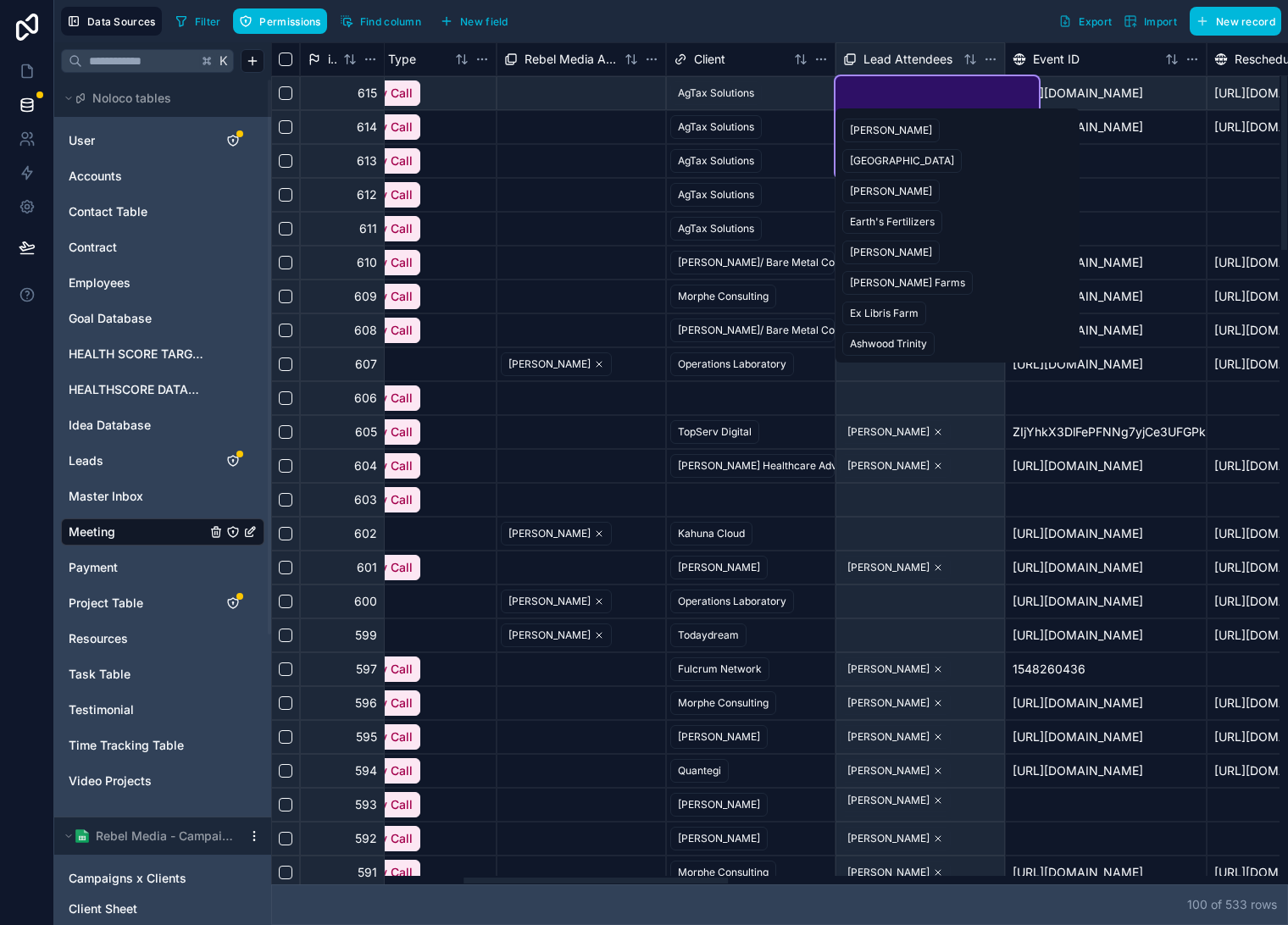
click at [902, 317] on div "Ex Libris Farm" at bounding box center [884, 313] width 69 height 16
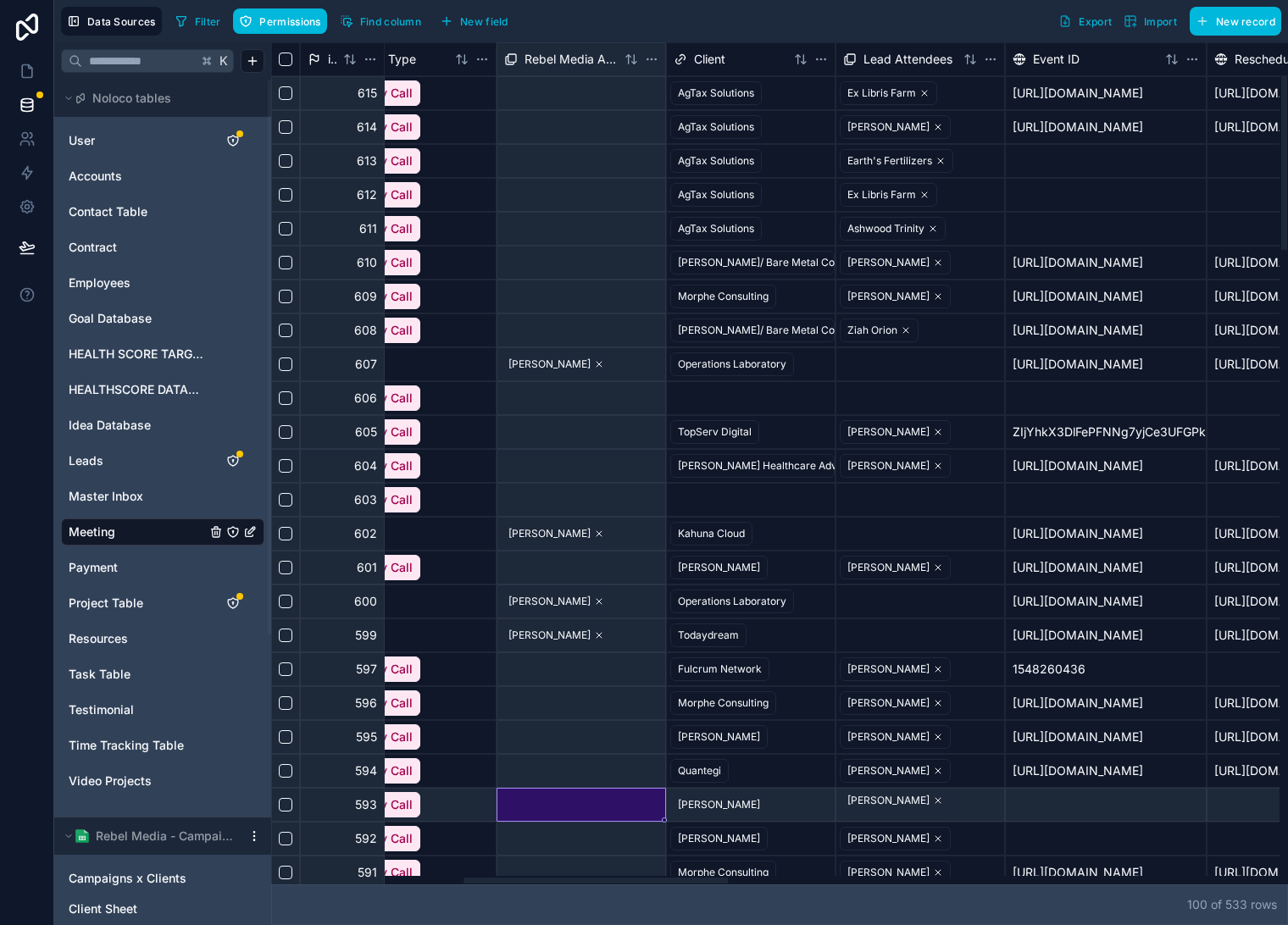
click at [644, 806] on div at bounding box center [581, 804] width 168 height 32
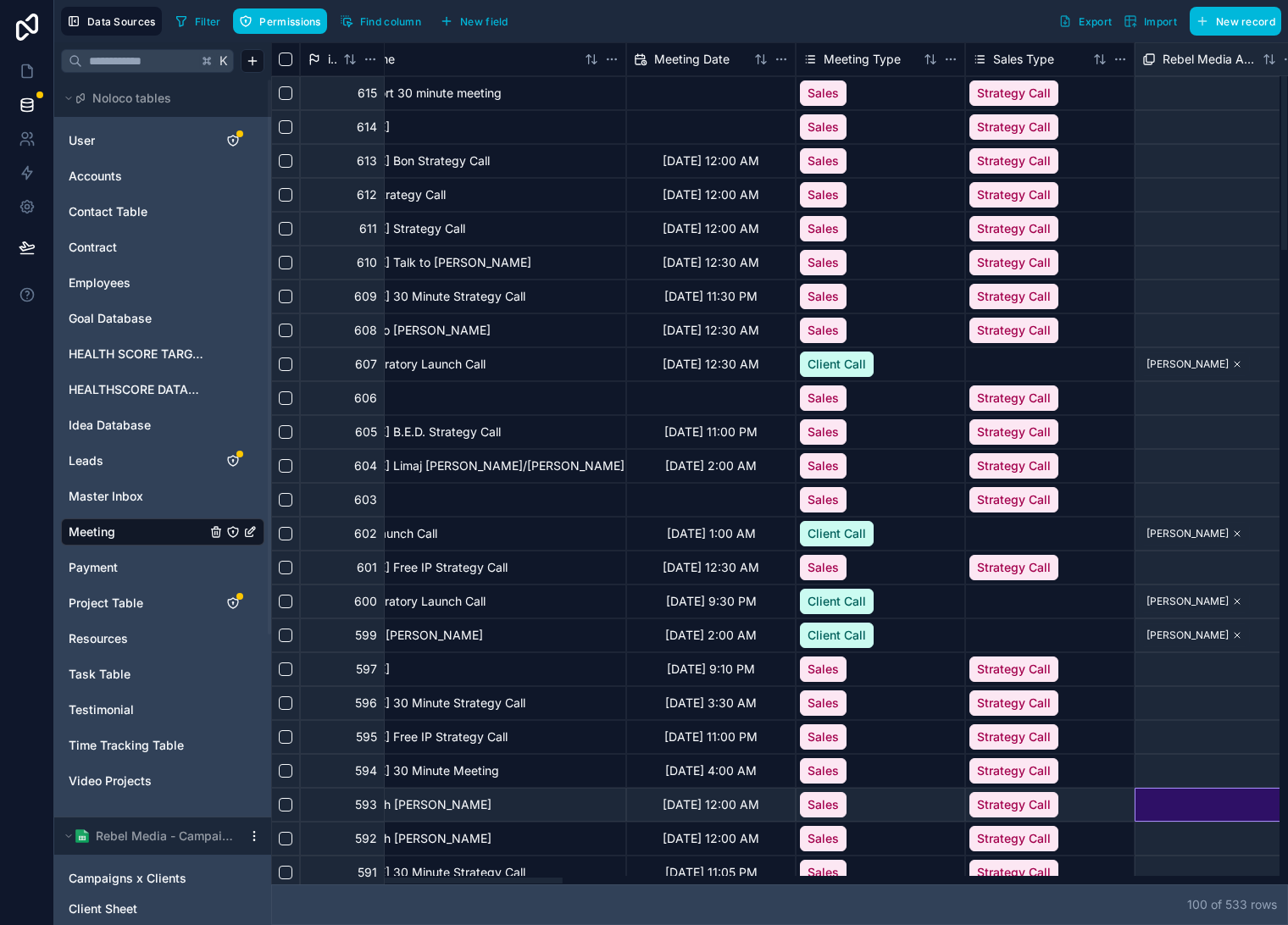
scroll to position [0, 0]
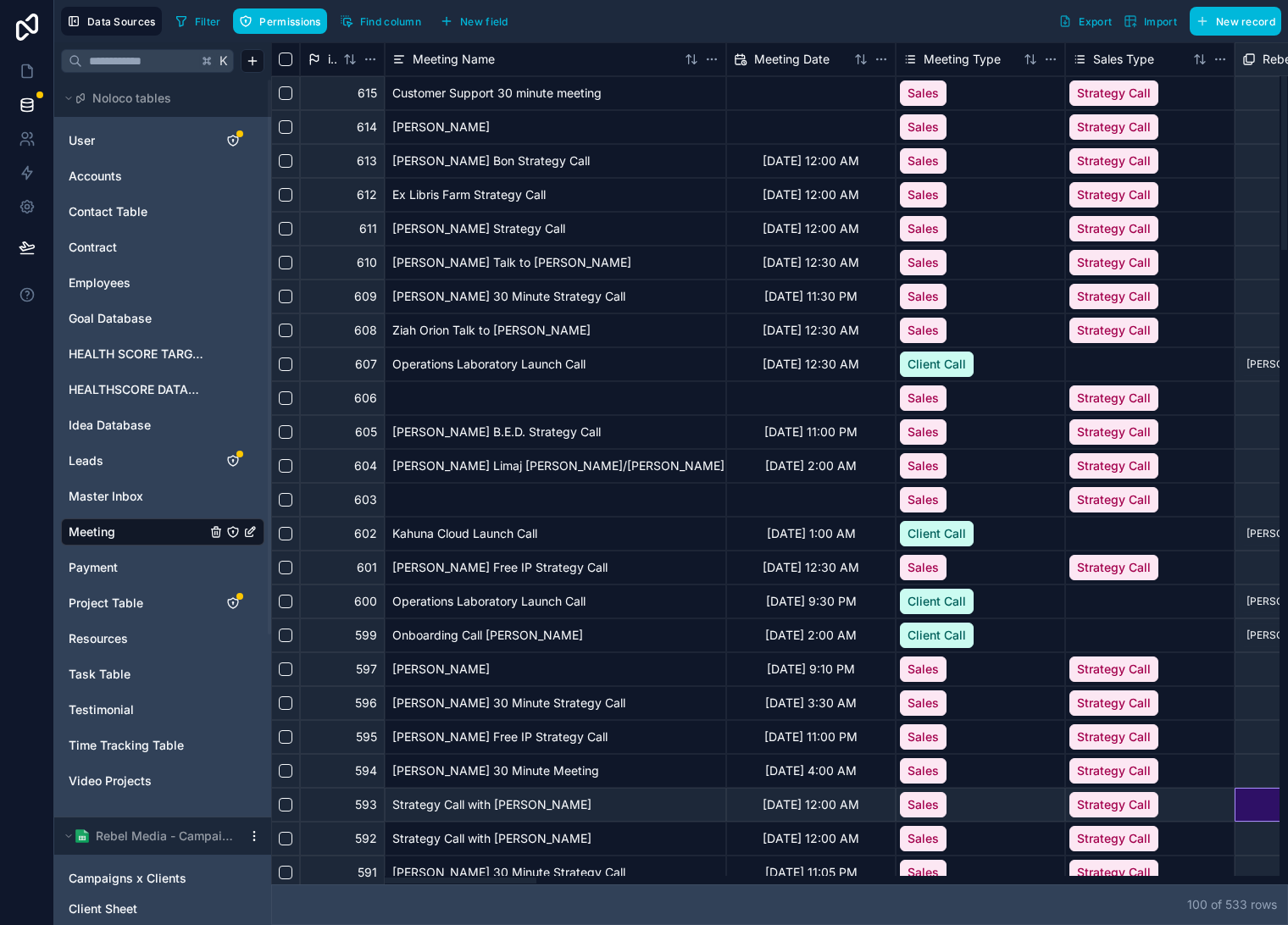
drag, startPoint x: 1019, startPoint y: 883, endPoint x: 408, endPoint y: 121, distance: 976.7
click at [292, 876] on div at bounding box center [775, 880] width 1009 height 9
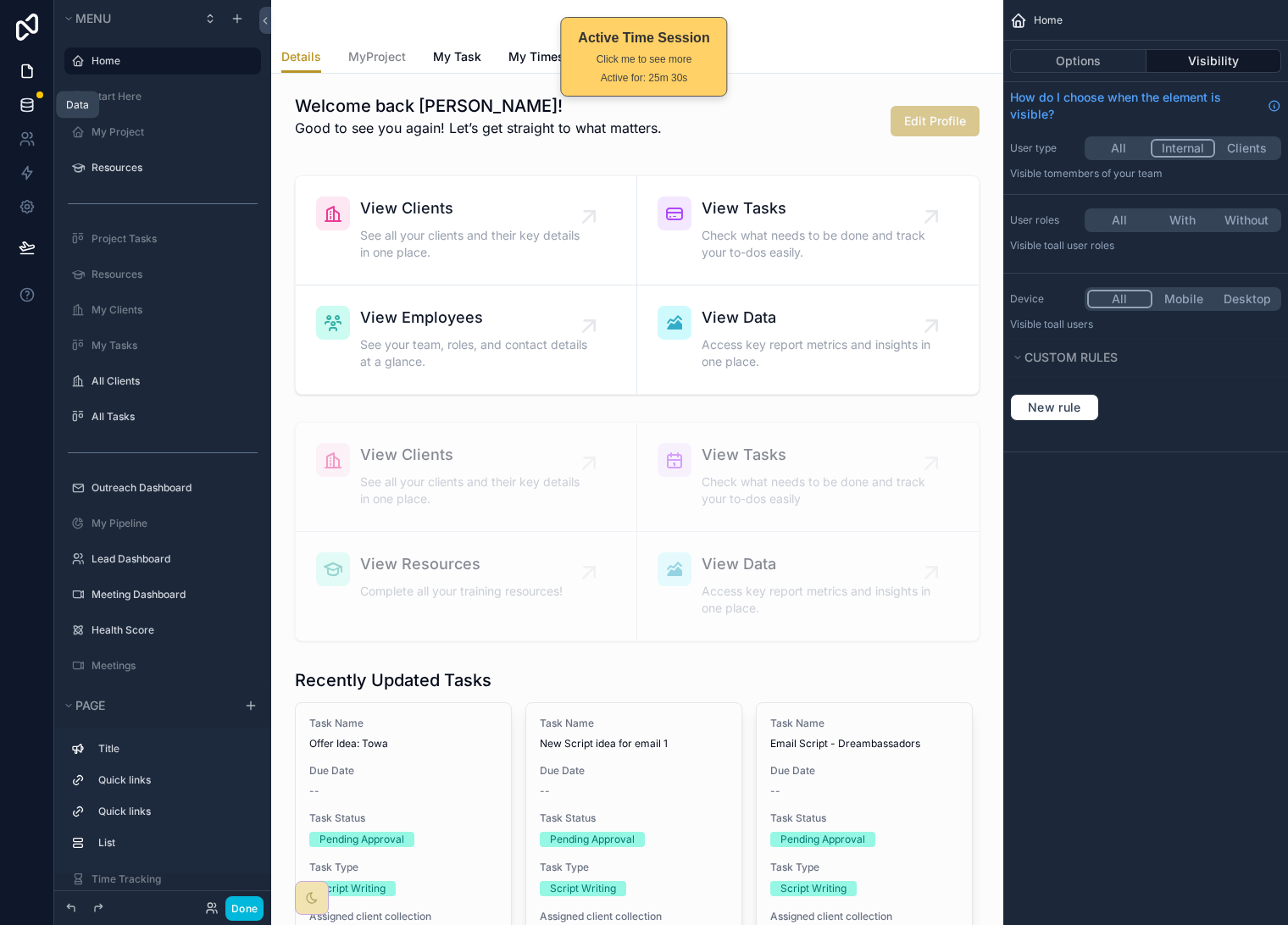
click at [28, 104] on icon at bounding box center [27, 104] width 17 height 17
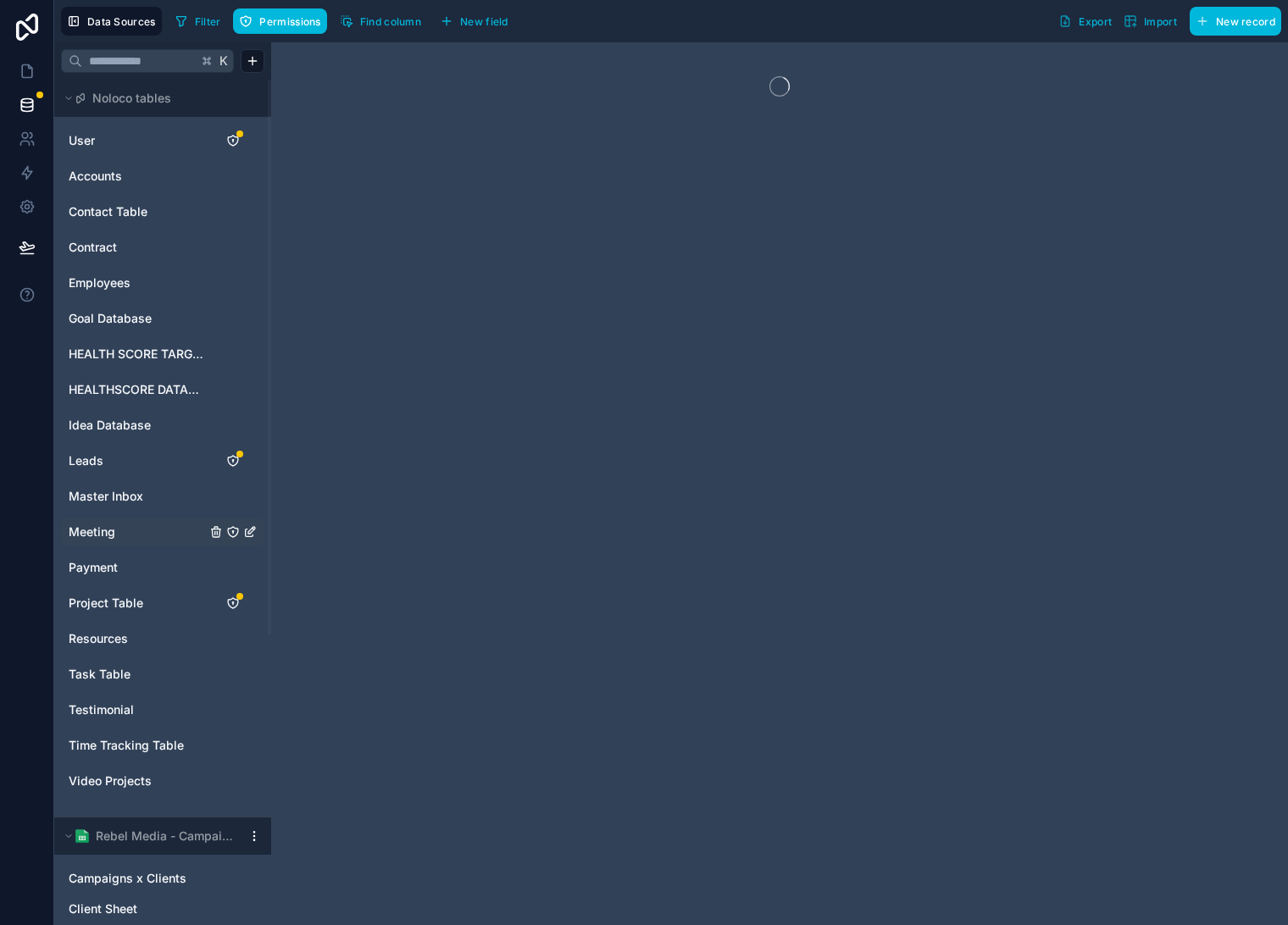
click at [104, 530] on span "Meeting" at bounding box center [91, 531] width 46 height 17
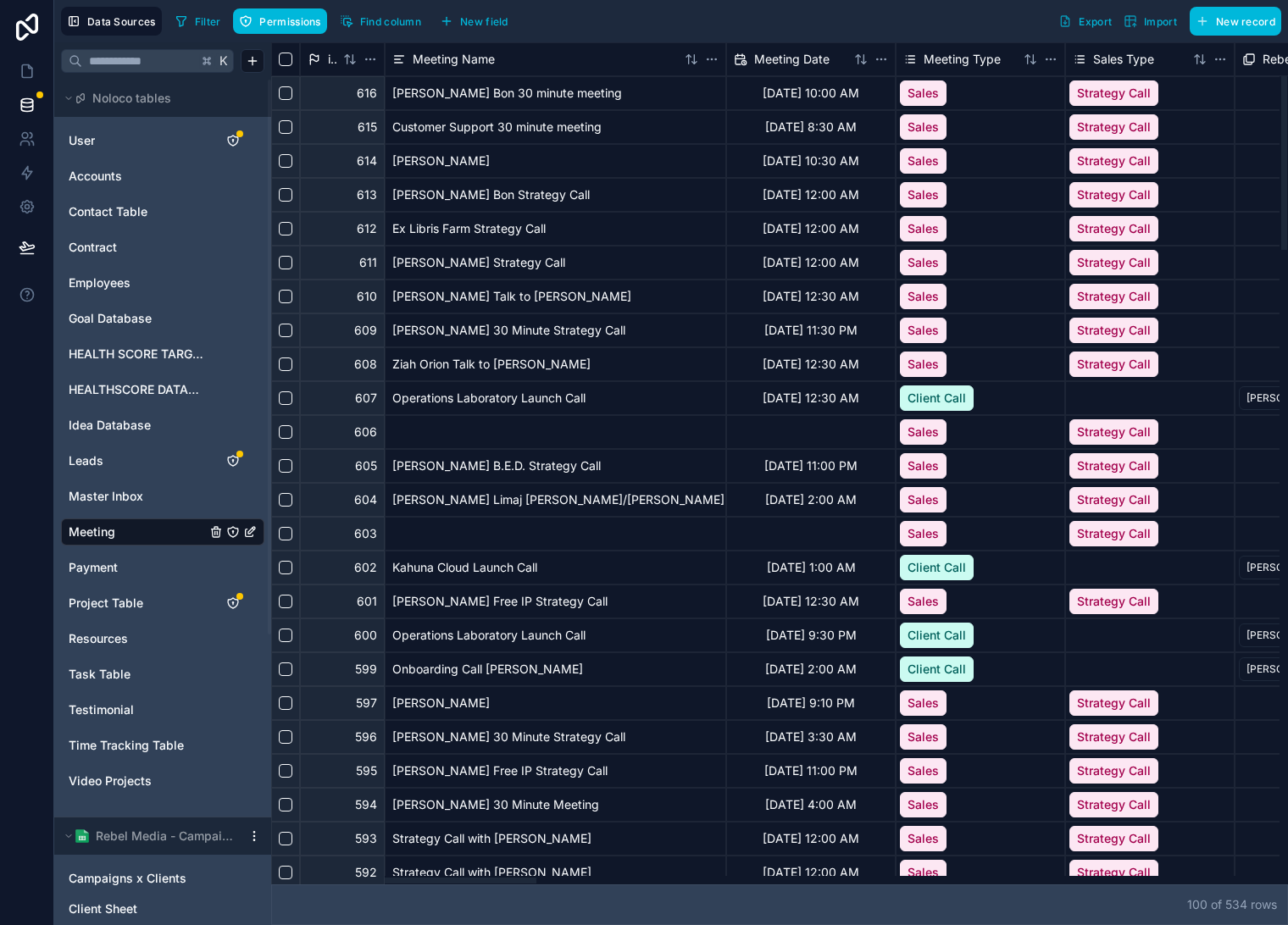
click at [466, 95] on div "[PERSON_NAME] Bon 30 minute meeting" at bounding box center [556, 93] width 342 height 34
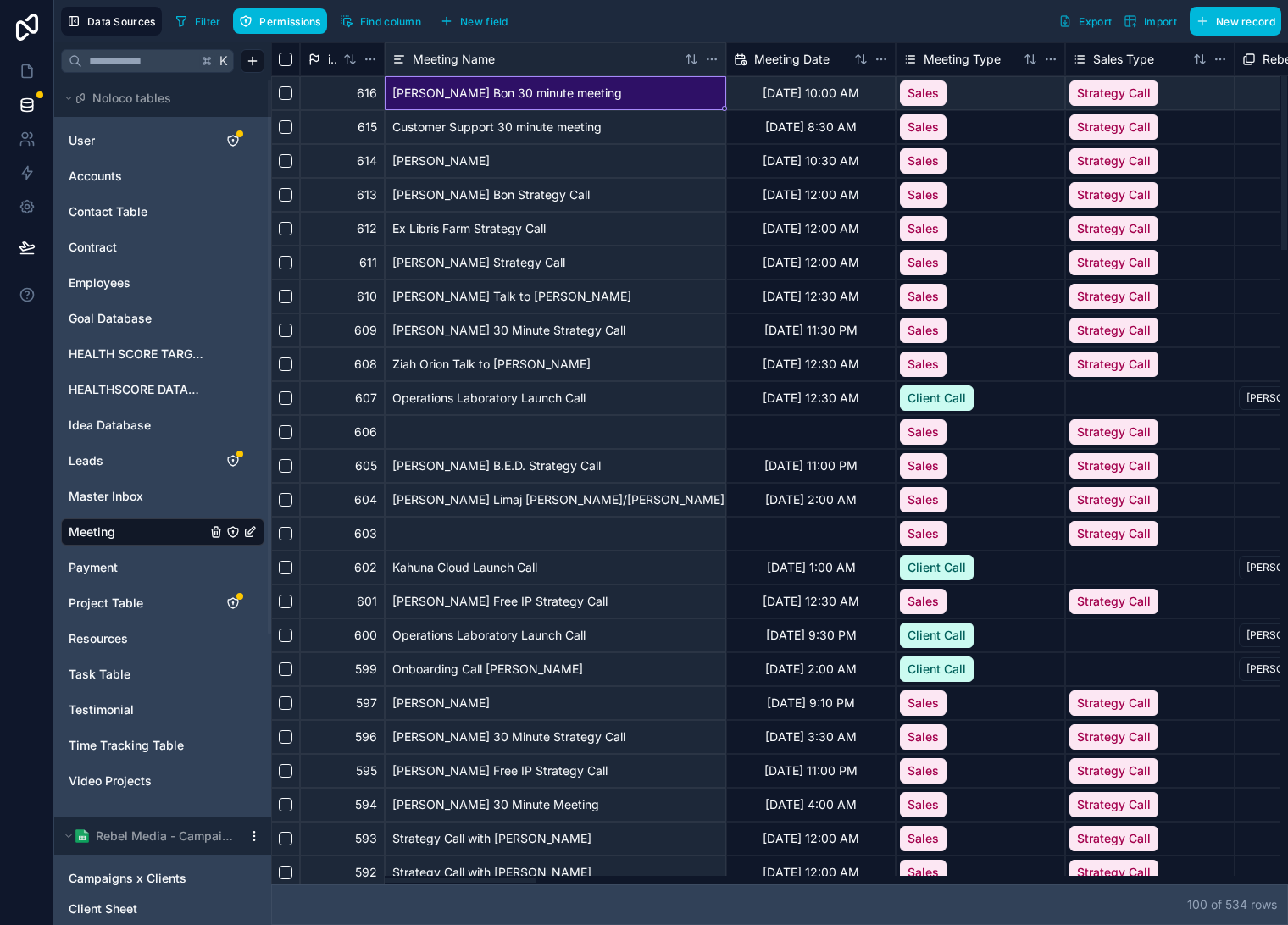
click at [479, 134] on div "Customer Support 30 minute meeting" at bounding box center [556, 127] width 342 height 34
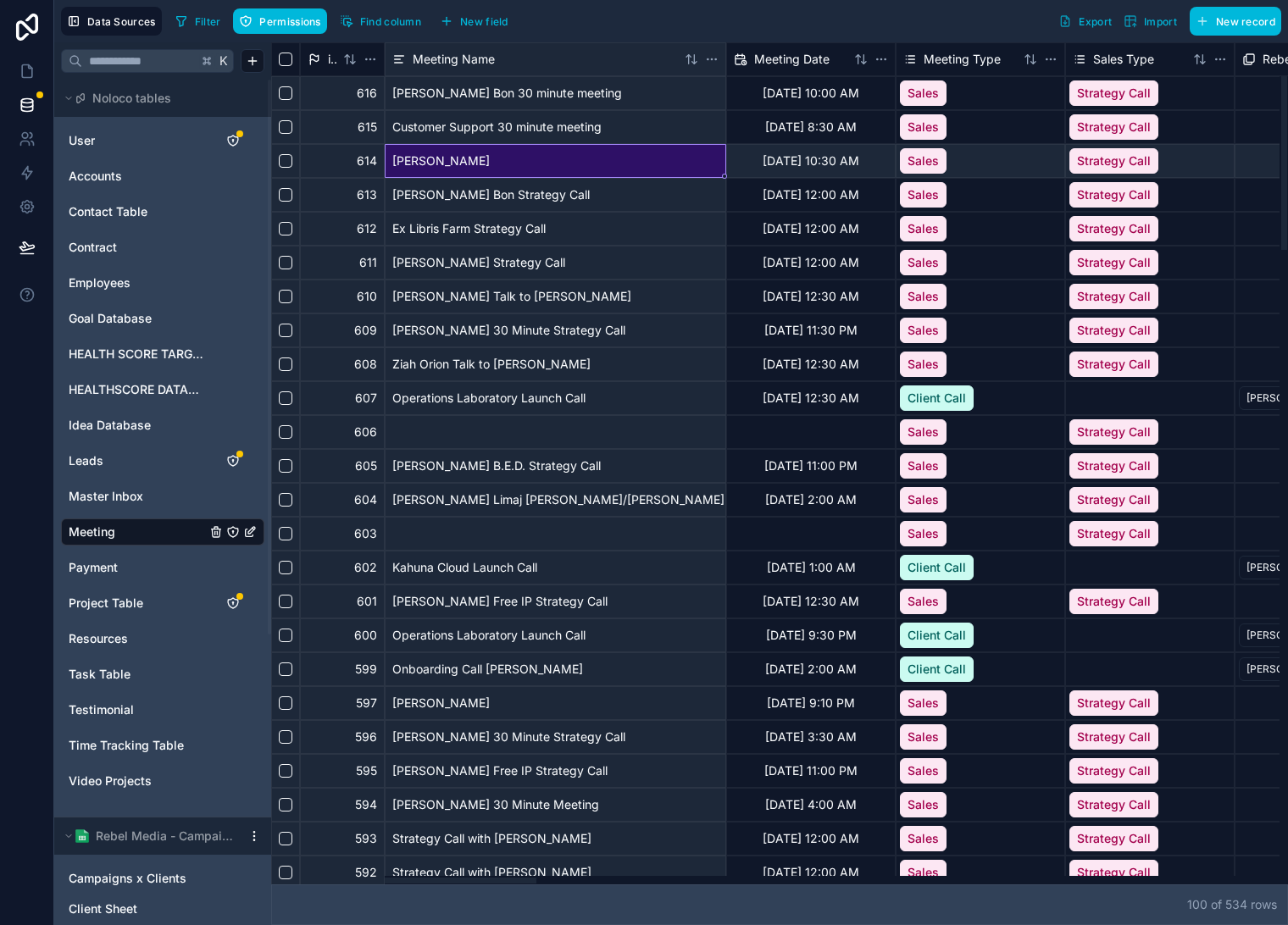
click at [503, 157] on div "[PERSON_NAME]" at bounding box center [556, 161] width 342 height 34
click at [573, 133] on div "Customer Support 30 minute meeting" at bounding box center [556, 127] width 342 height 34
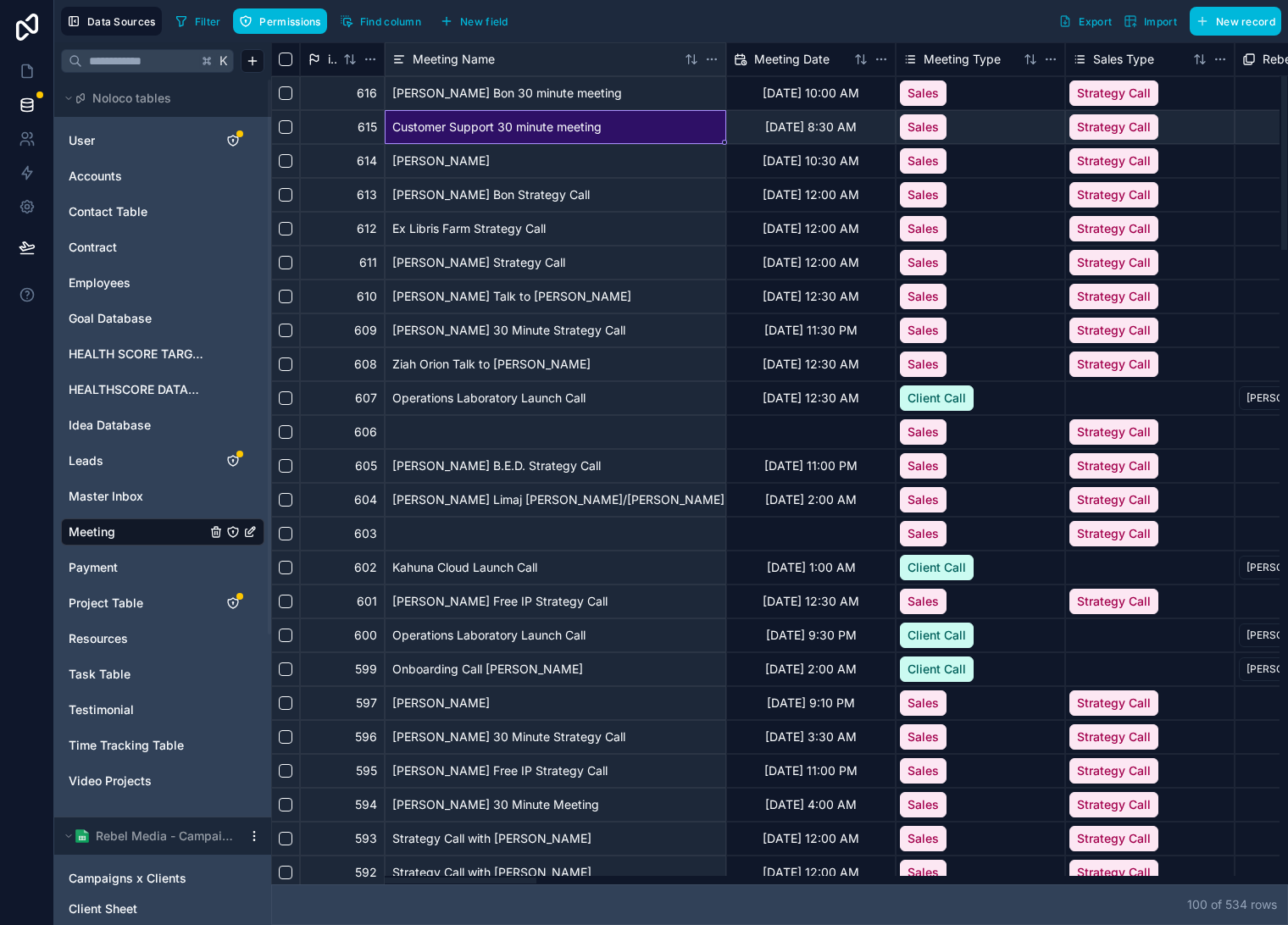
click at [529, 127] on div "Customer Support 30 minute meeting" at bounding box center [556, 127] width 342 height 34
drag, startPoint x: 628, startPoint y: 128, endPoint x: 503, endPoint y: 129, distance: 125.0
click at [503, 129] on input "**********" at bounding box center [556, 127] width 342 height 34
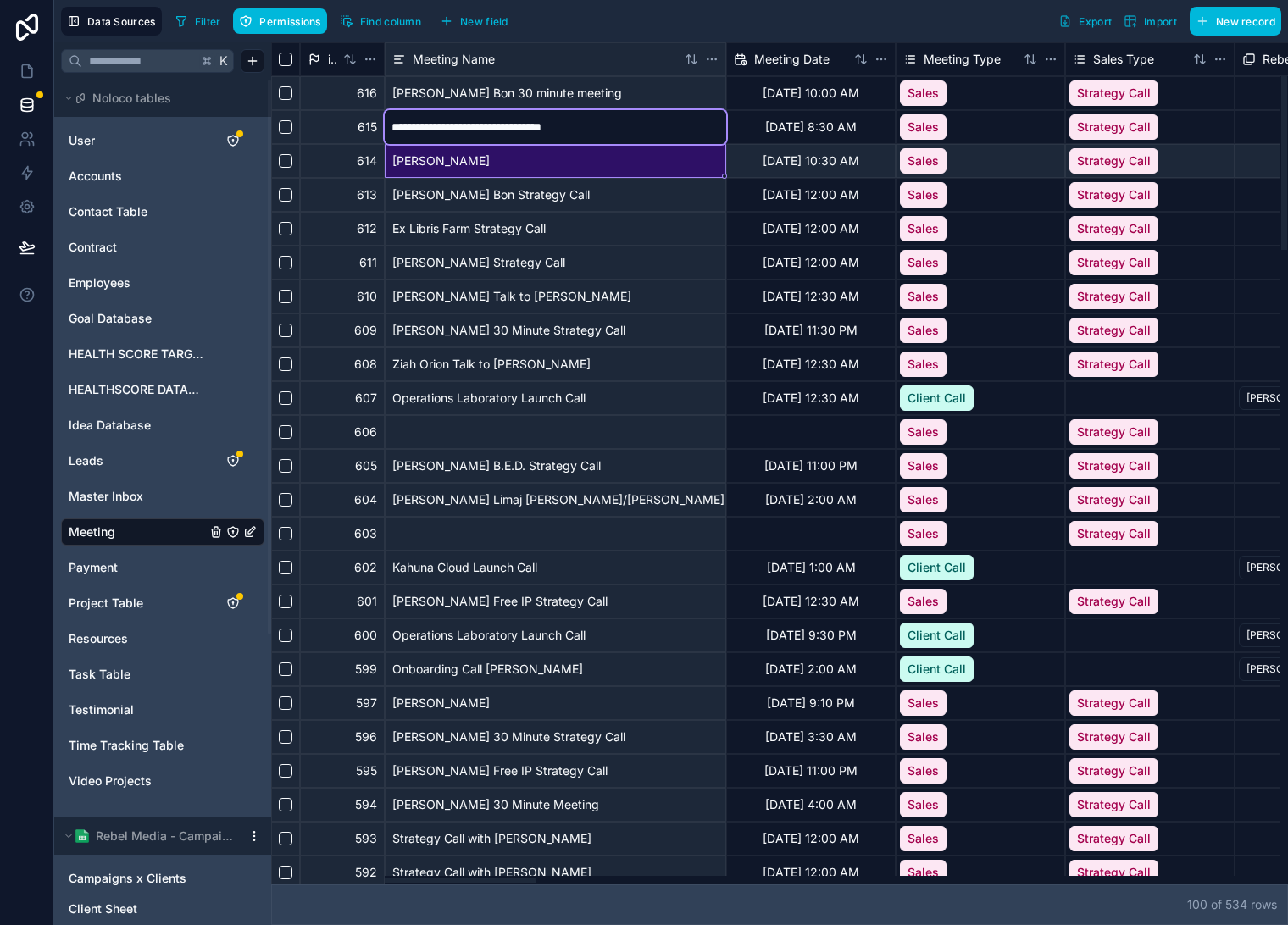
click at [515, 161] on div "[PERSON_NAME]" at bounding box center [556, 161] width 342 height 34
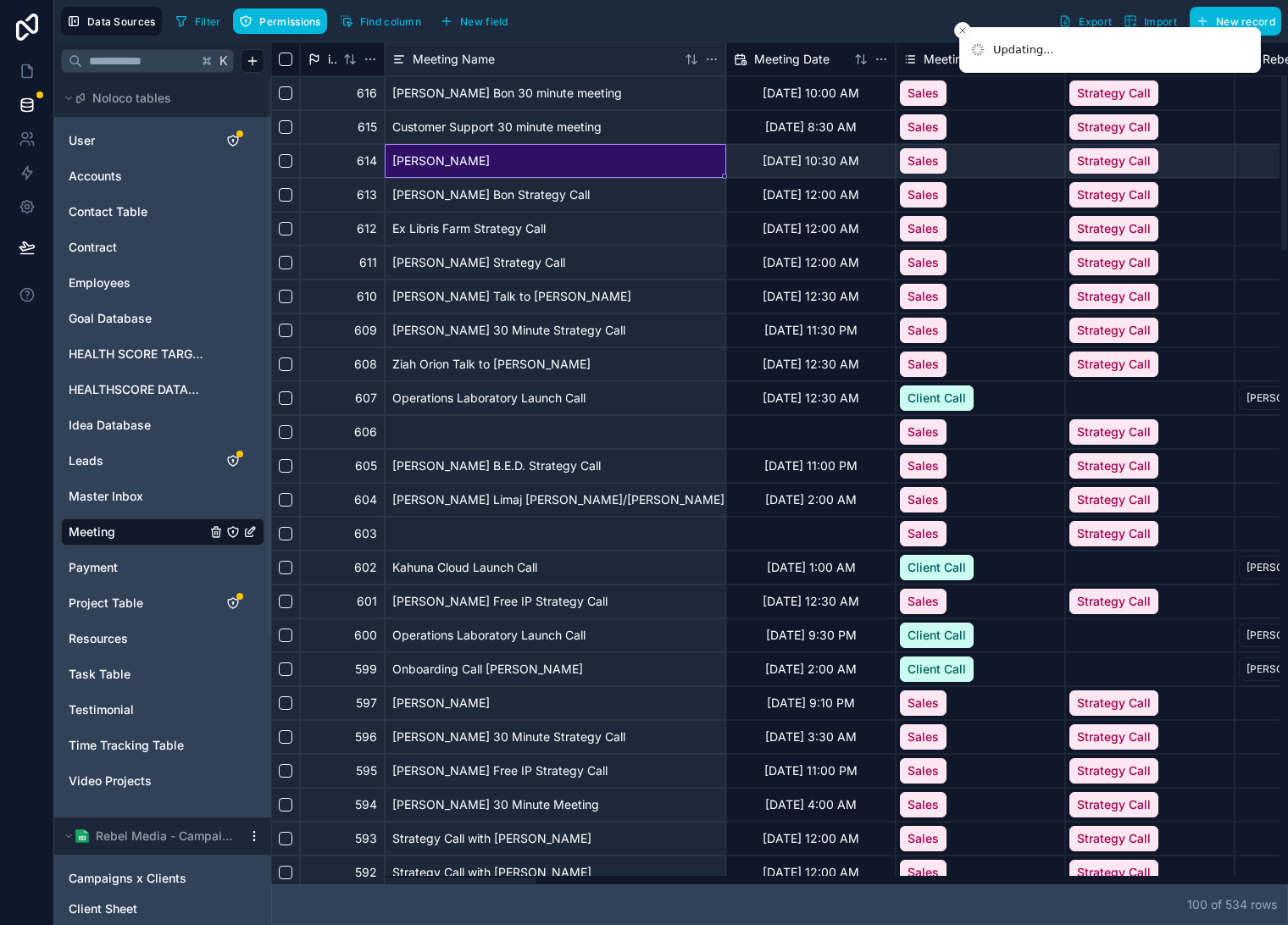
click at [515, 162] on div "[PERSON_NAME]" at bounding box center [556, 161] width 342 height 34
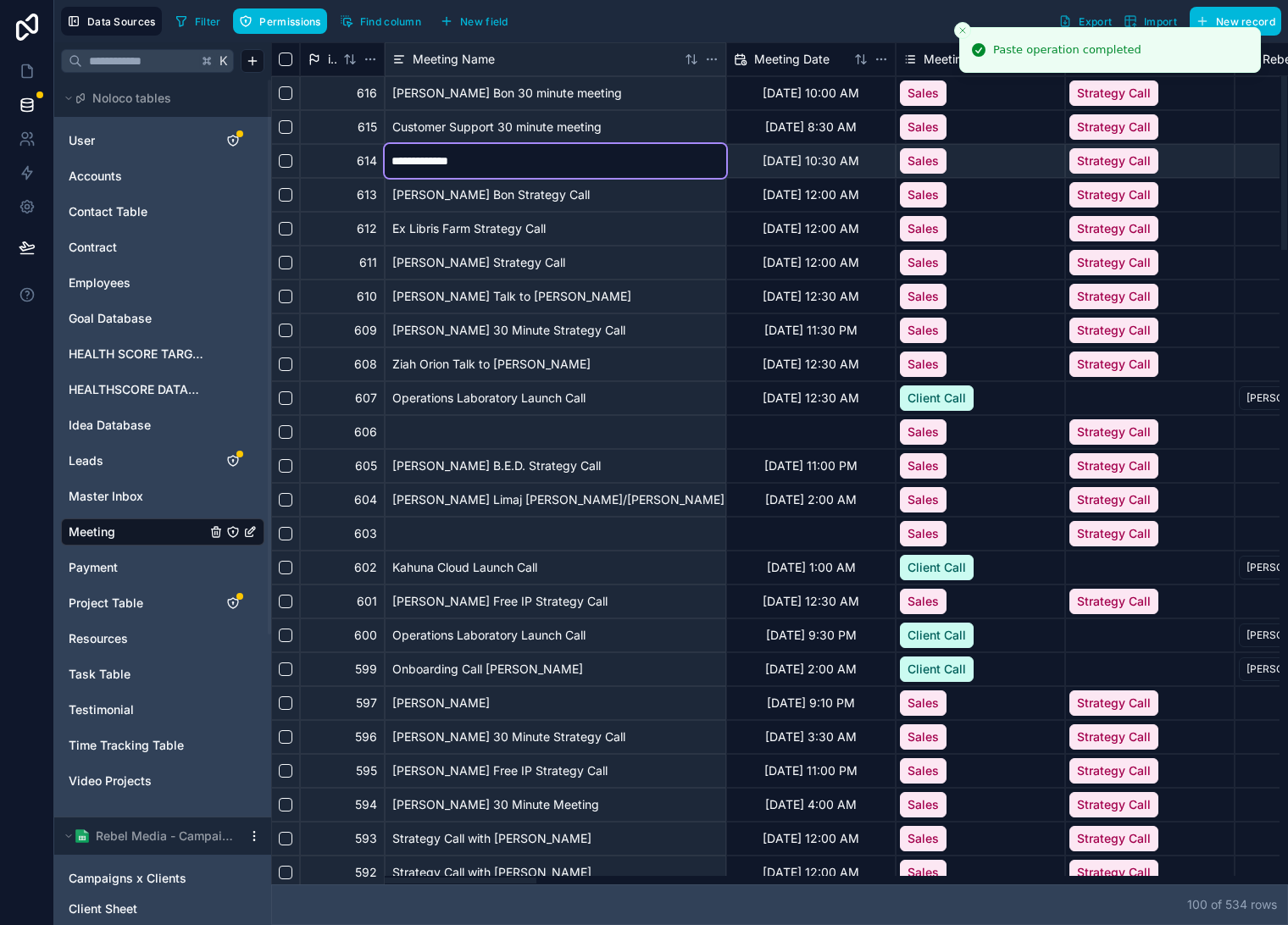
click at [576, 164] on input "**********" at bounding box center [556, 161] width 342 height 34
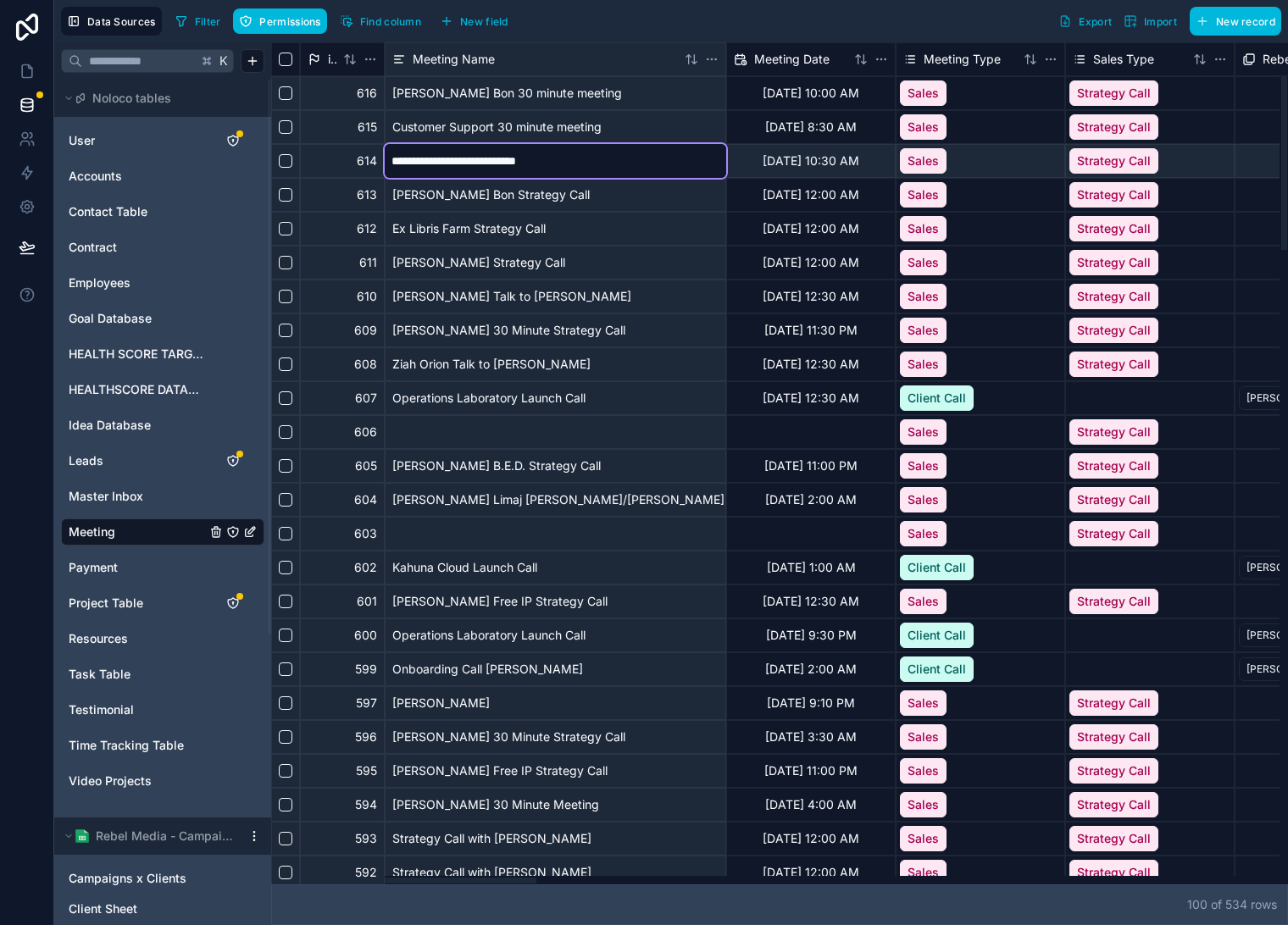
type input "**********"
click at [577, 234] on div "Ex Libris Farm Strategy Call" at bounding box center [556, 229] width 342 height 34
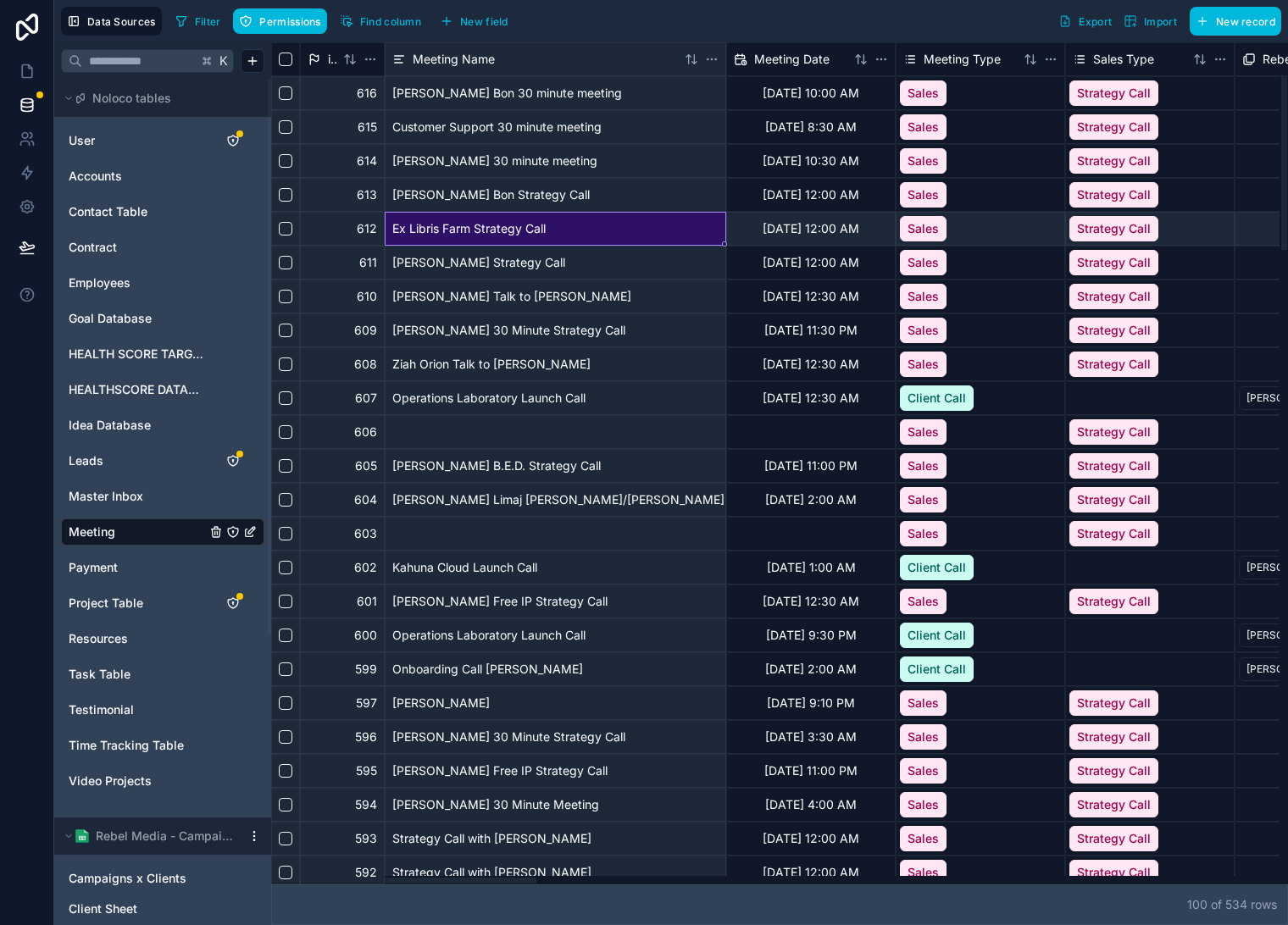
click at [658, 147] on div "[PERSON_NAME] 30 minute meeting" at bounding box center [556, 161] width 342 height 34
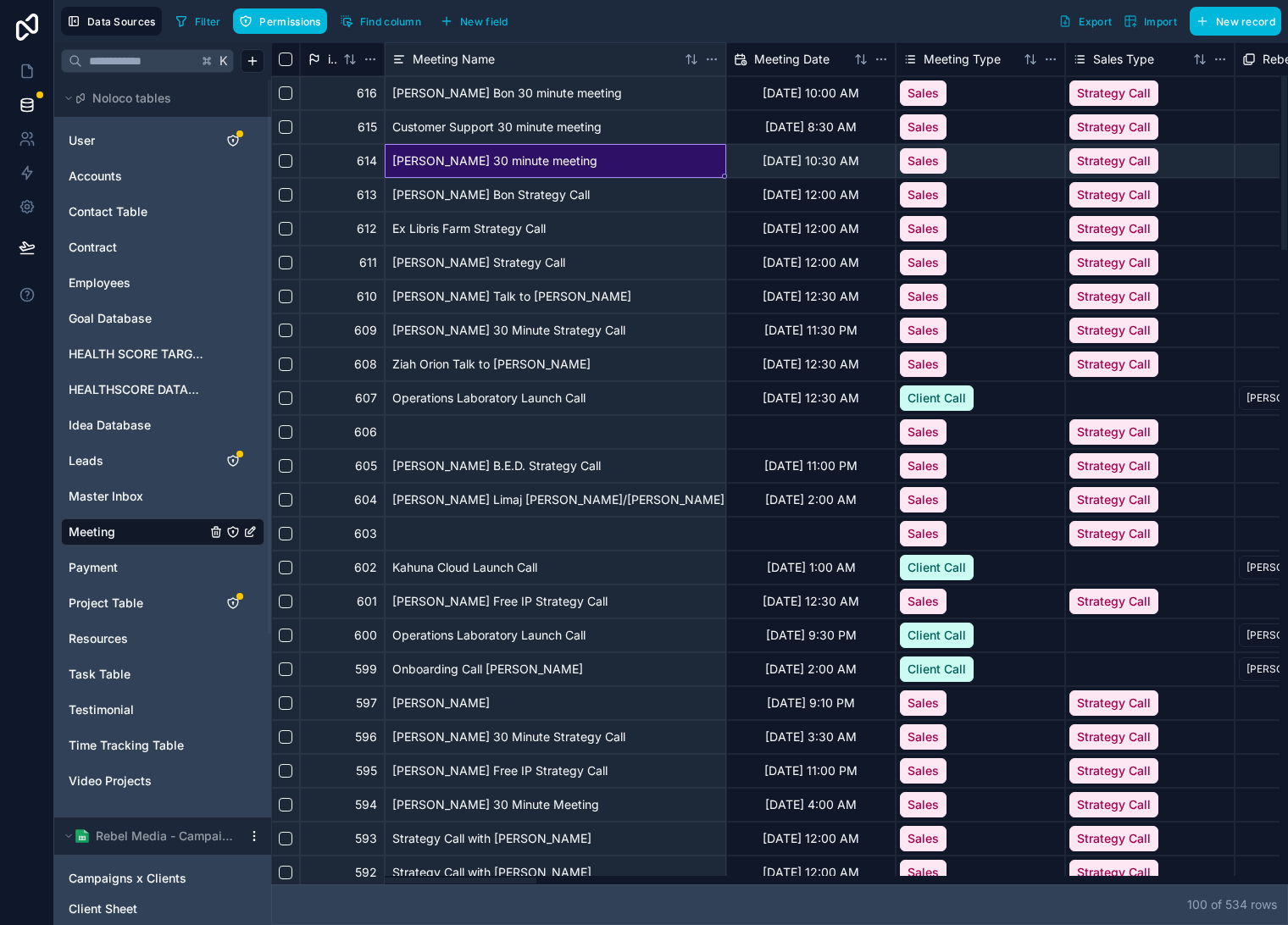
click at [663, 103] on div "[PERSON_NAME] Bon 30 minute meeting" at bounding box center [556, 93] width 342 height 34
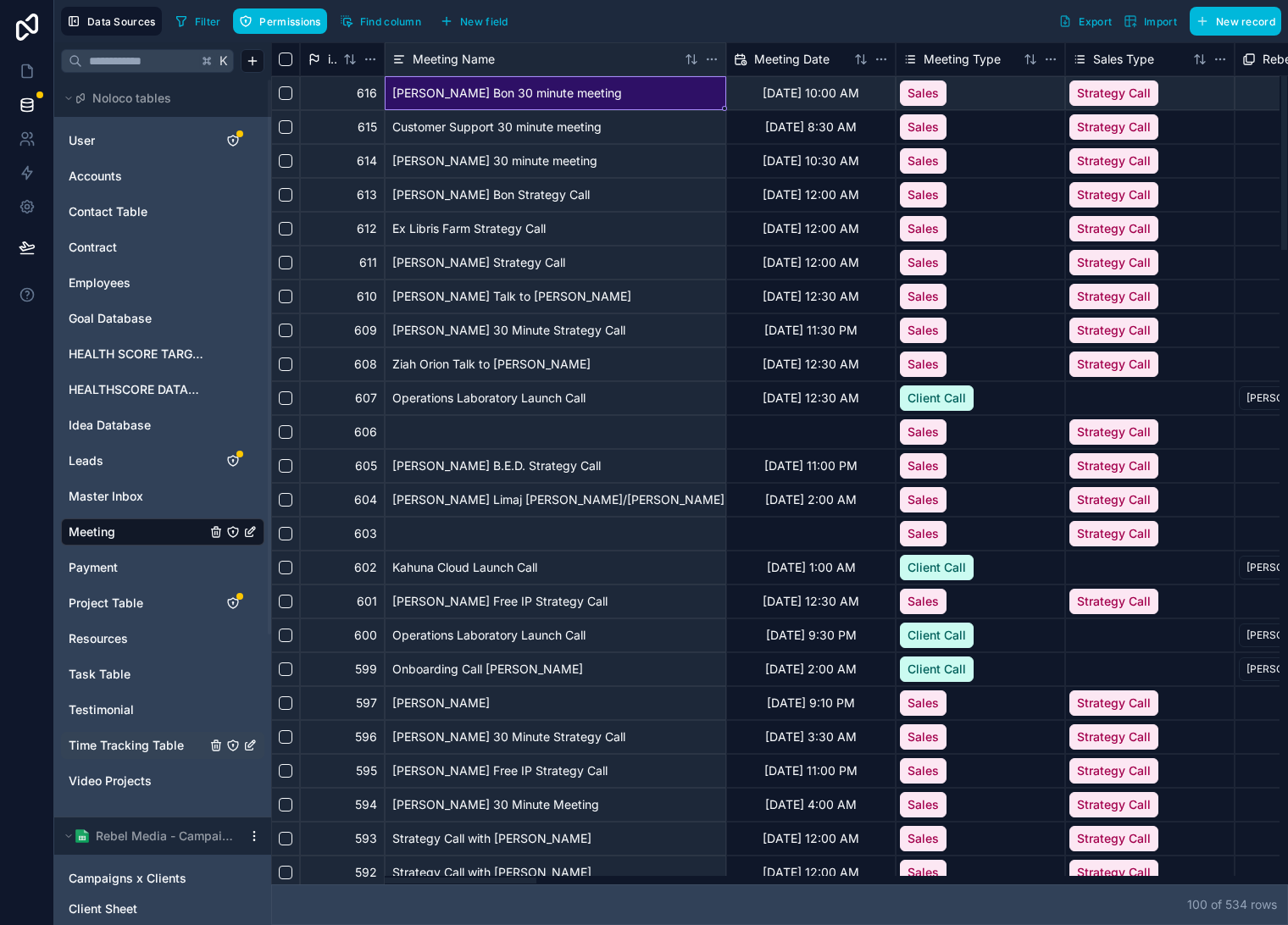
drag, startPoint x: 445, startPoint y: 880, endPoint x: 121, endPoint y: 750, distance: 349.1
click at [272, 739] on div at bounding box center [404, 881] width 264 height 6
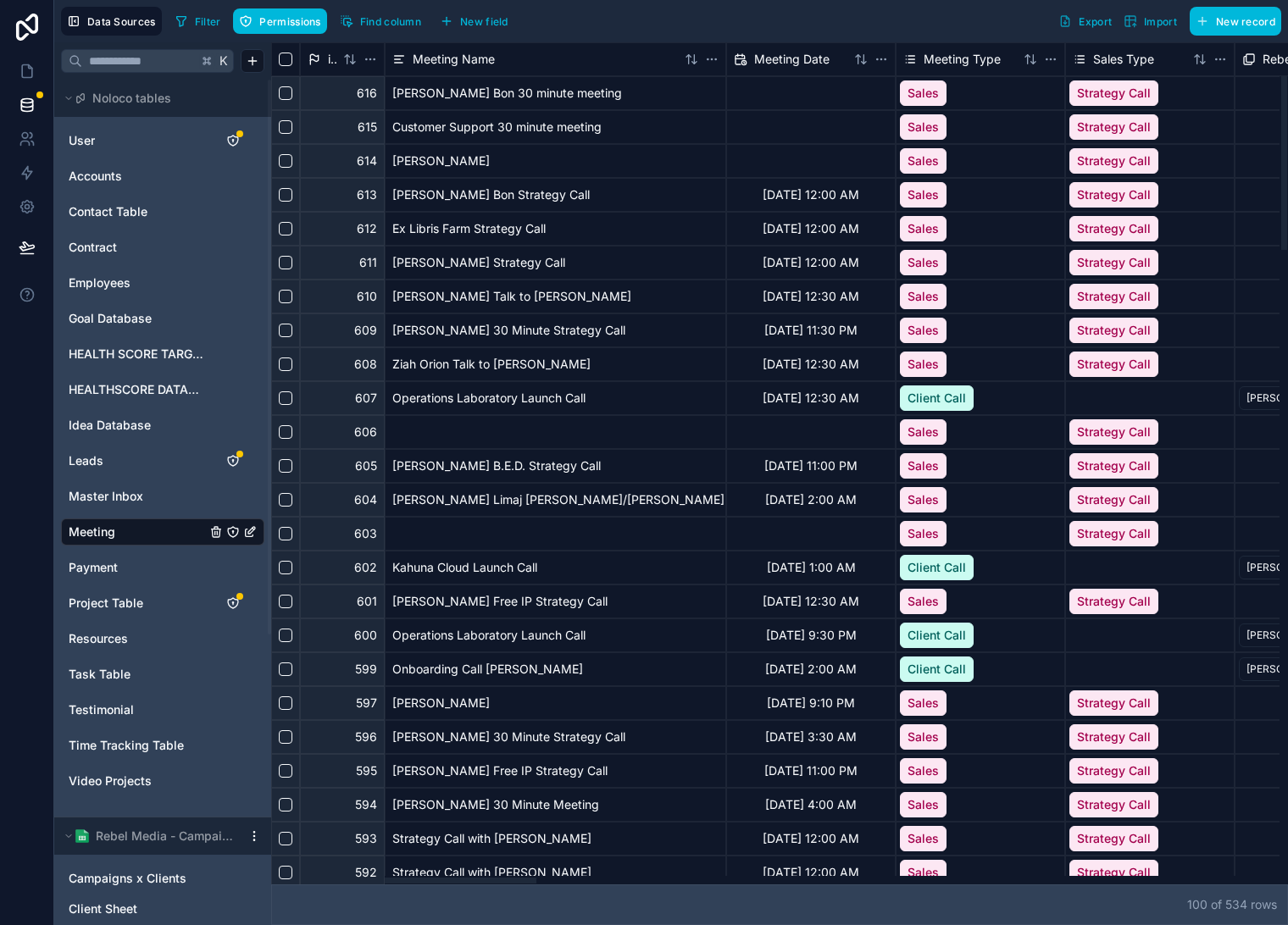
click at [854, 93] on div at bounding box center [811, 93] width 170 height 34
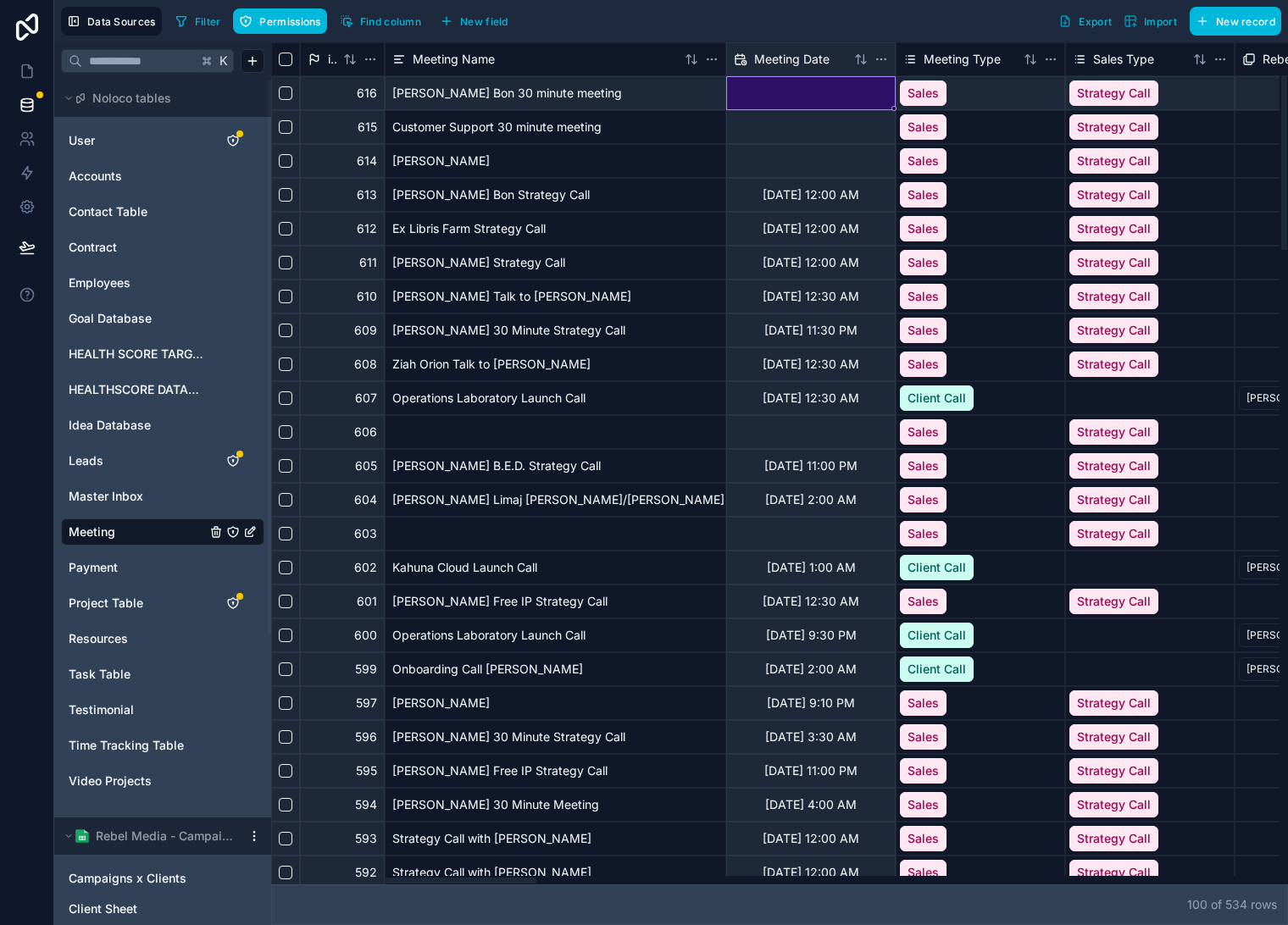
click at [784, 85] on div at bounding box center [811, 93] width 170 height 34
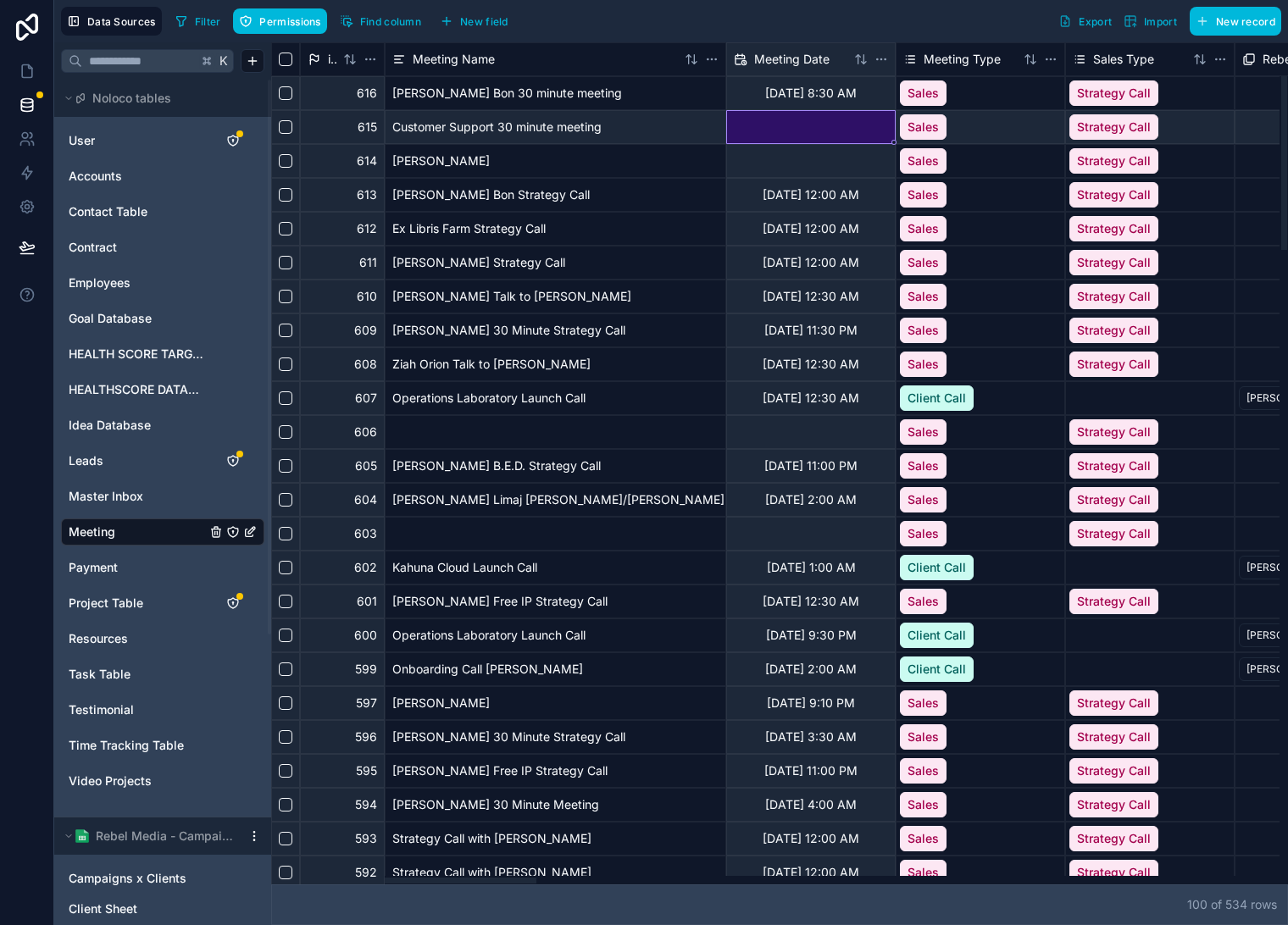
click at [798, 122] on div at bounding box center [811, 127] width 170 height 34
click at [846, 84] on div "[DATE] 8:30 AM" at bounding box center [811, 93] width 170 height 34
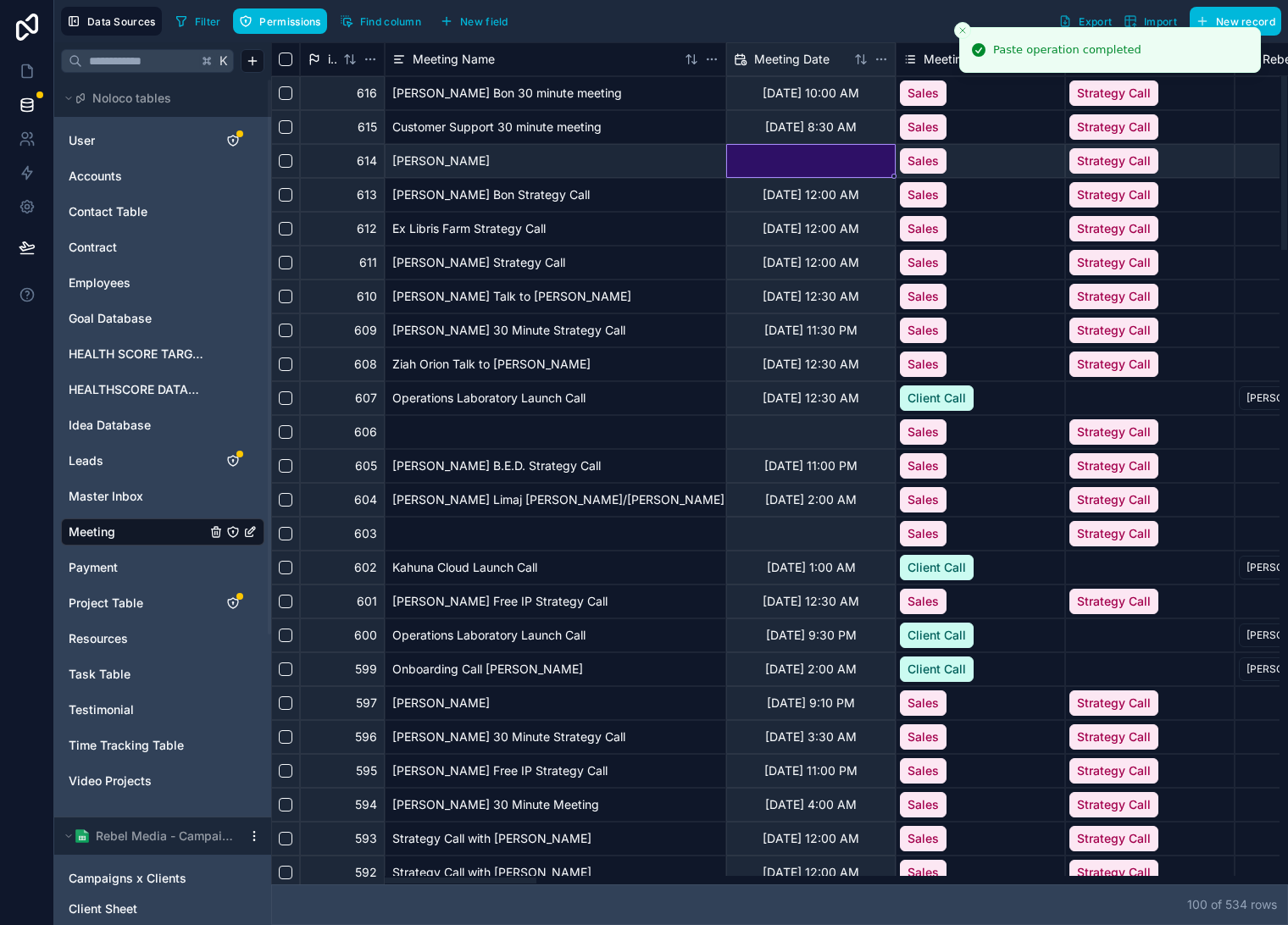
click at [860, 168] on div at bounding box center [811, 161] width 170 height 34
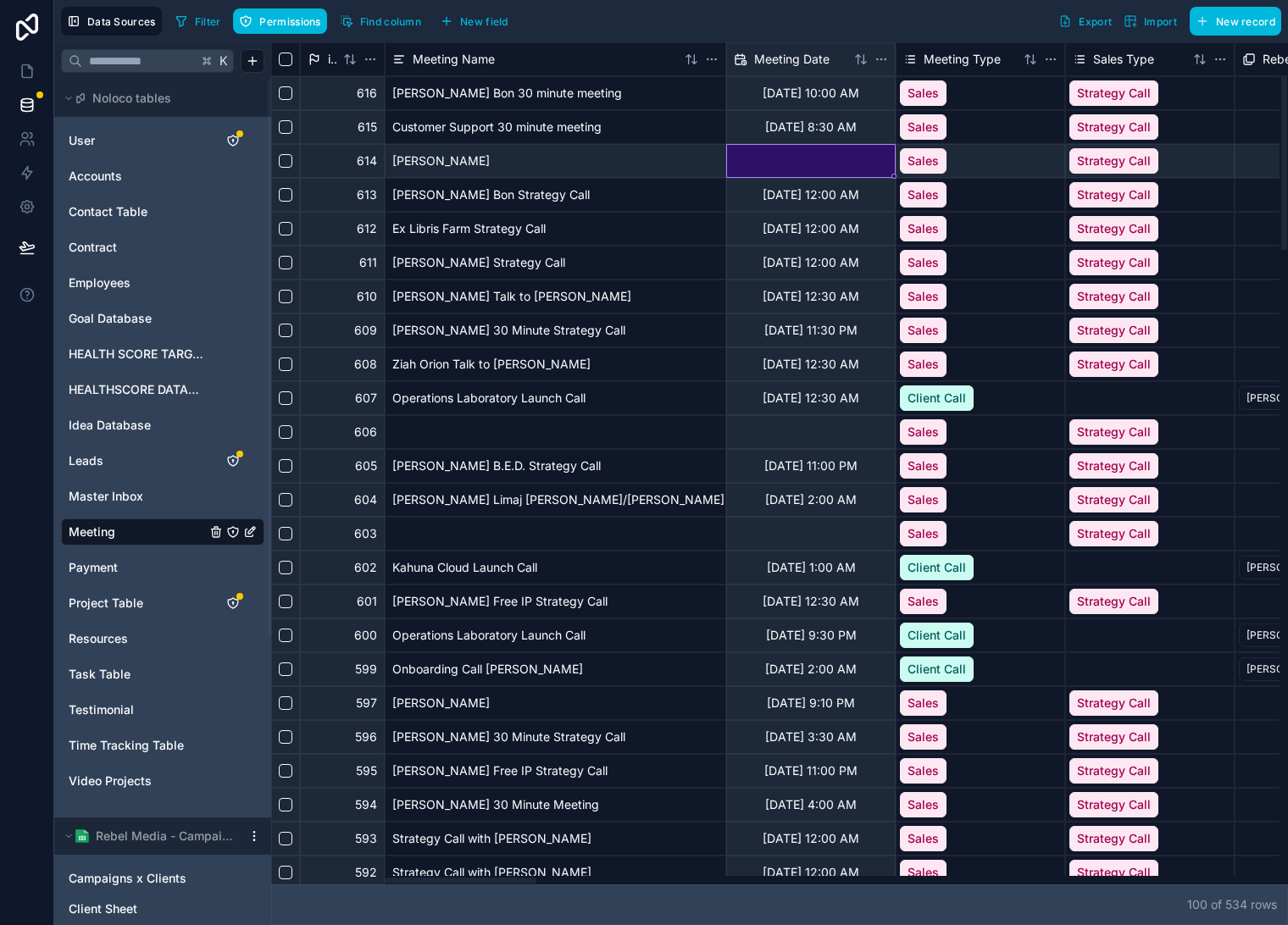
click at [814, 170] on div at bounding box center [811, 161] width 170 height 34
drag, startPoint x: 727, startPoint y: 882, endPoint x: 304, endPoint y: 735, distance: 447.8
click at [271, 876] on div at bounding box center [775, 880] width 1009 height 9
click at [763, 127] on div "[DATE] 8:30 AM" at bounding box center [811, 127] width 170 height 34
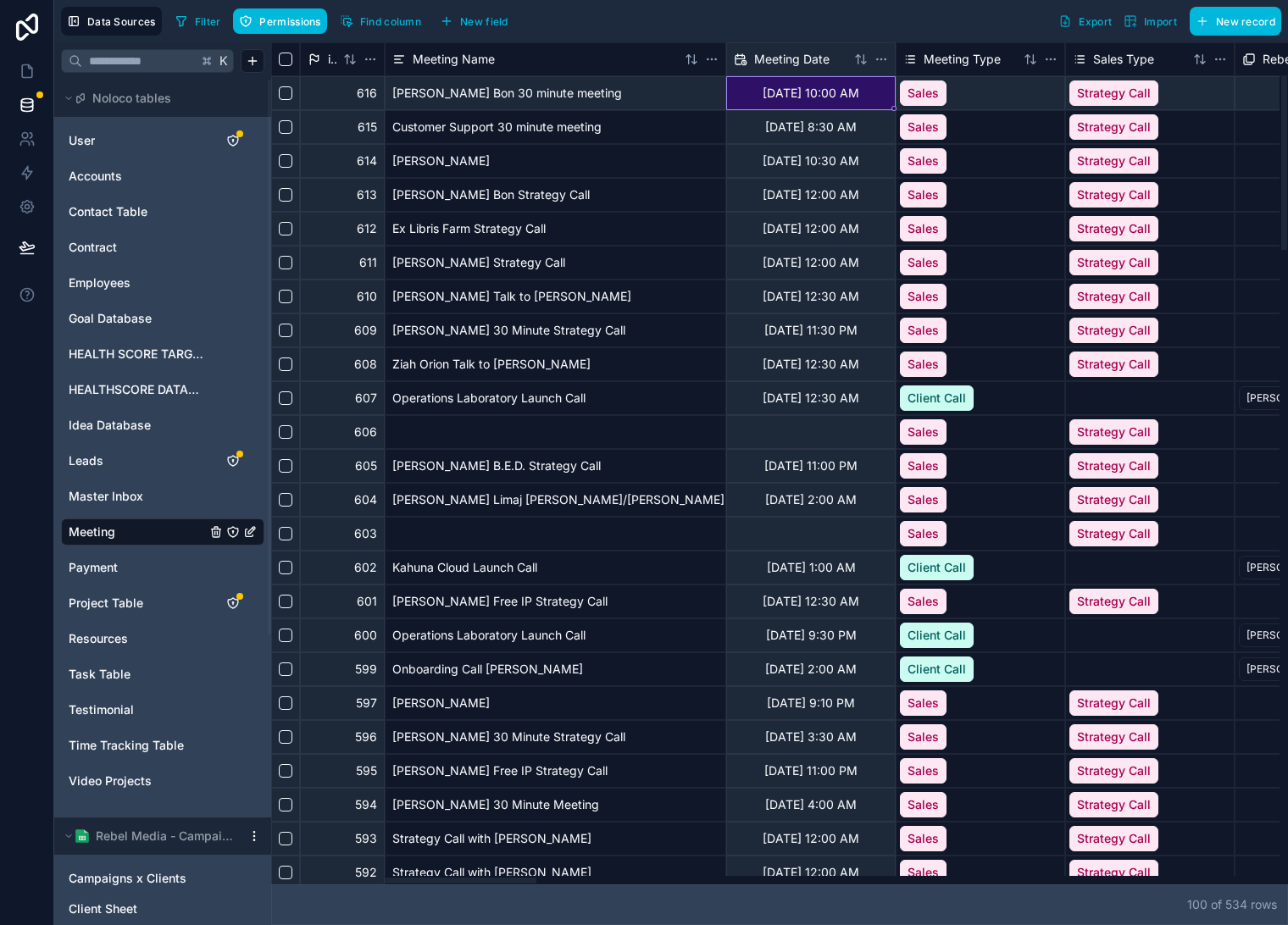
click at [812, 98] on div "[DATE] 10:00 AM" at bounding box center [811, 93] width 170 height 34
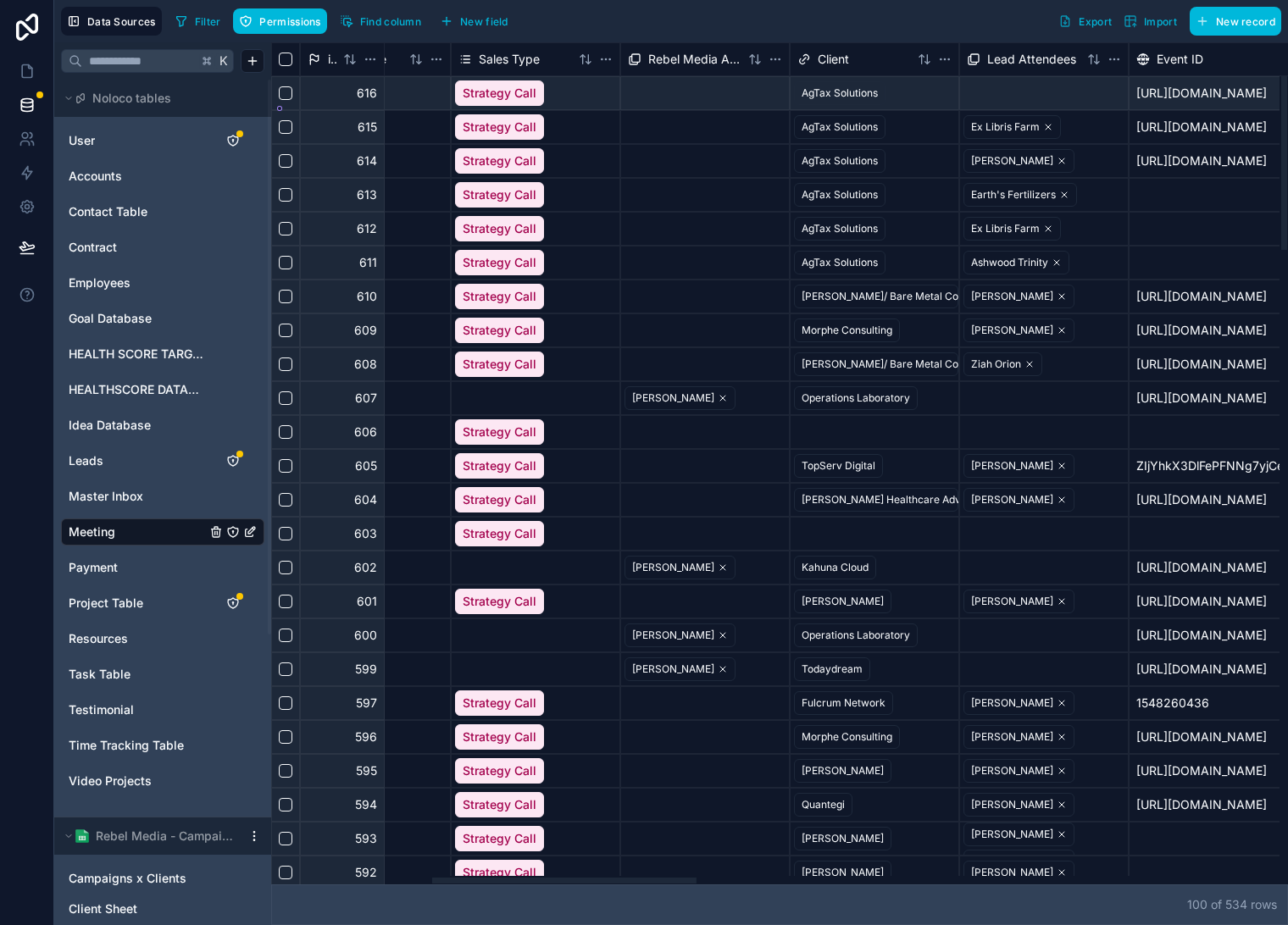
drag, startPoint x: 701, startPoint y: 882, endPoint x: 581, endPoint y: 569, distance: 335.2
click at [559, 876] on div at bounding box center [775, 880] width 1009 height 9
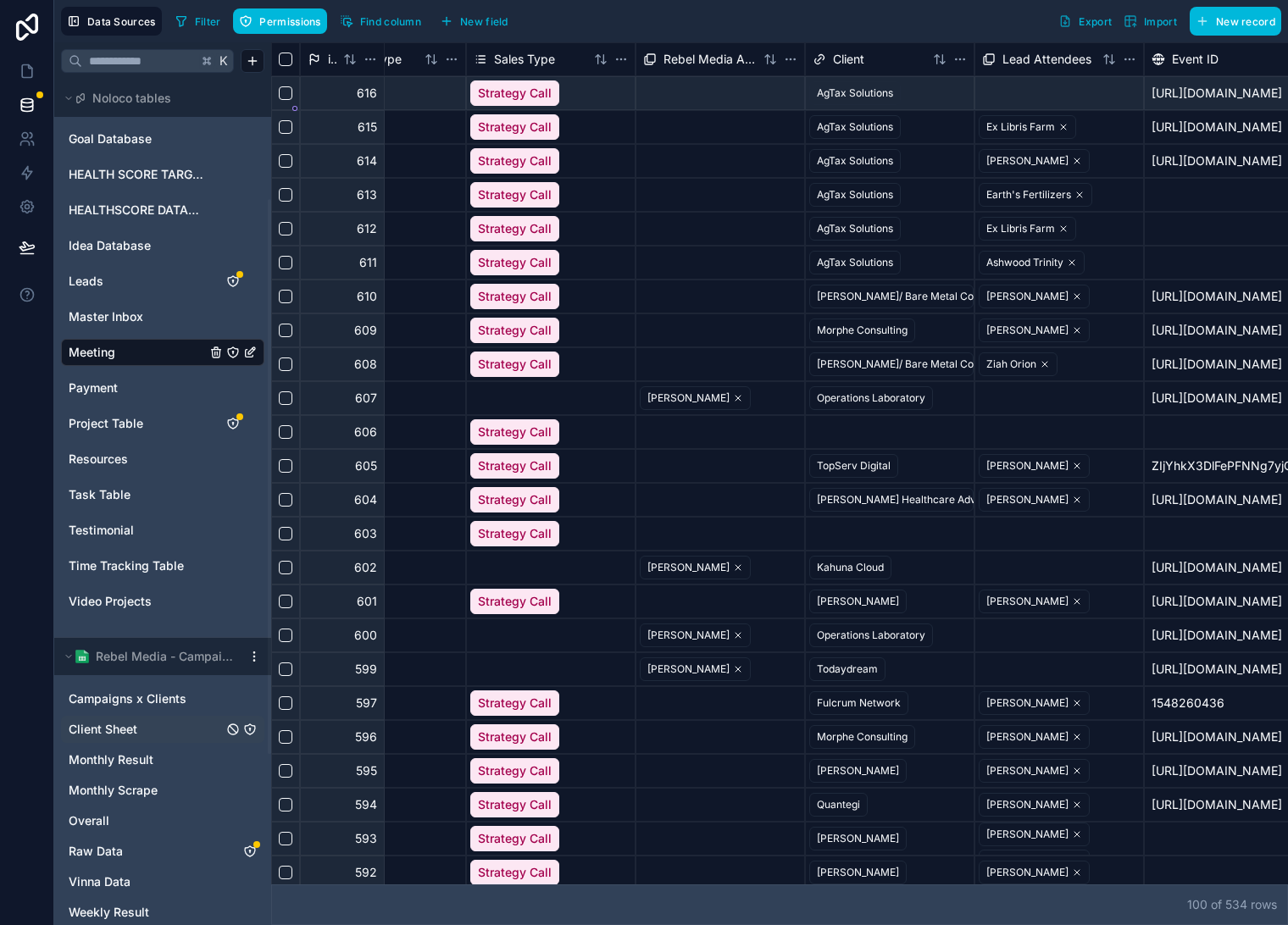
scroll to position [184, 0]
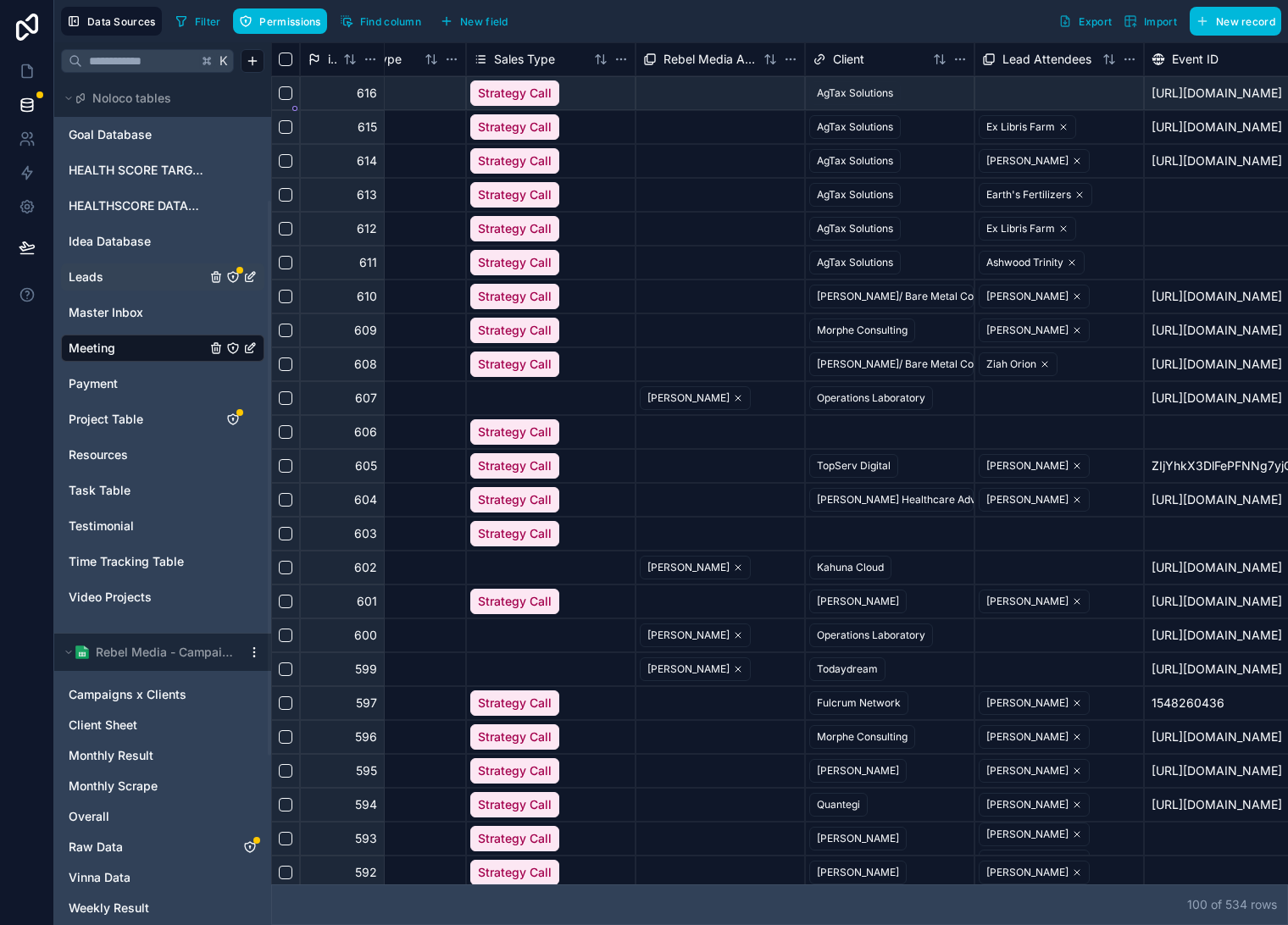
click at [151, 279] on link "Leads" at bounding box center [138, 277] width 138 height 17
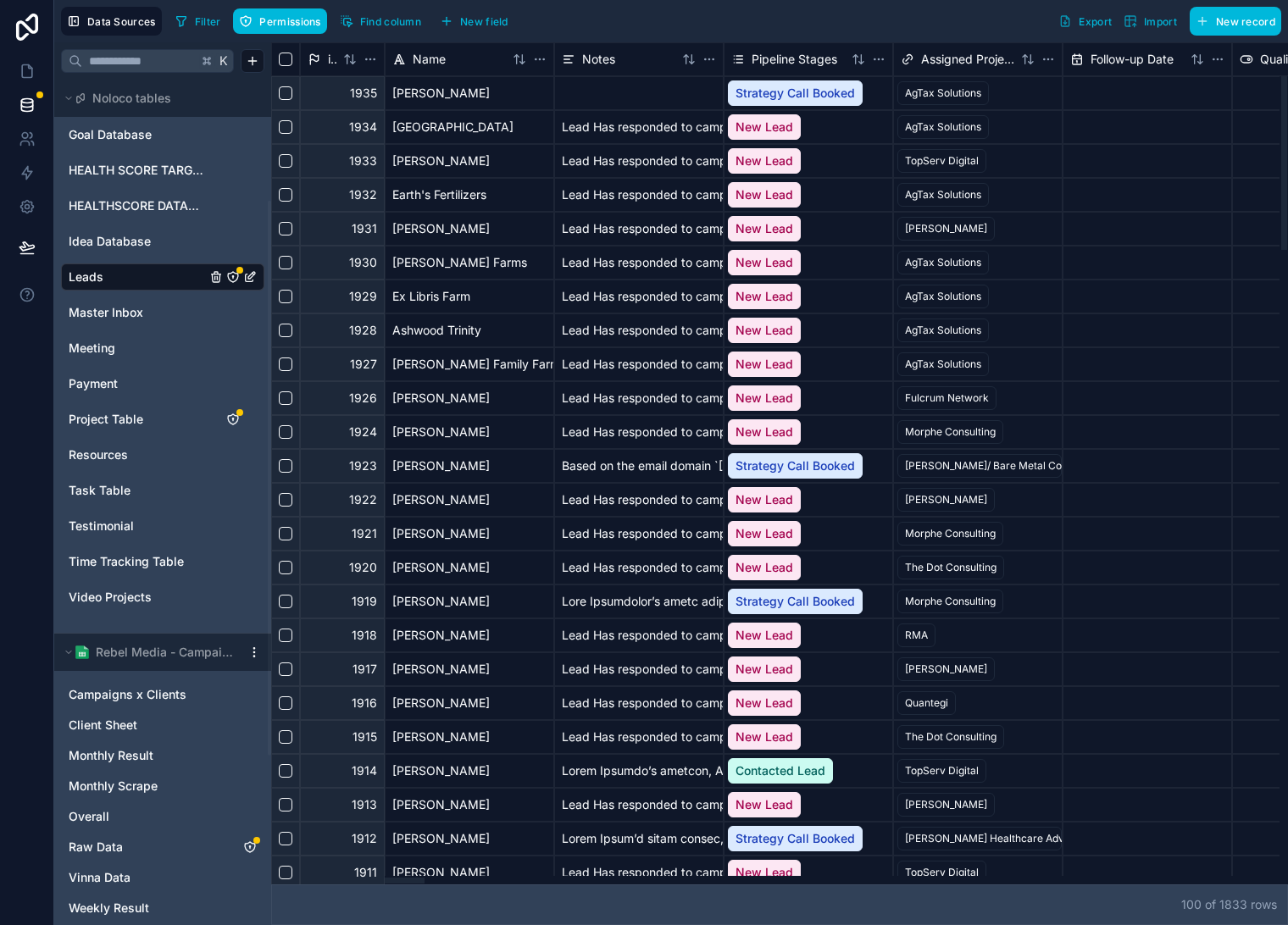
drag, startPoint x: 1042, startPoint y: 883, endPoint x: 769, endPoint y: 518, distance: 455.8
click at [305, 876] on div at bounding box center [775, 880] width 1009 height 9
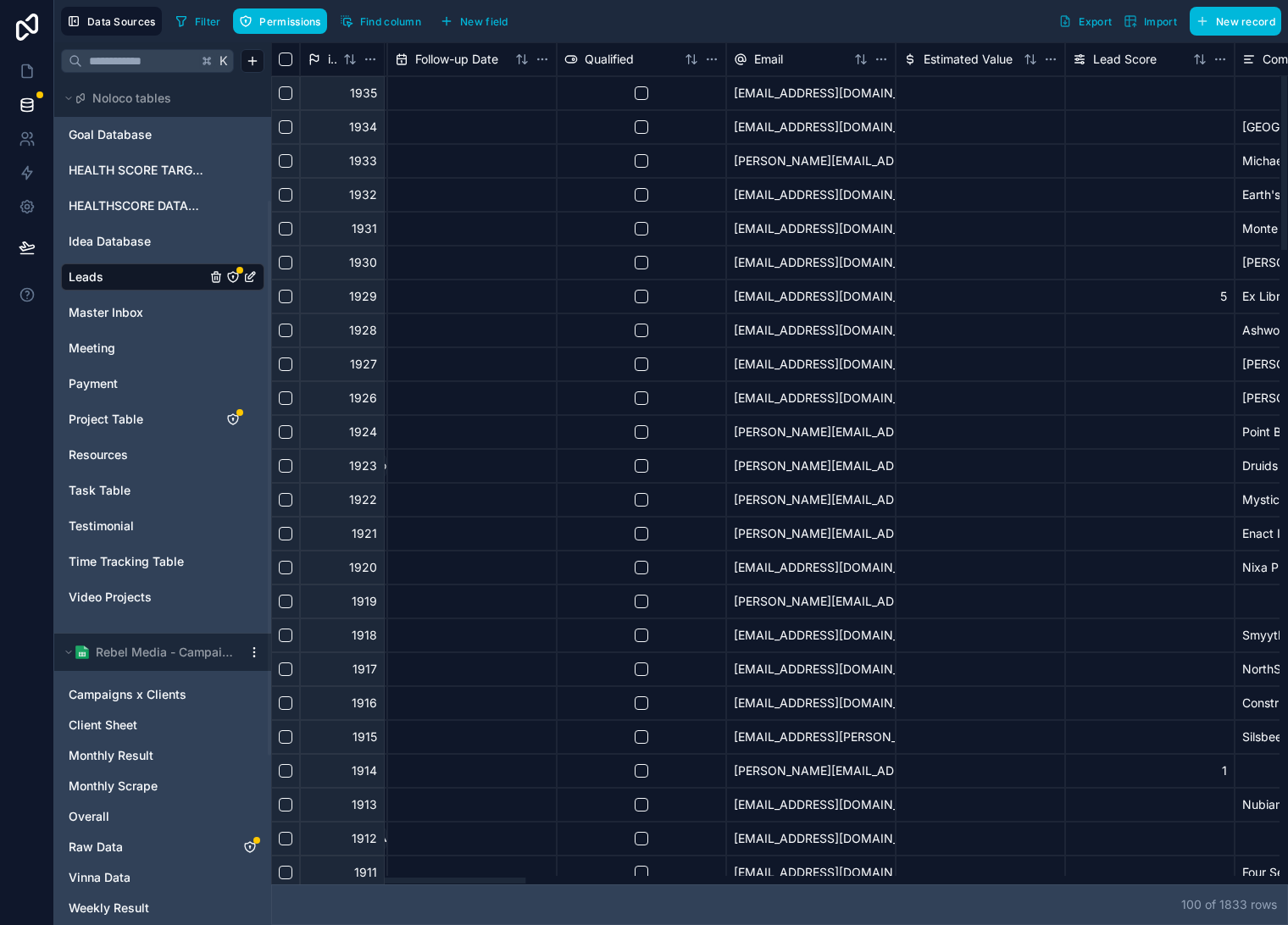
scroll to position [0, 722]
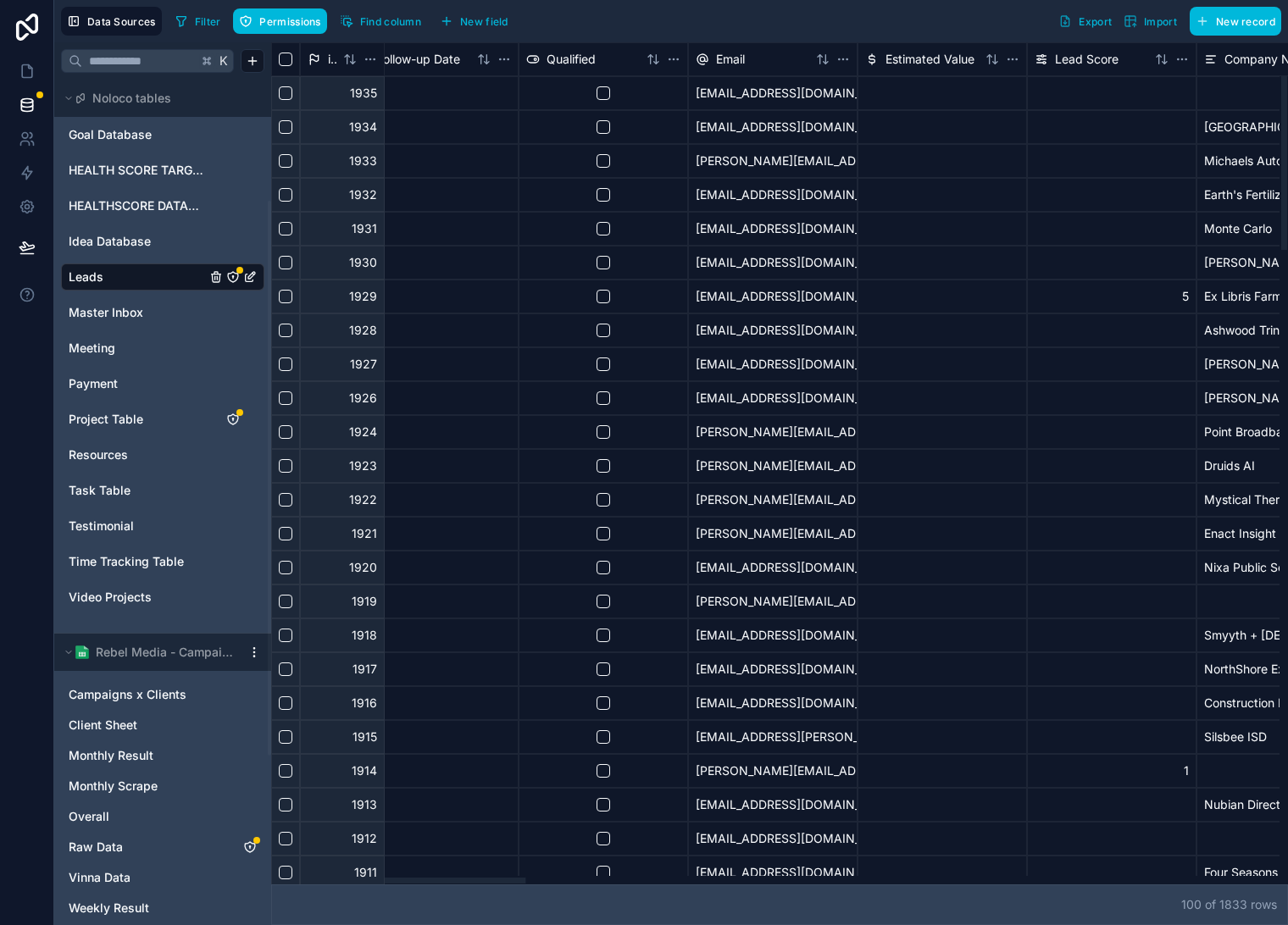
drag, startPoint x: 423, startPoint y: 886, endPoint x: 532, endPoint y: 866, distance: 110.8
click at [522, 884] on div at bounding box center [449, 881] width 152 height 6
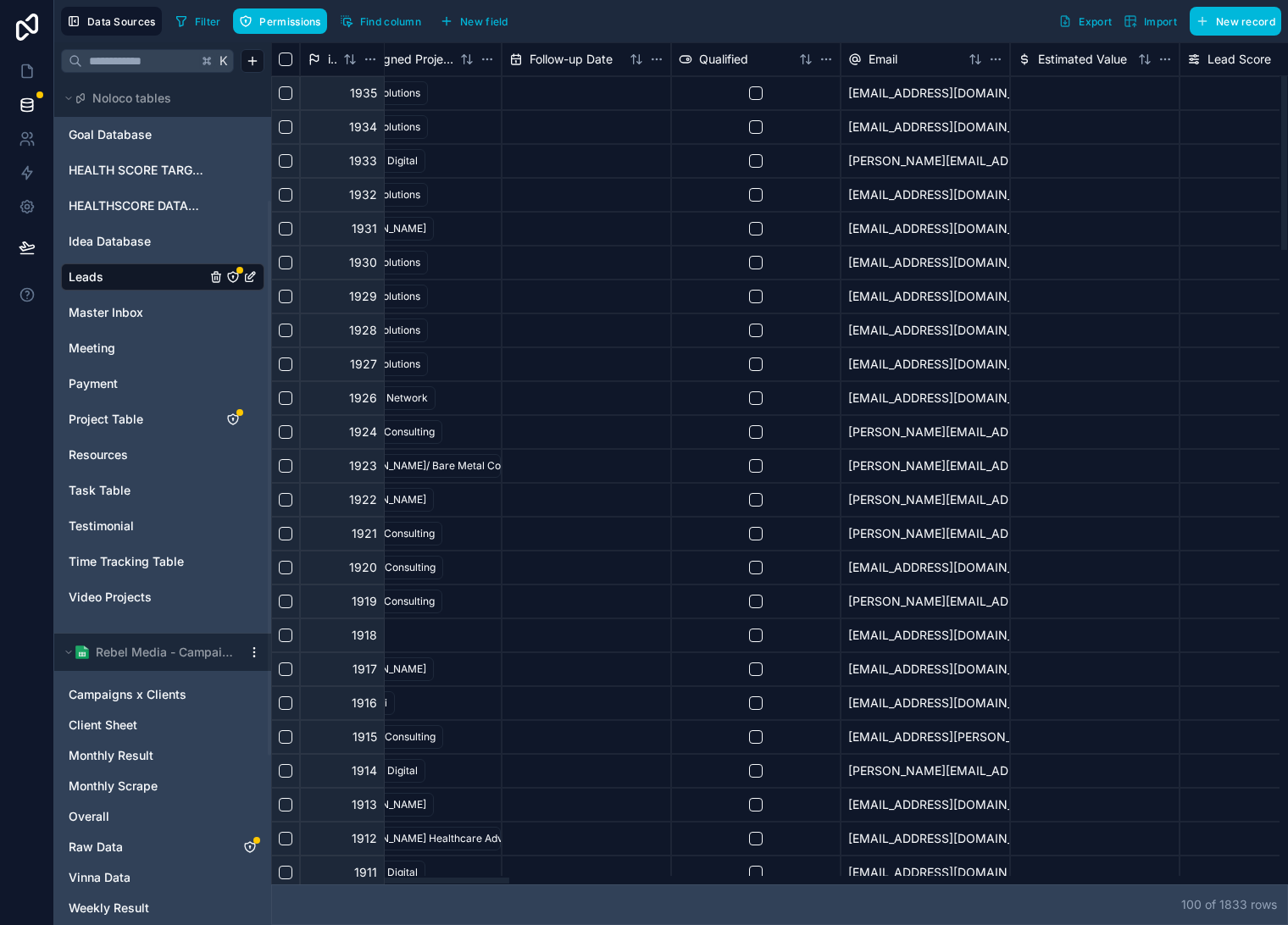
scroll to position [0, 0]
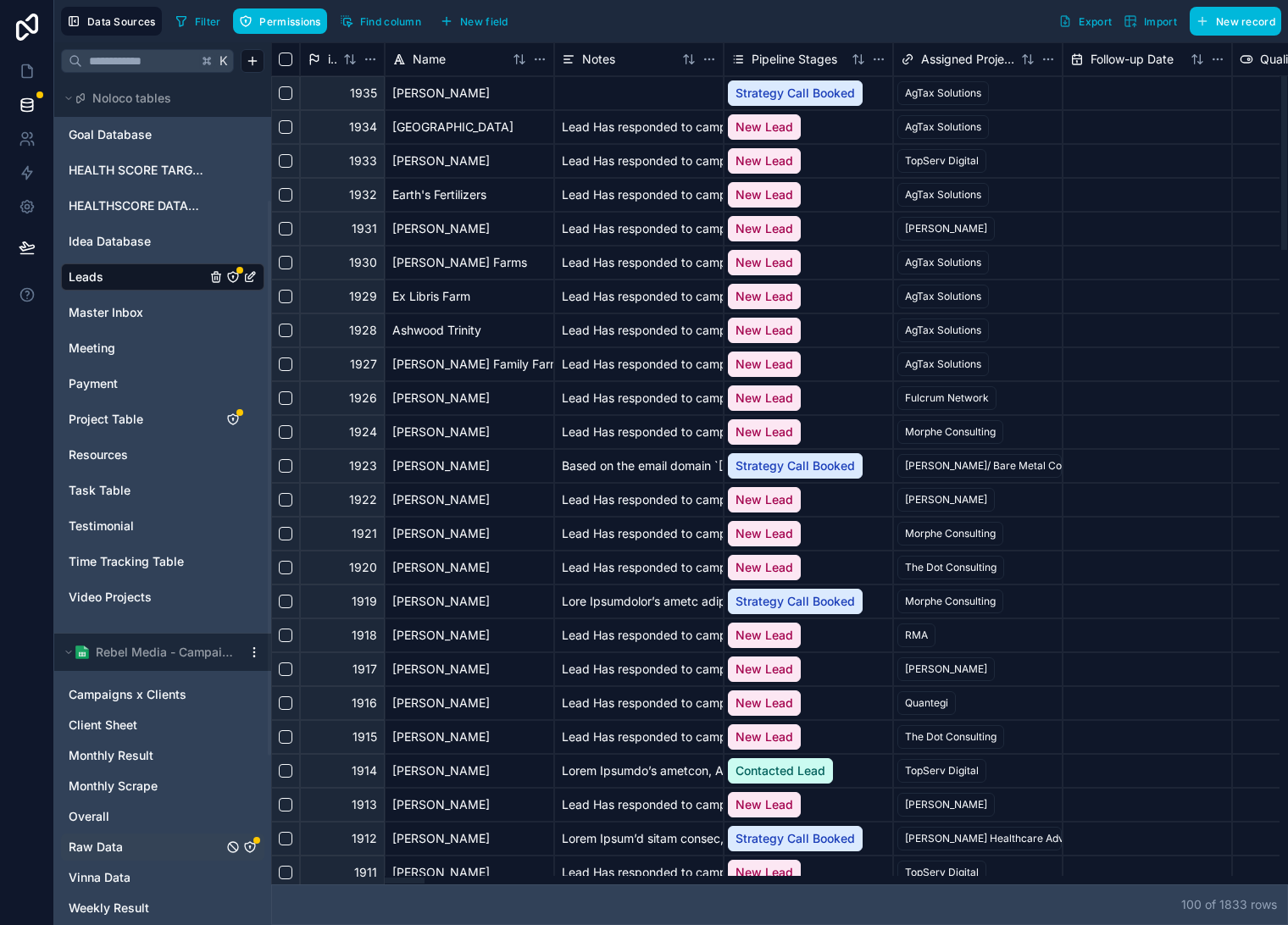
drag, startPoint x: 514, startPoint y: 881, endPoint x: 202, endPoint y: 855, distance: 313.1
click at [272, 878] on div at bounding box center [348, 881] width 152 height 6
click at [105, 347] on span "Meeting" at bounding box center [91, 348] width 46 height 17
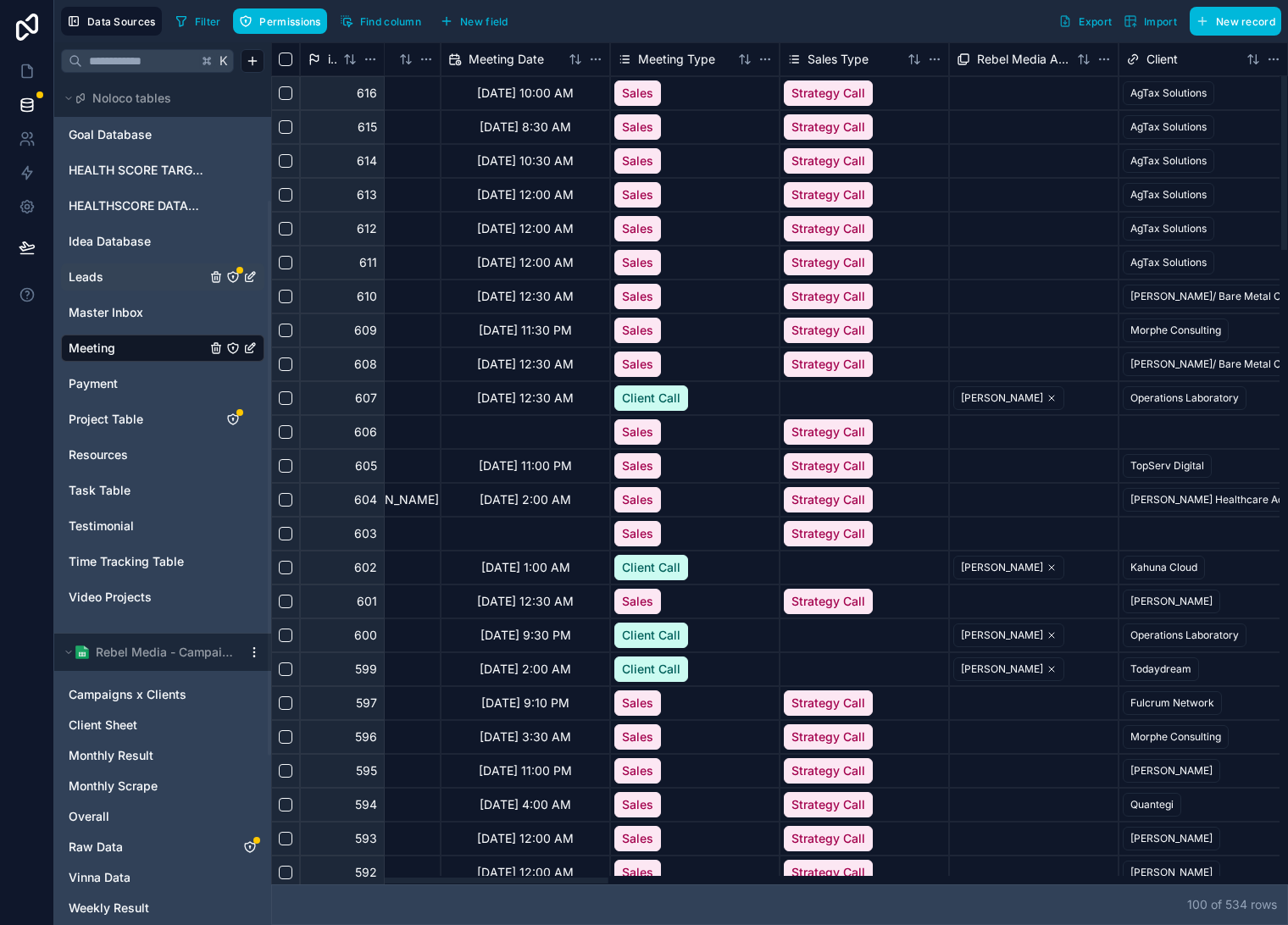
drag, startPoint x: 523, startPoint y: 880, endPoint x: 624, endPoint y: 839, distance: 109.0
click at [597, 878] on div at bounding box center [476, 881] width 264 height 6
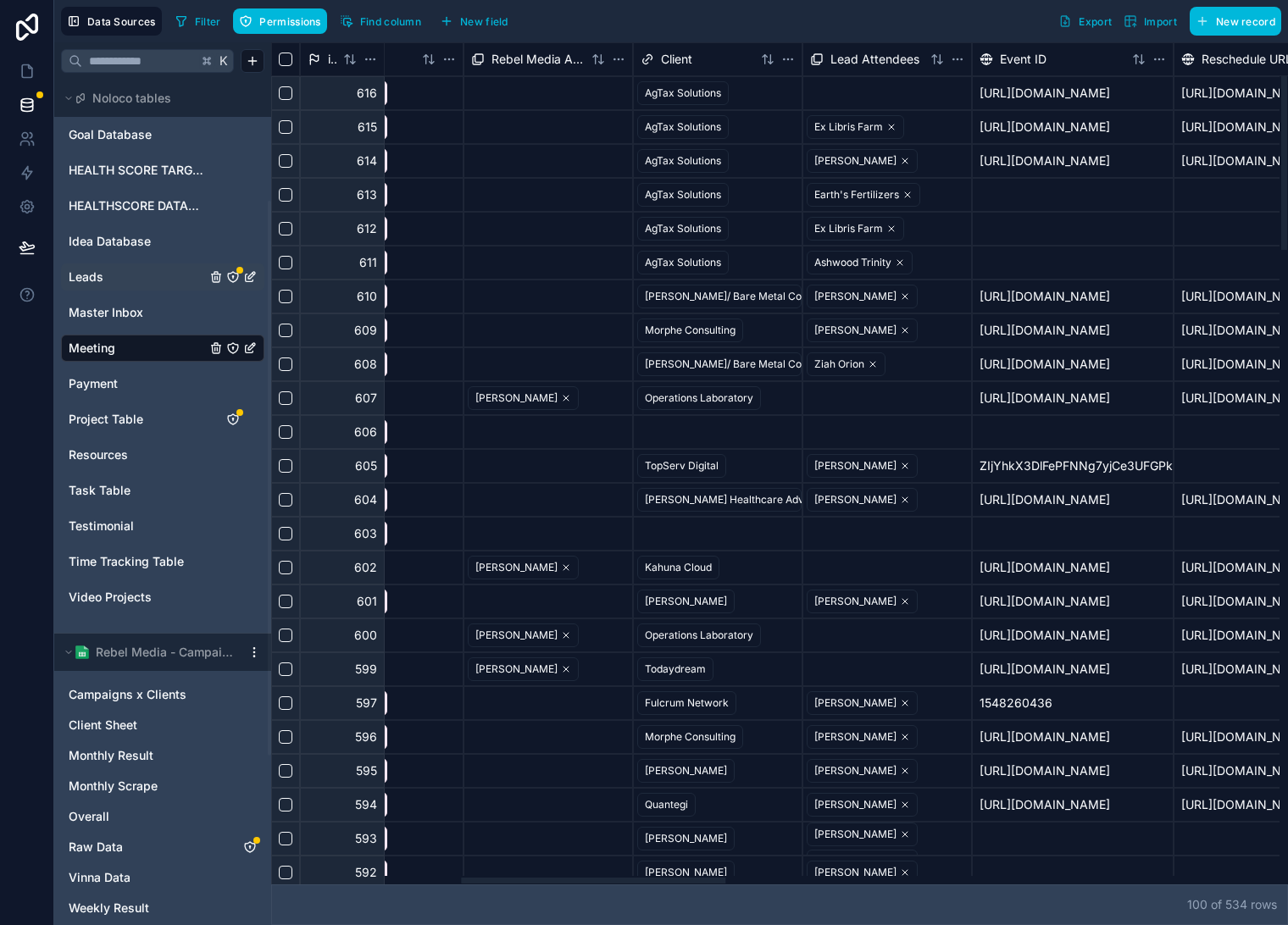
drag, startPoint x: 473, startPoint y: 880, endPoint x: 602, endPoint y: 860, distance: 130.5
click at [595, 878] on div at bounding box center [592, 881] width 264 height 6
click at [880, 85] on div at bounding box center [885, 93] width 168 height 32
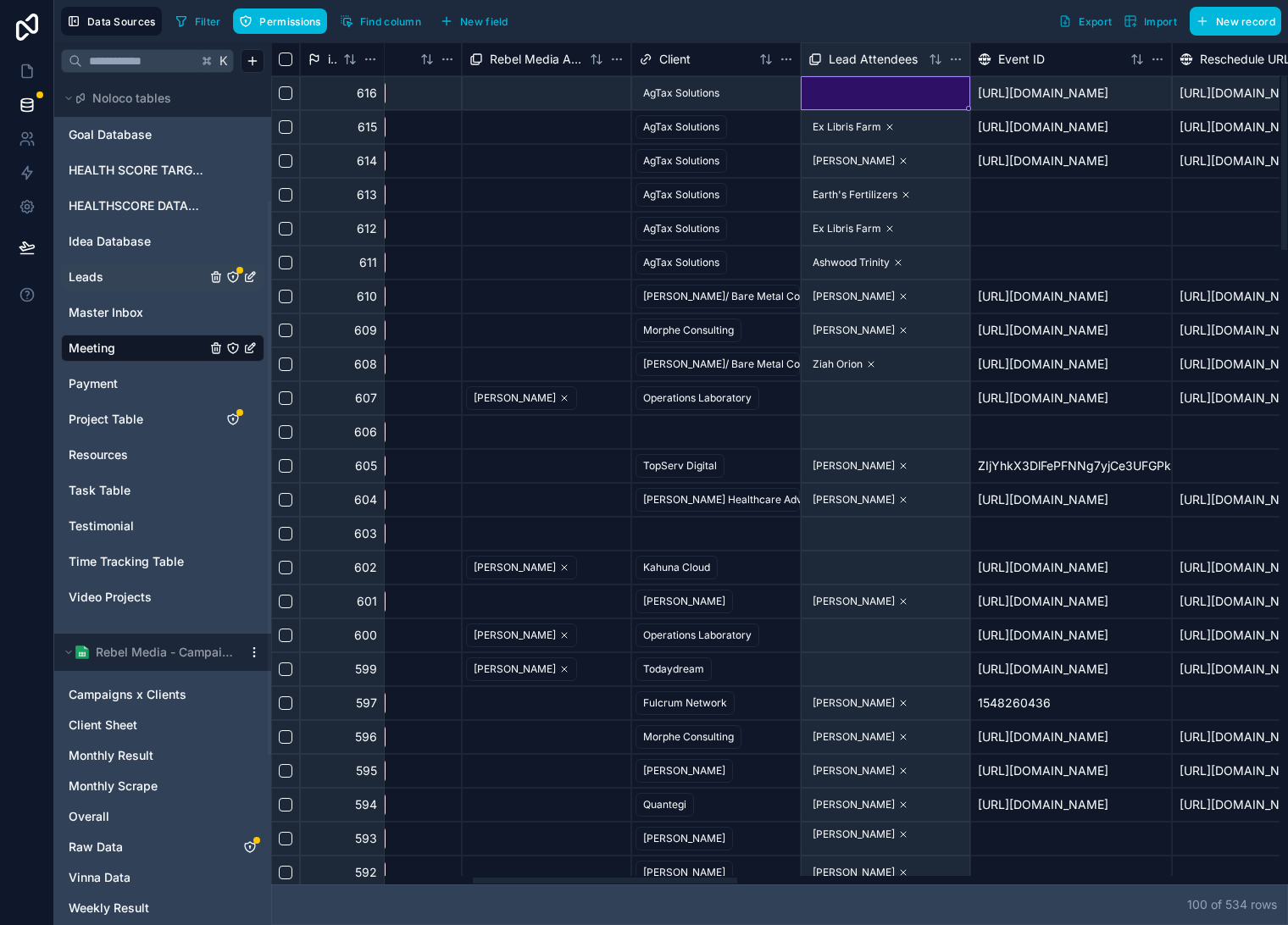
click at [880, 85] on div at bounding box center [885, 93] width 168 height 32
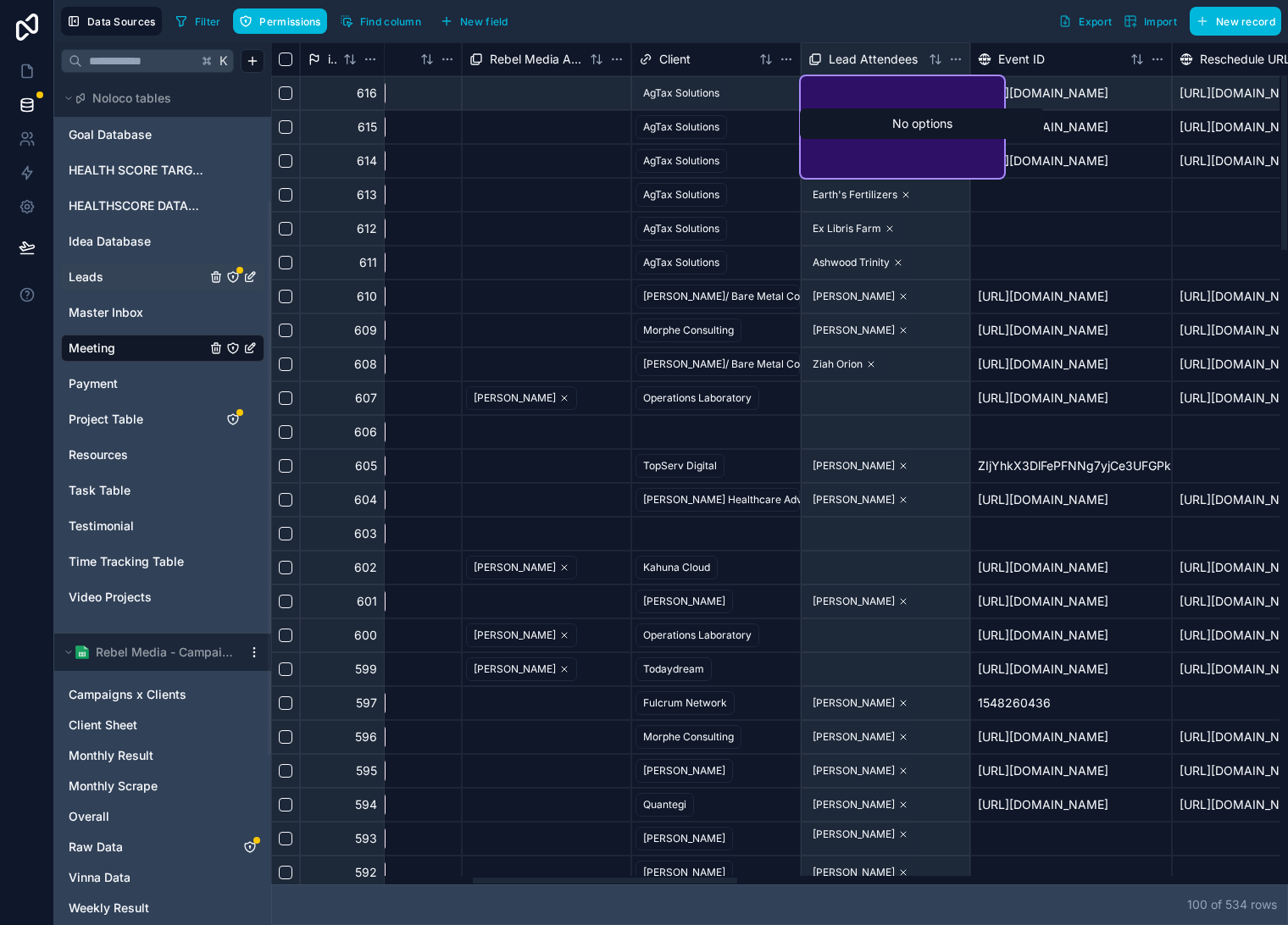
click at [888, 89] on input "text" at bounding box center [903, 91] width 196 height 17
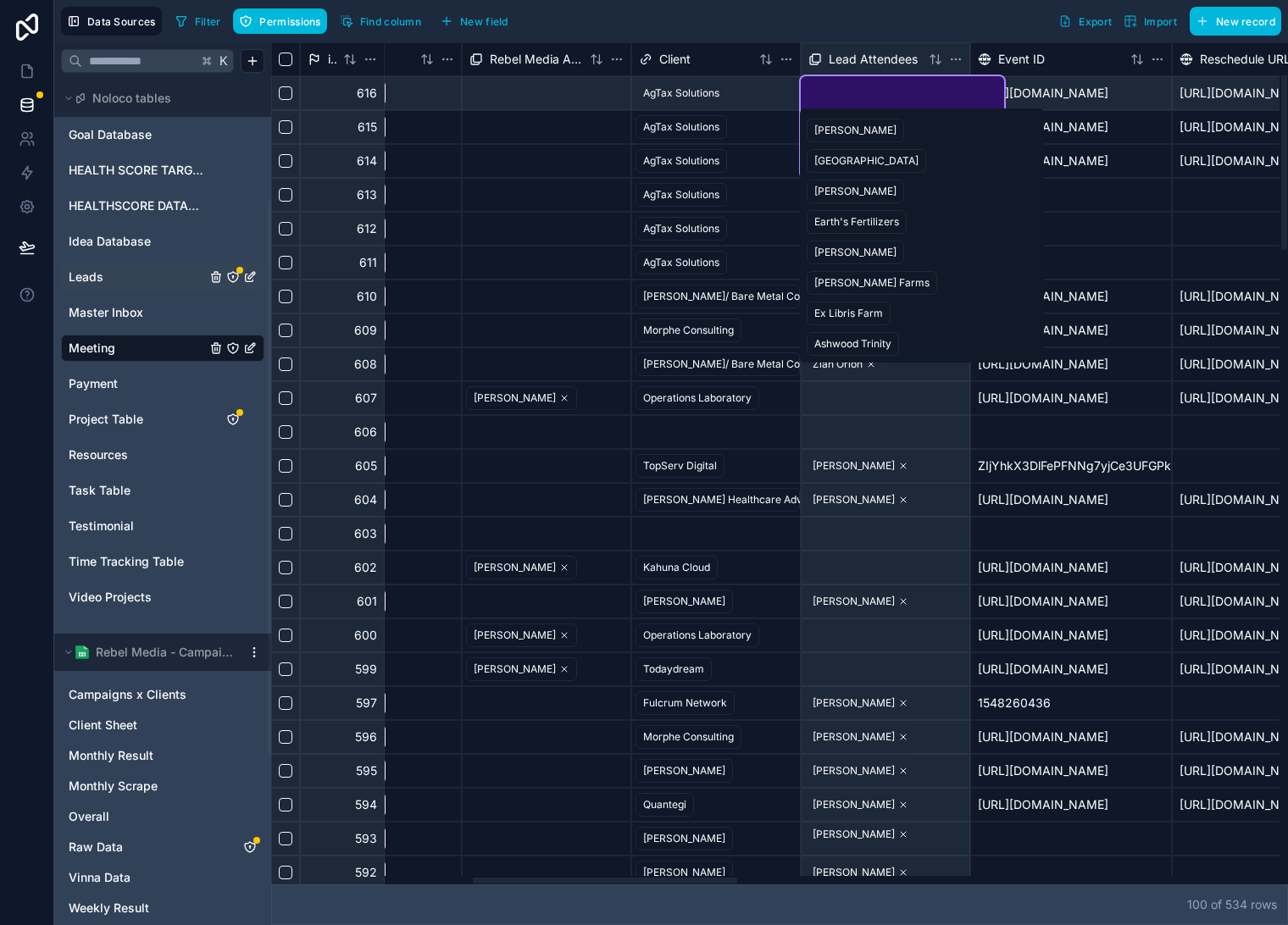
click at [882, 223] on div "Earth's Fertilizers" at bounding box center [857, 222] width 84 height 16
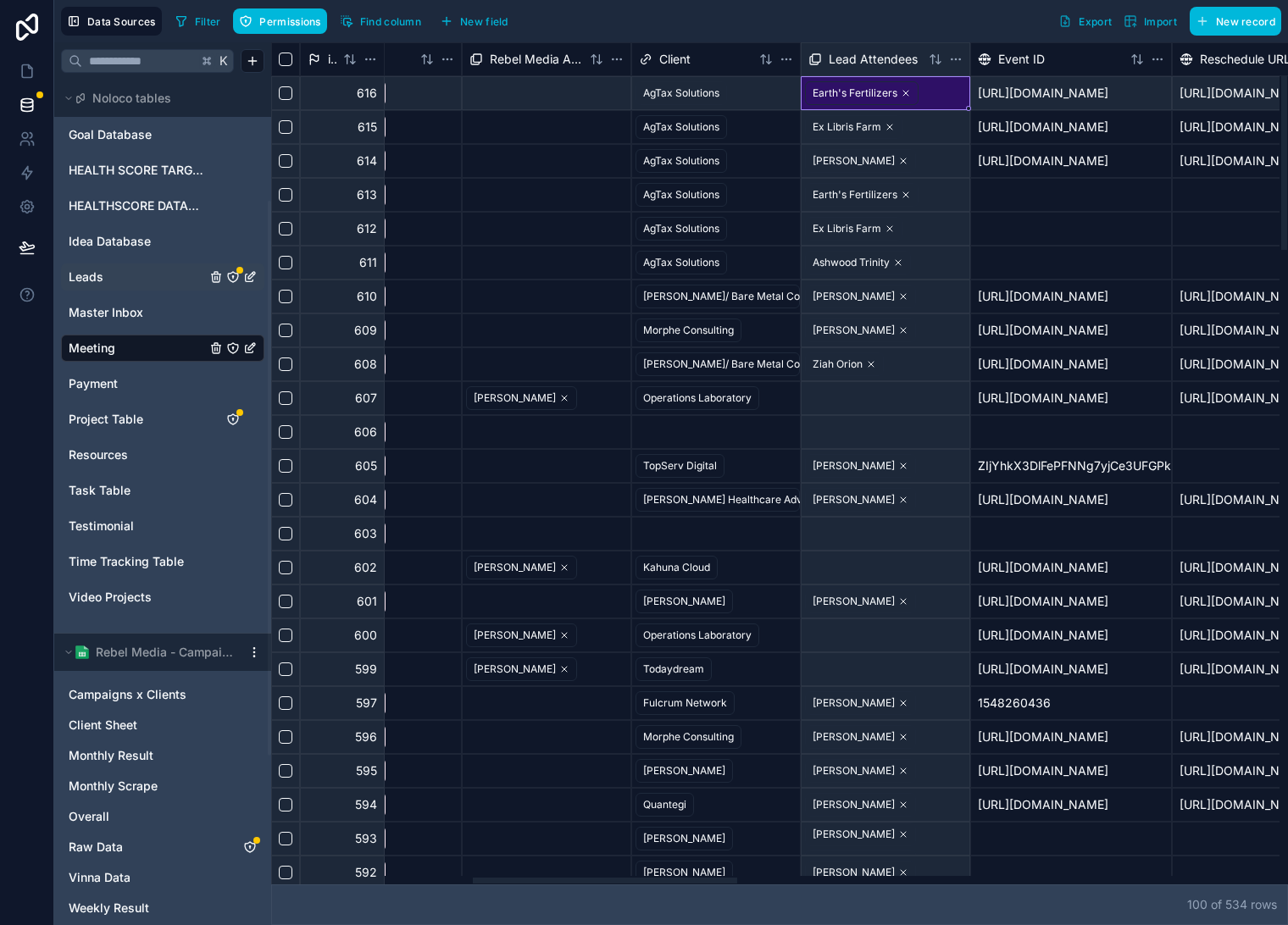
click at [1072, 242] on div at bounding box center [1071, 229] width 201 height 34
